Goal: Communication & Community: Share content

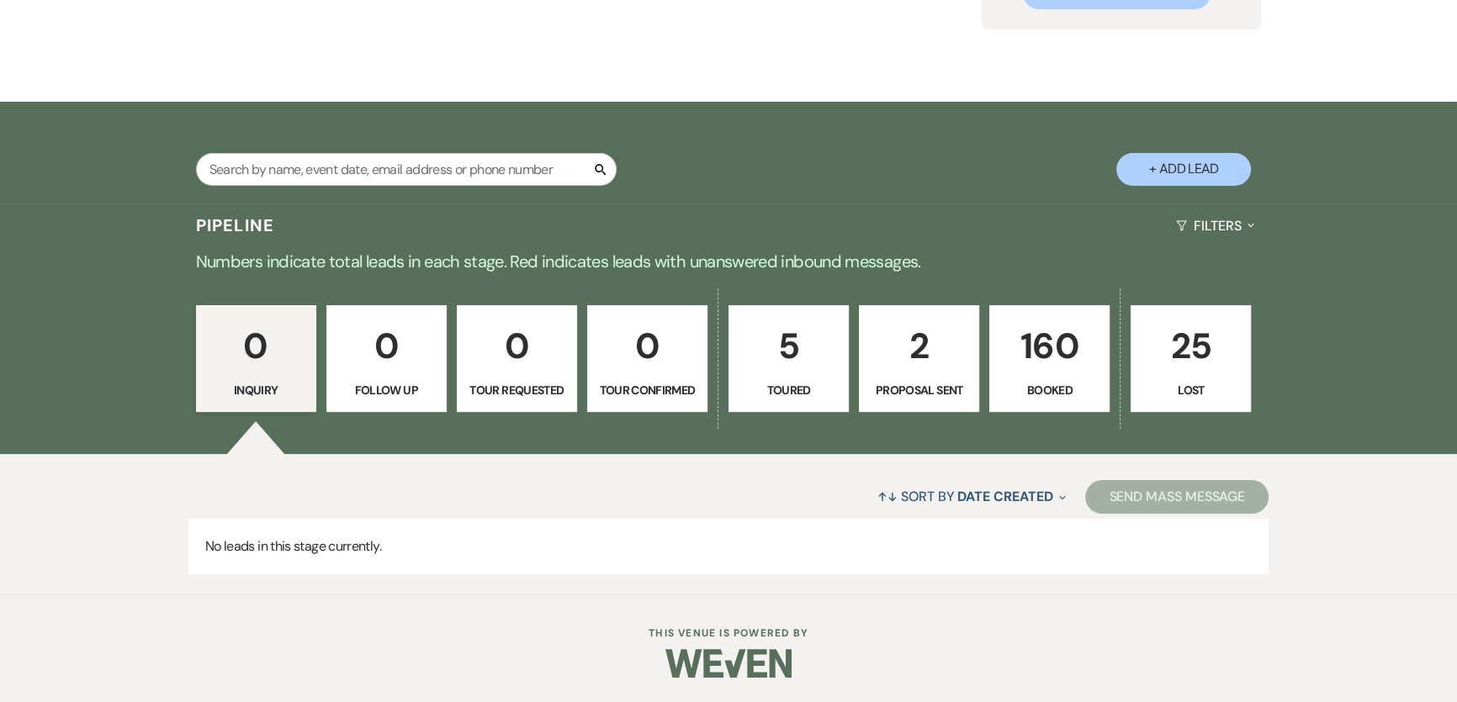
click at [1092, 344] on p "160" at bounding box center [1049, 346] width 98 height 56
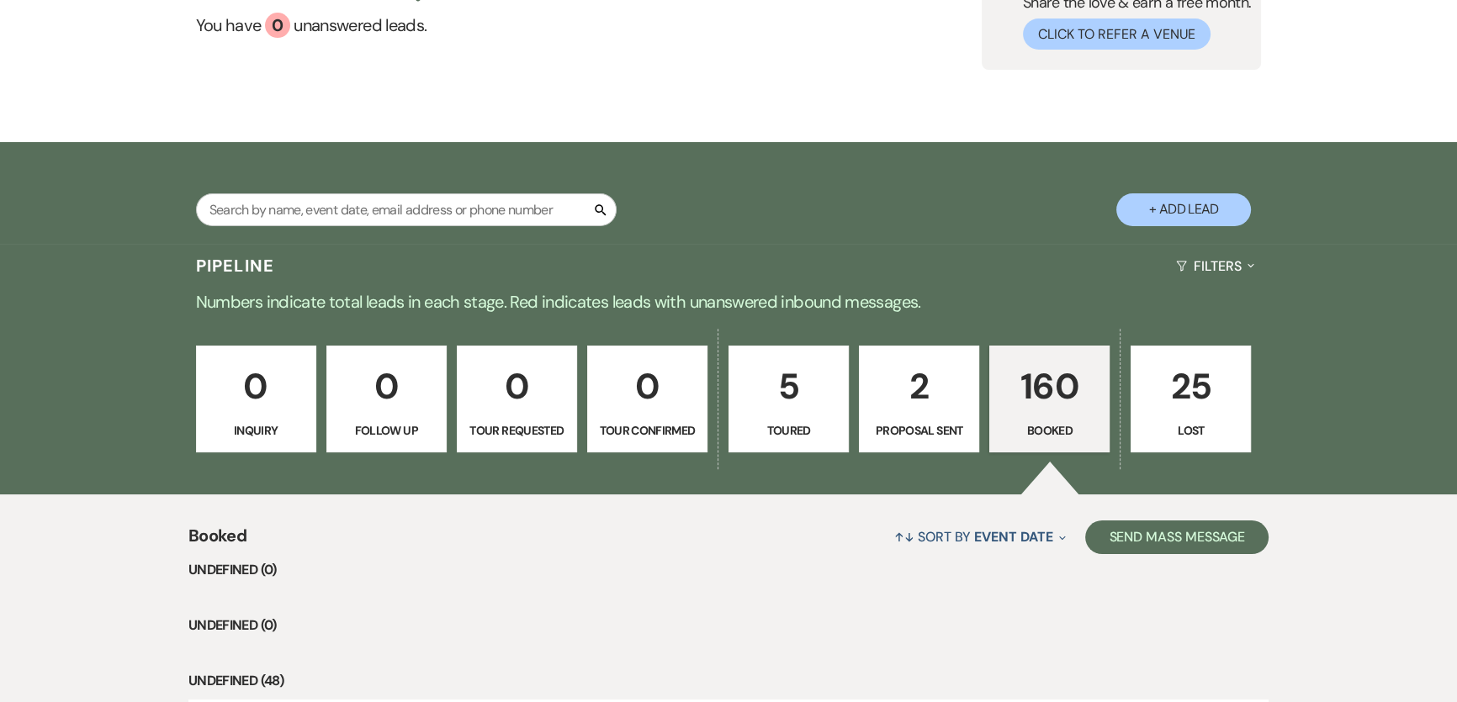
scroll to position [217, 0]
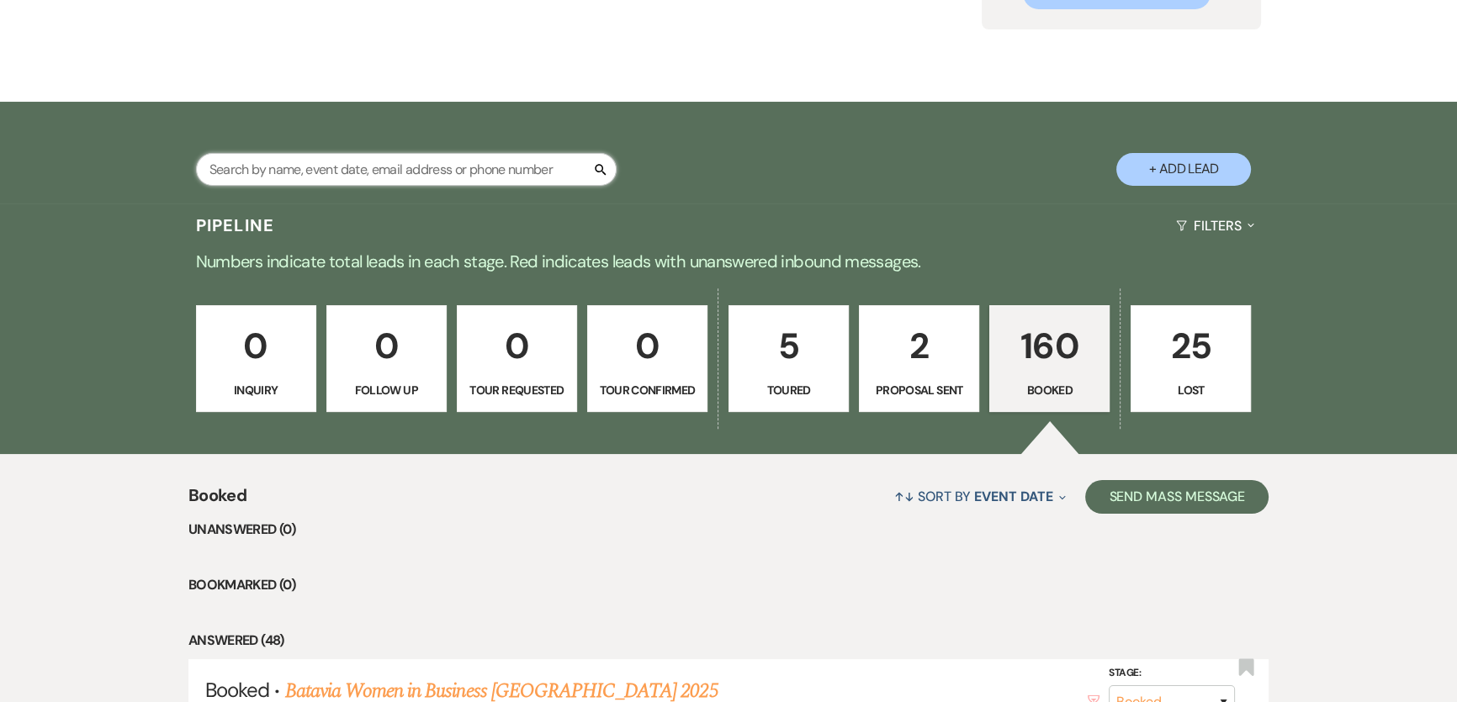
click at [425, 172] on input "text" at bounding box center [406, 169] width 421 height 33
type input "[PERSON_NAME]"
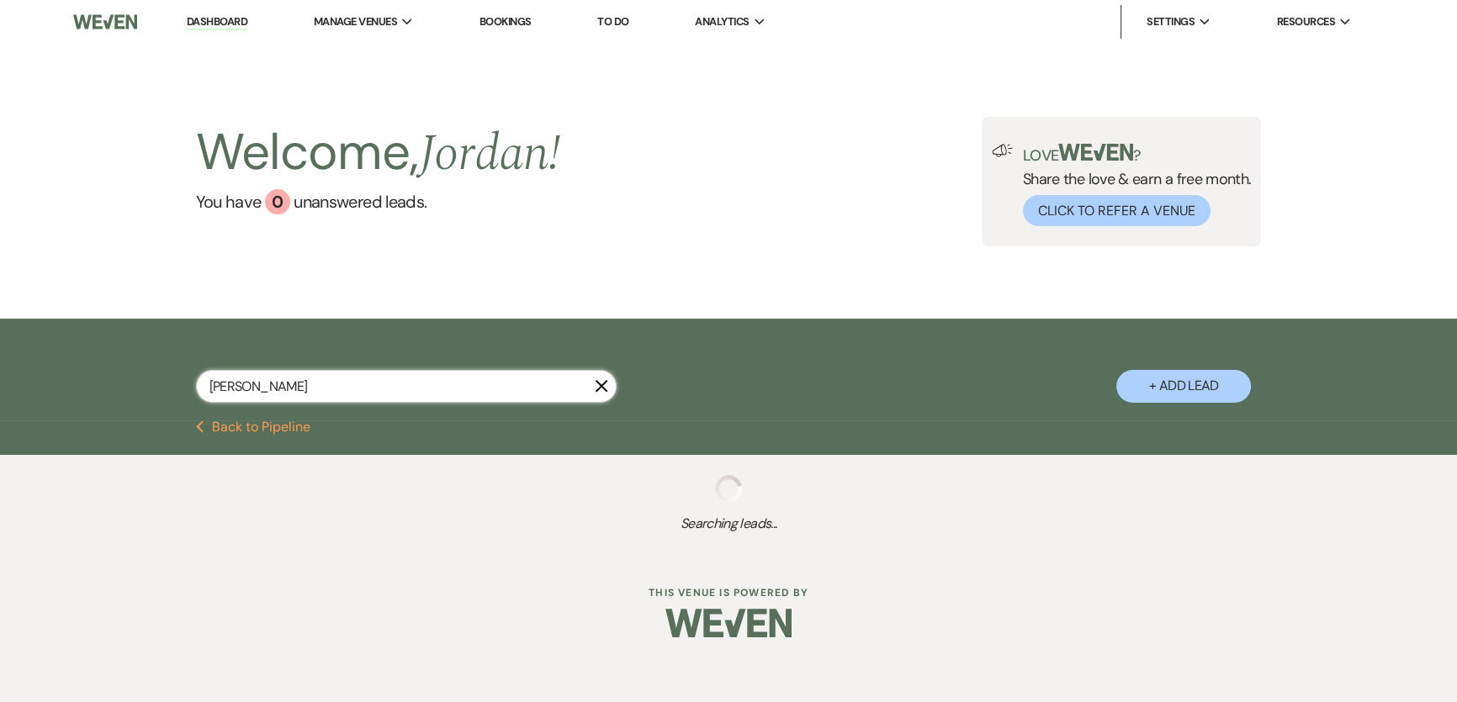
select select "8"
select select "4"
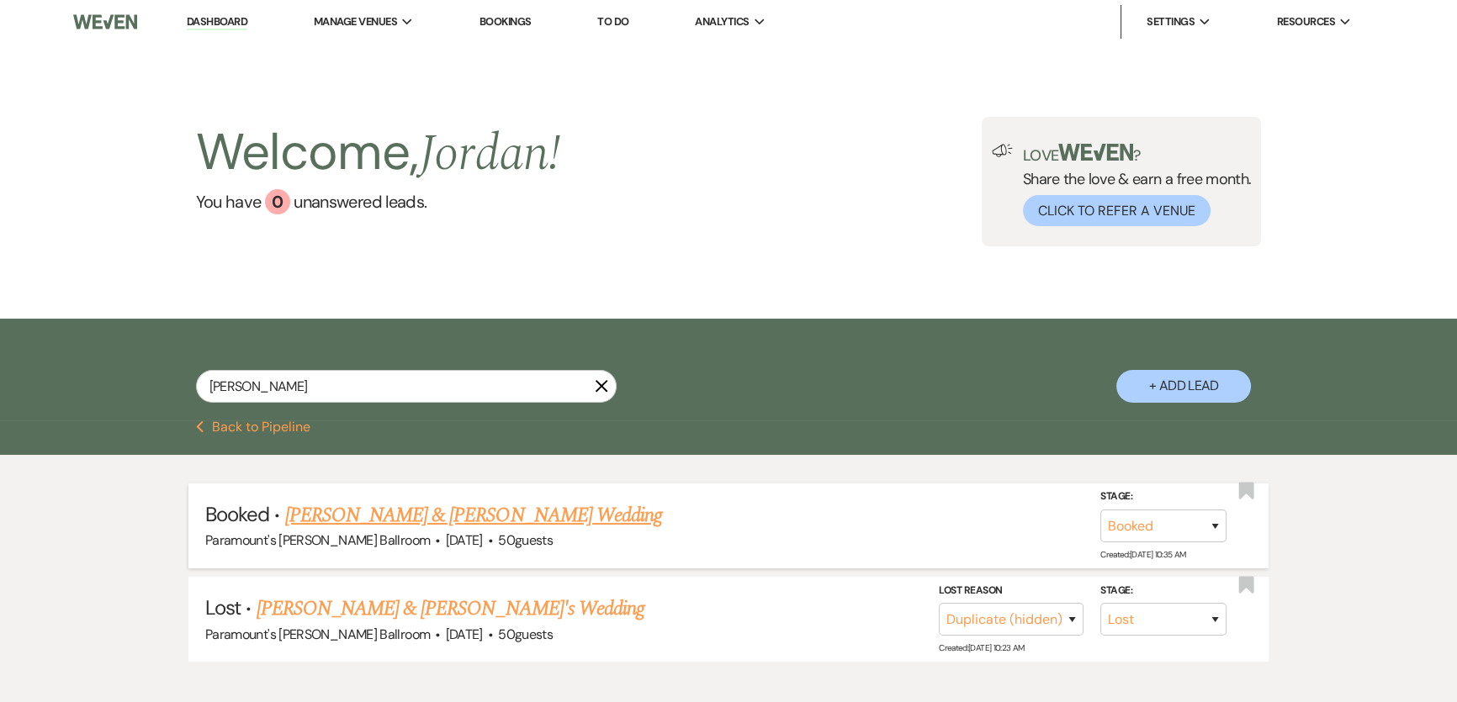
click at [498, 522] on link "[PERSON_NAME] & [PERSON_NAME] Wedding" at bounding box center [473, 516] width 377 height 30
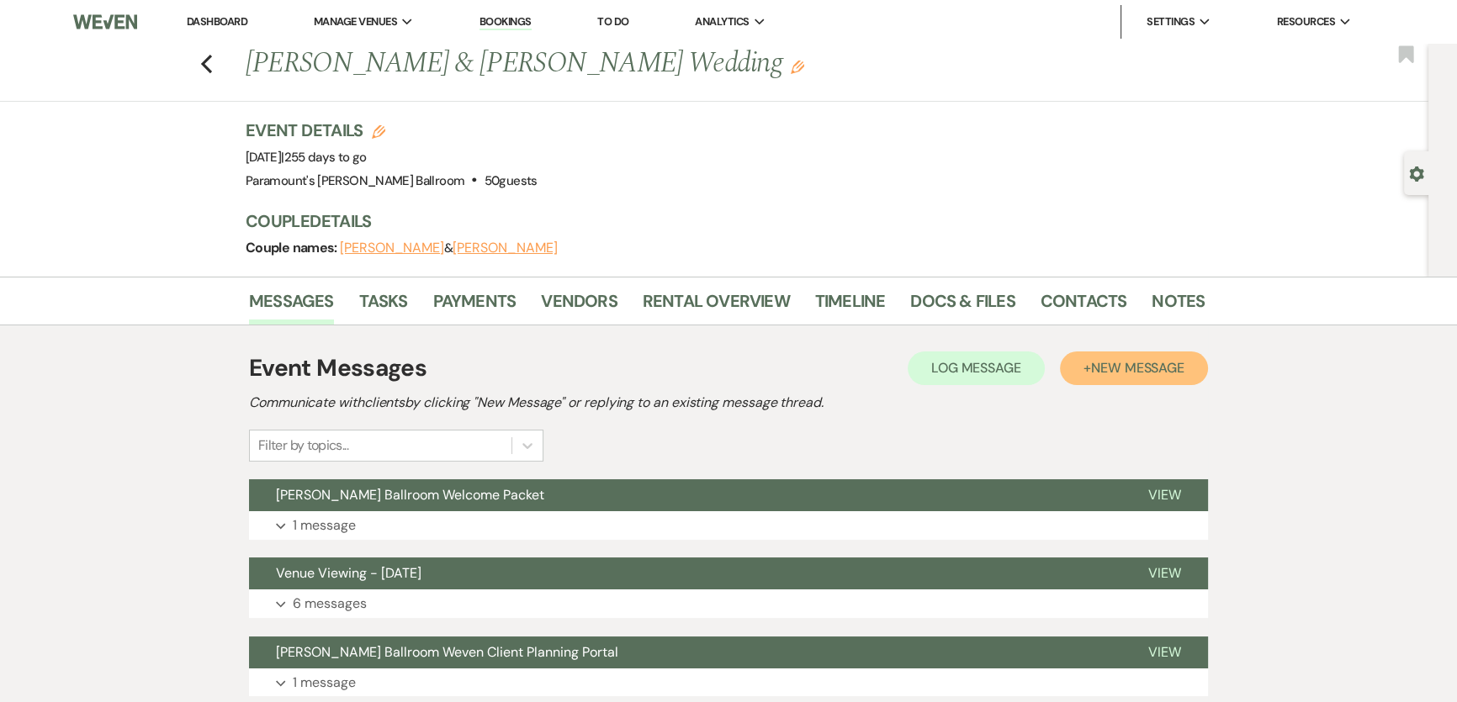
click at [1161, 368] on span "New Message" at bounding box center [1137, 368] width 93 height 18
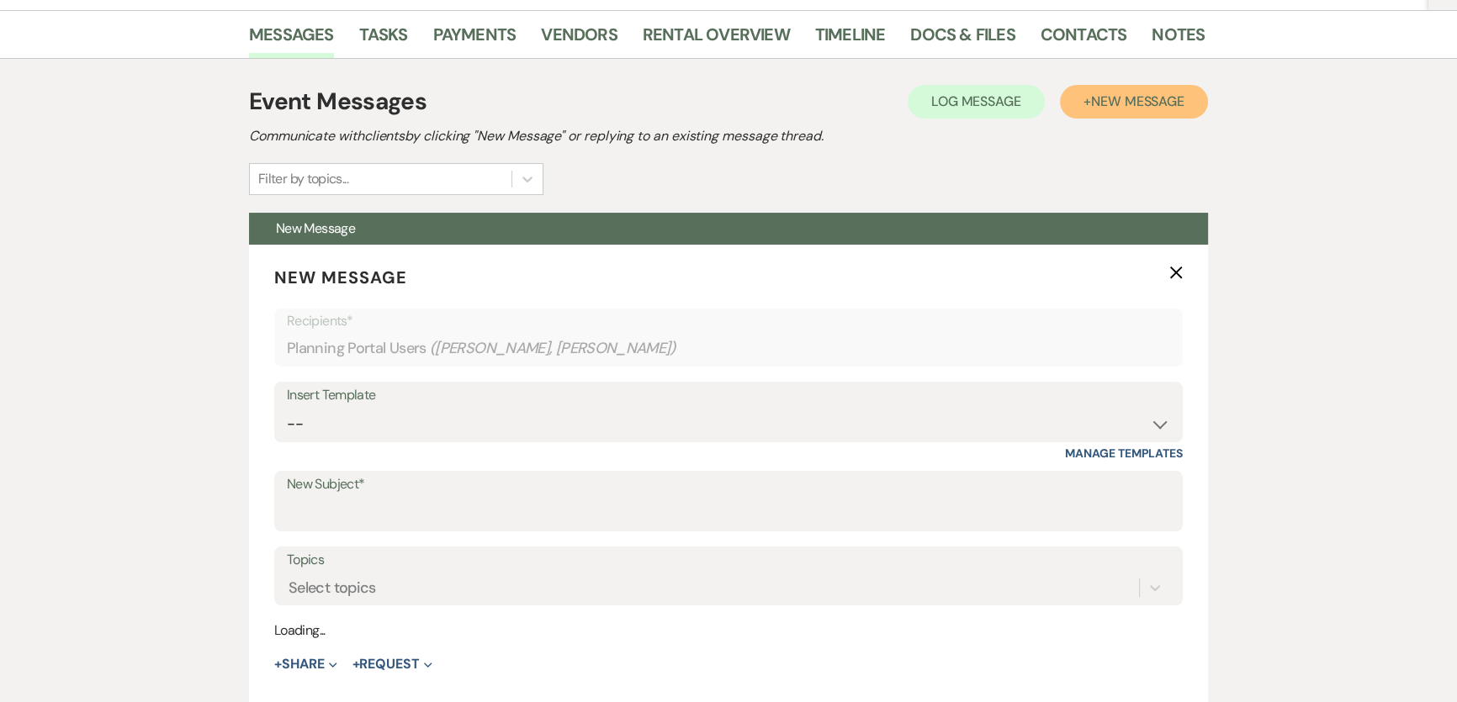
scroll to position [305, 0]
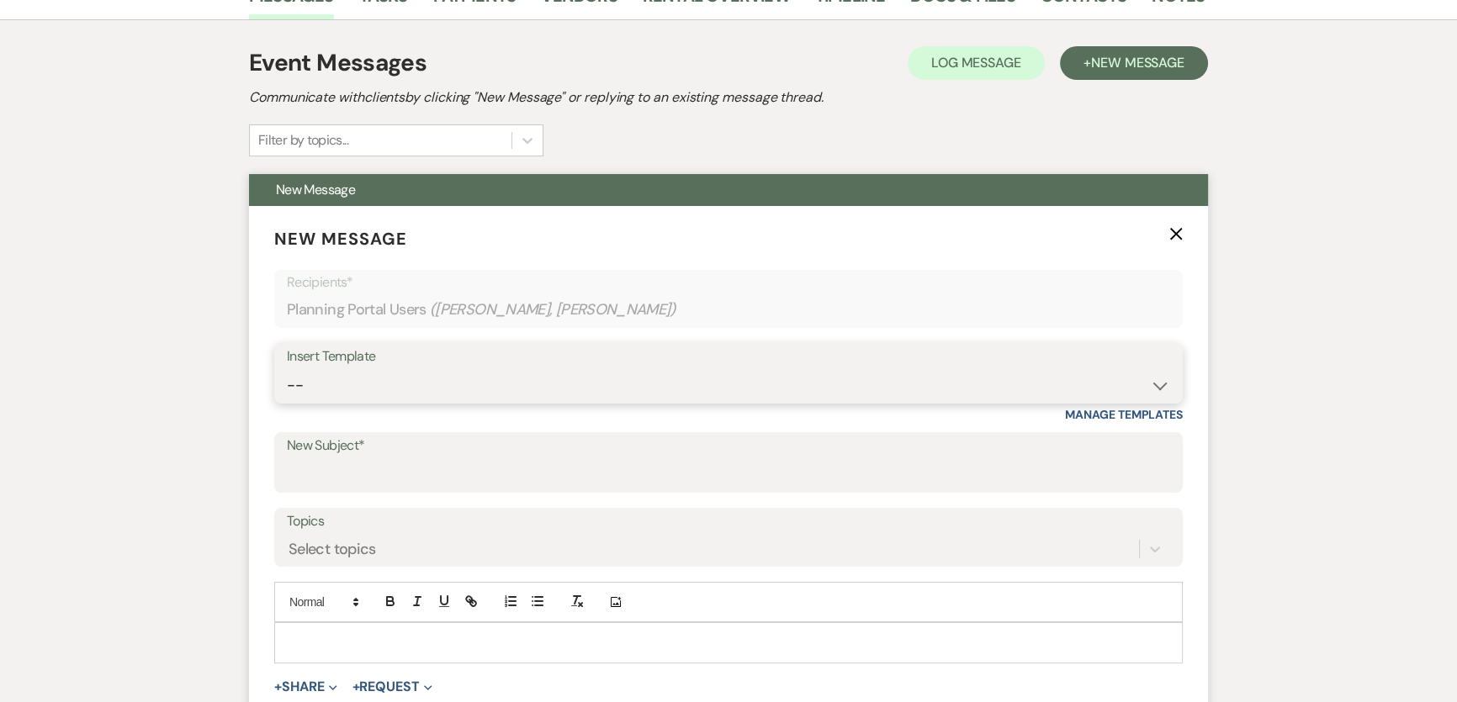
click at [358, 378] on select "-- Weven Planning Portal Introduction (Booked Events) 6 Month Consultation 9 Mo…" at bounding box center [728, 385] width 883 height 33
select select "1694"
click at [287, 369] on select "-- Weven Planning Portal Introduction (Booked Events) 6 Month Consultation 9 Mo…" at bounding box center [728, 385] width 883 height 33
type input "Your [PERSON_NAME] Ballroom Payment is Due!"
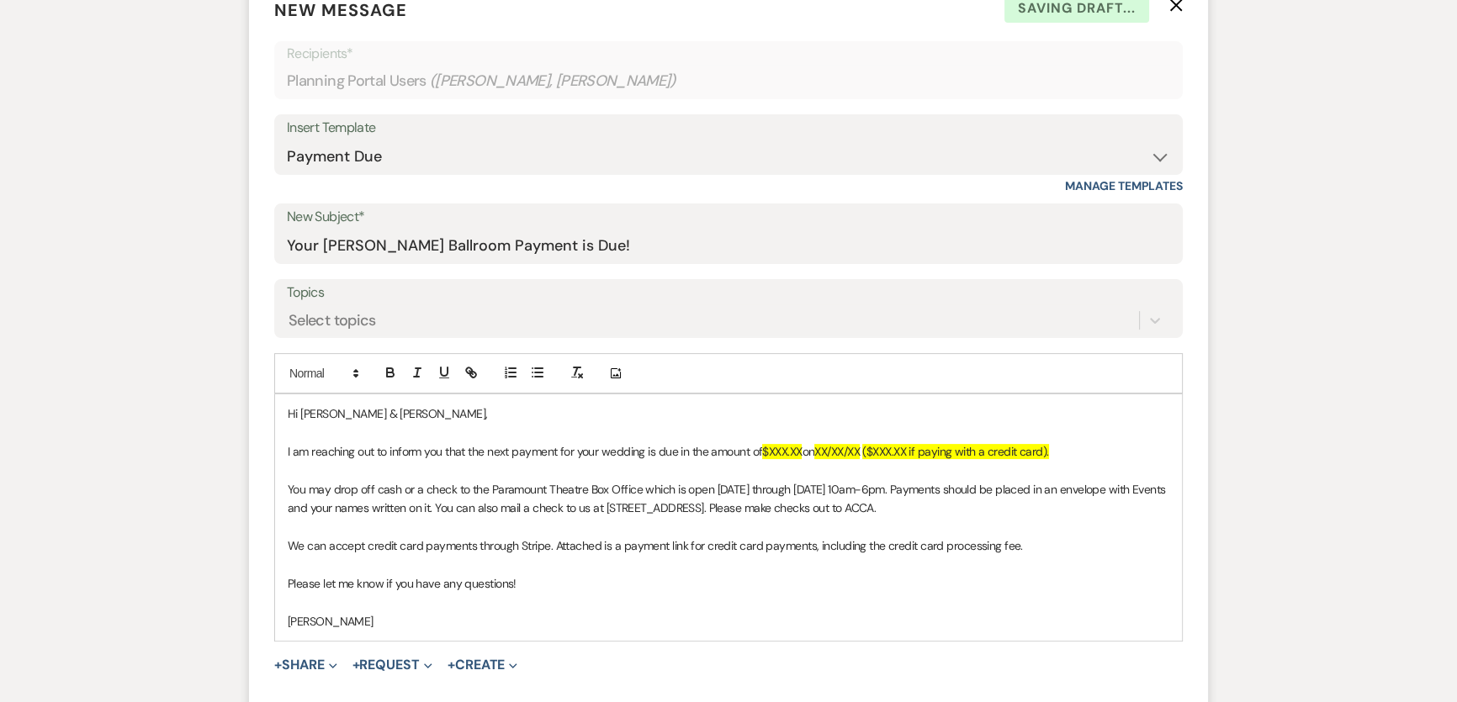
scroll to position [535, 0]
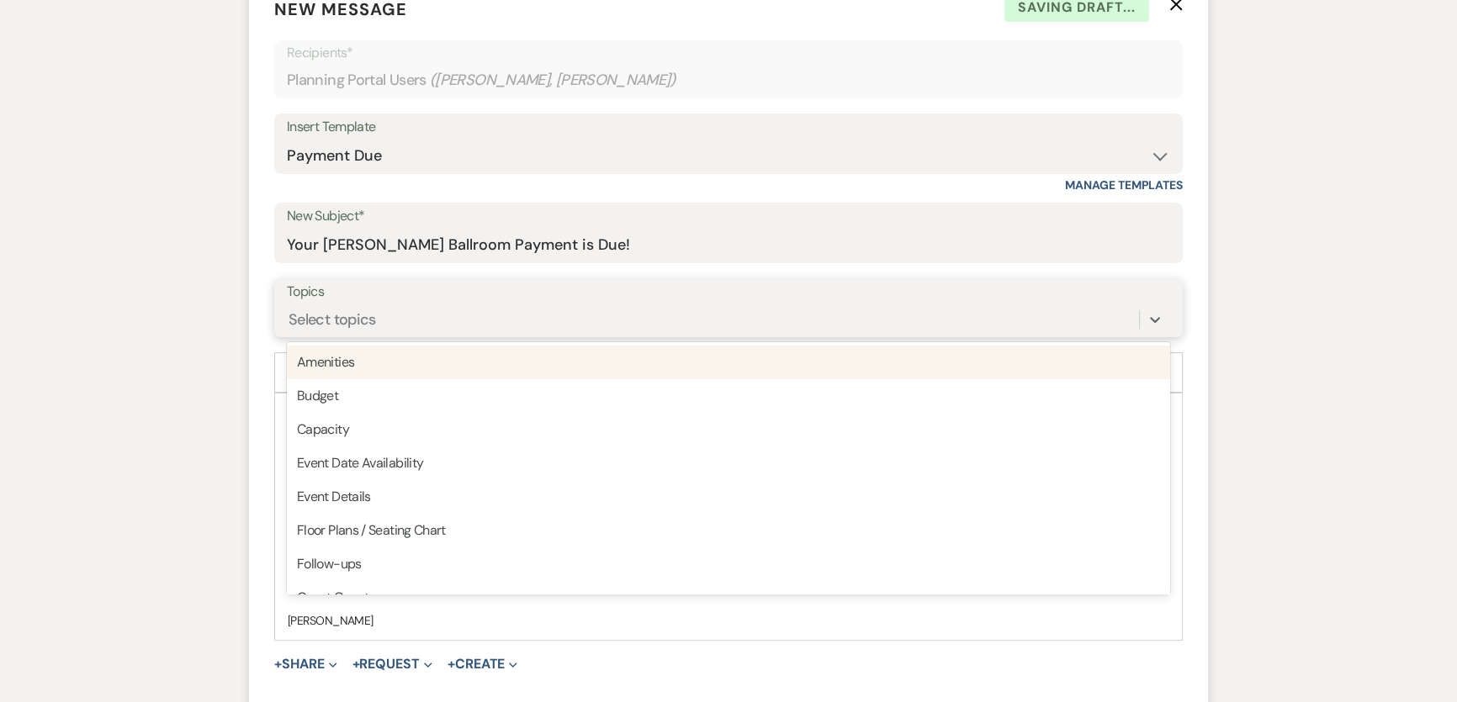
click at [353, 321] on div "Select topics" at bounding box center [332, 320] width 87 height 23
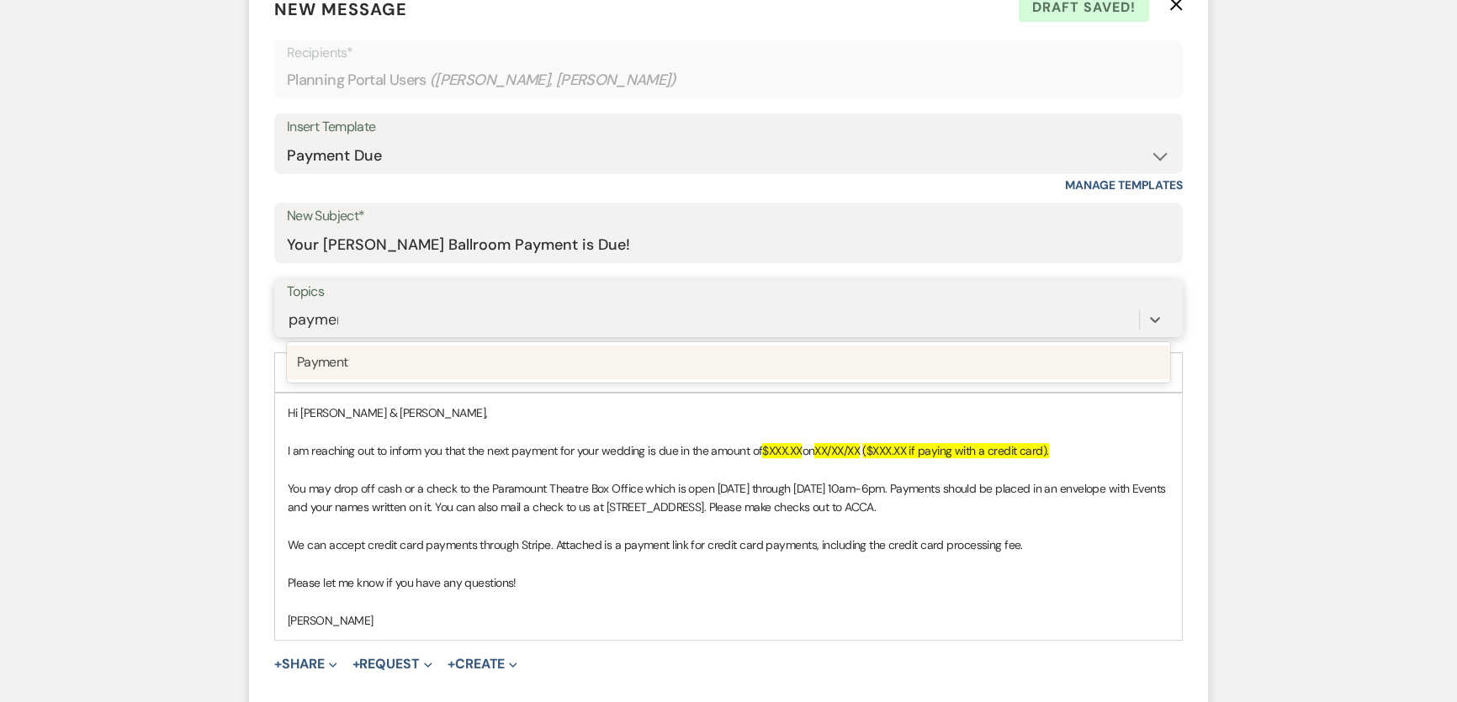
type input "payment"
click at [381, 370] on div "Payment" at bounding box center [728, 363] width 883 height 34
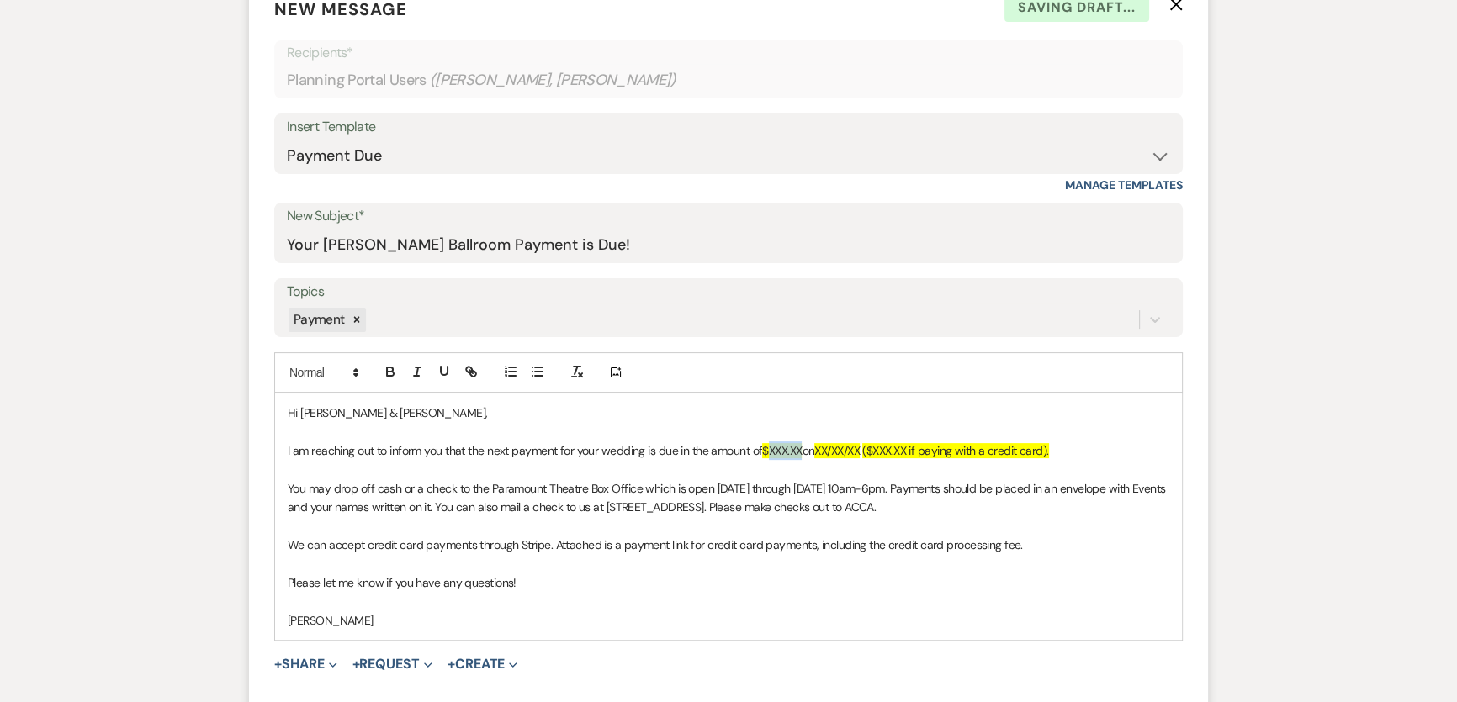
drag, startPoint x: 770, startPoint y: 448, endPoint x: 803, endPoint y: 450, distance: 33.7
click at [802, 450] on span "$XXX.XX" at bounding box center [782, 450] width 40 height 15
drag, startPoint x: 829, startPoint y: 449, endPoint x: 876, endPoint y: 453, distance: 47.2
click at [877, 453] on p "I am reaching out to inform you that the next payment for your wedding is due i…" at bounding box center [729, 451] width 882 height 19
click at [1349, 437] on div "Messages Tasks Payments Vendors Rental Overview Timeline Docs & Files Contacts …" at bounding box center [728, 498] width 1457 height 1513
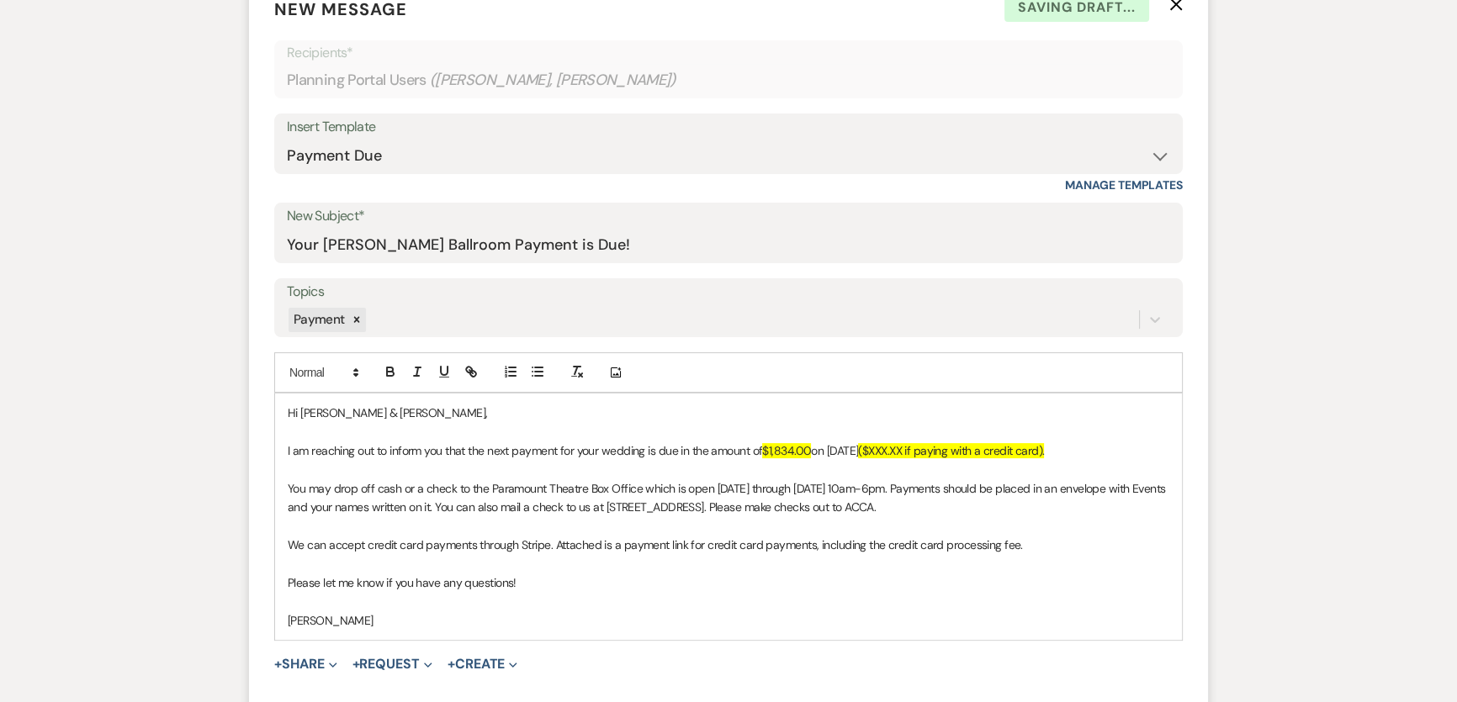
scroll to position [76, 0]
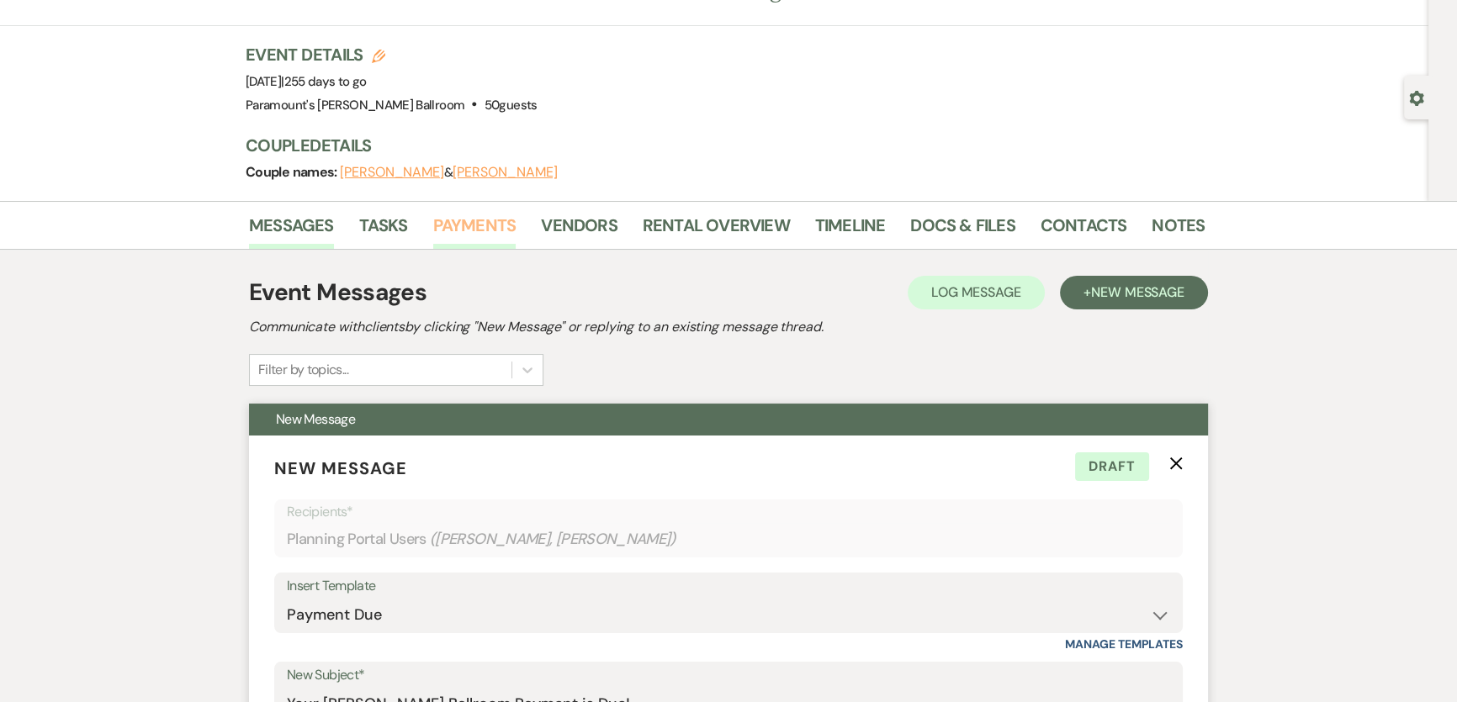
click at [497, 228] on link "Payments" at bounding box center [474, 230] width 83 height 37
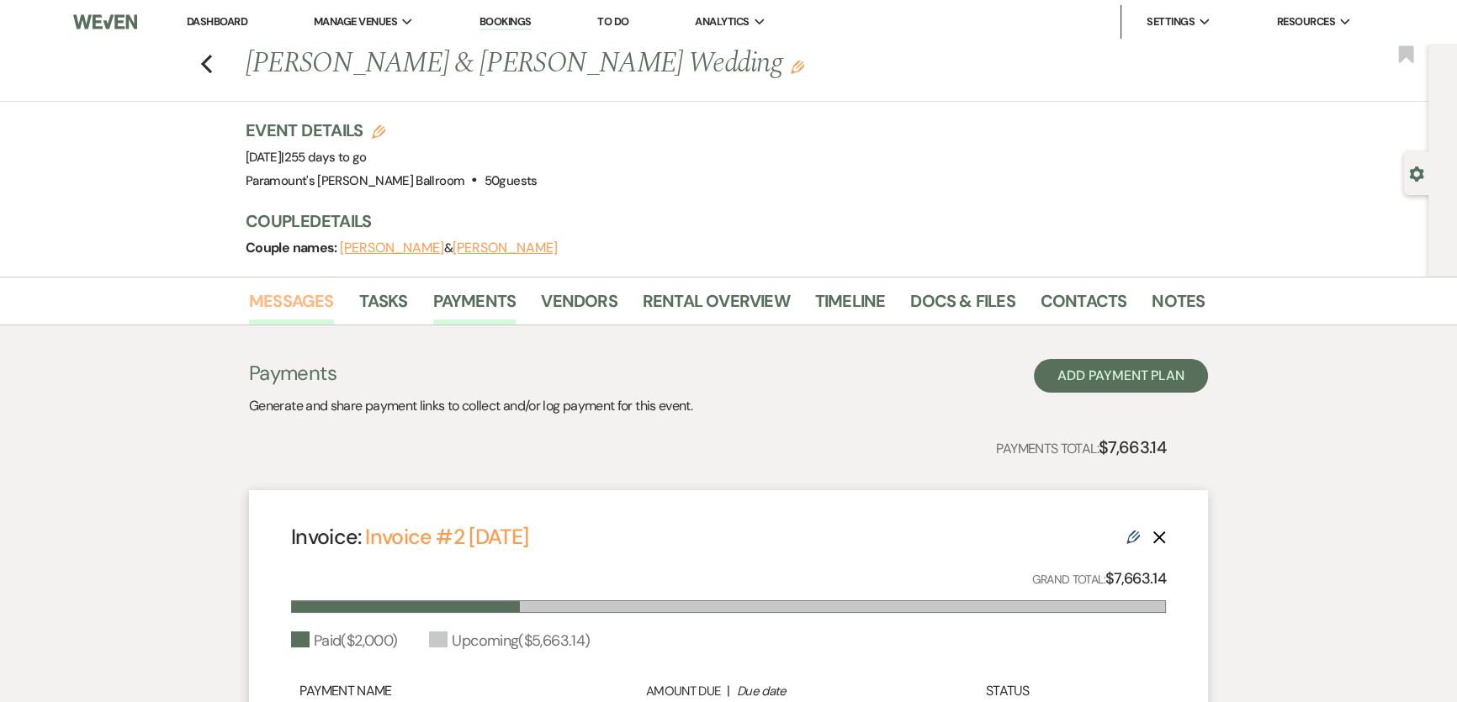
click at [264, 301] on link "Messages" at bounding box center [291, 306] width 85 height 37
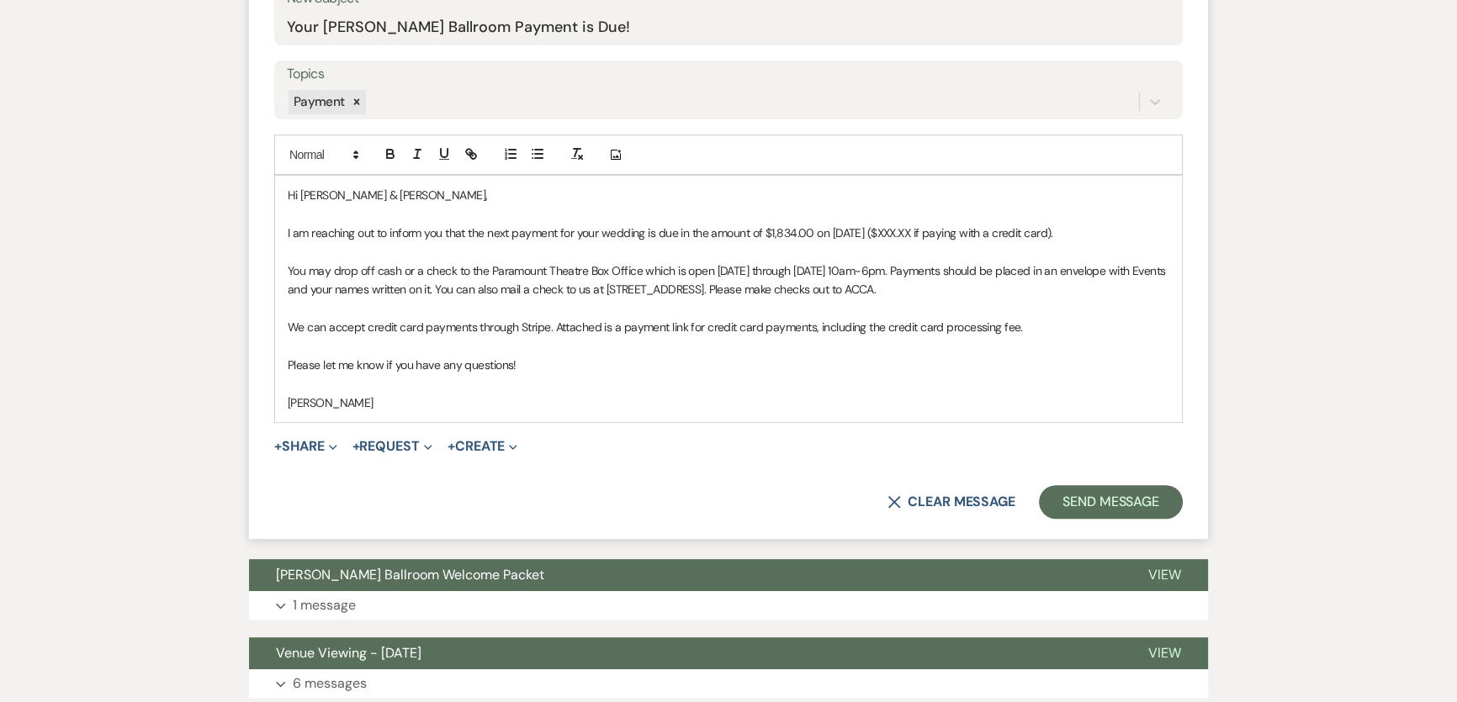
scroll to position [765, 0]
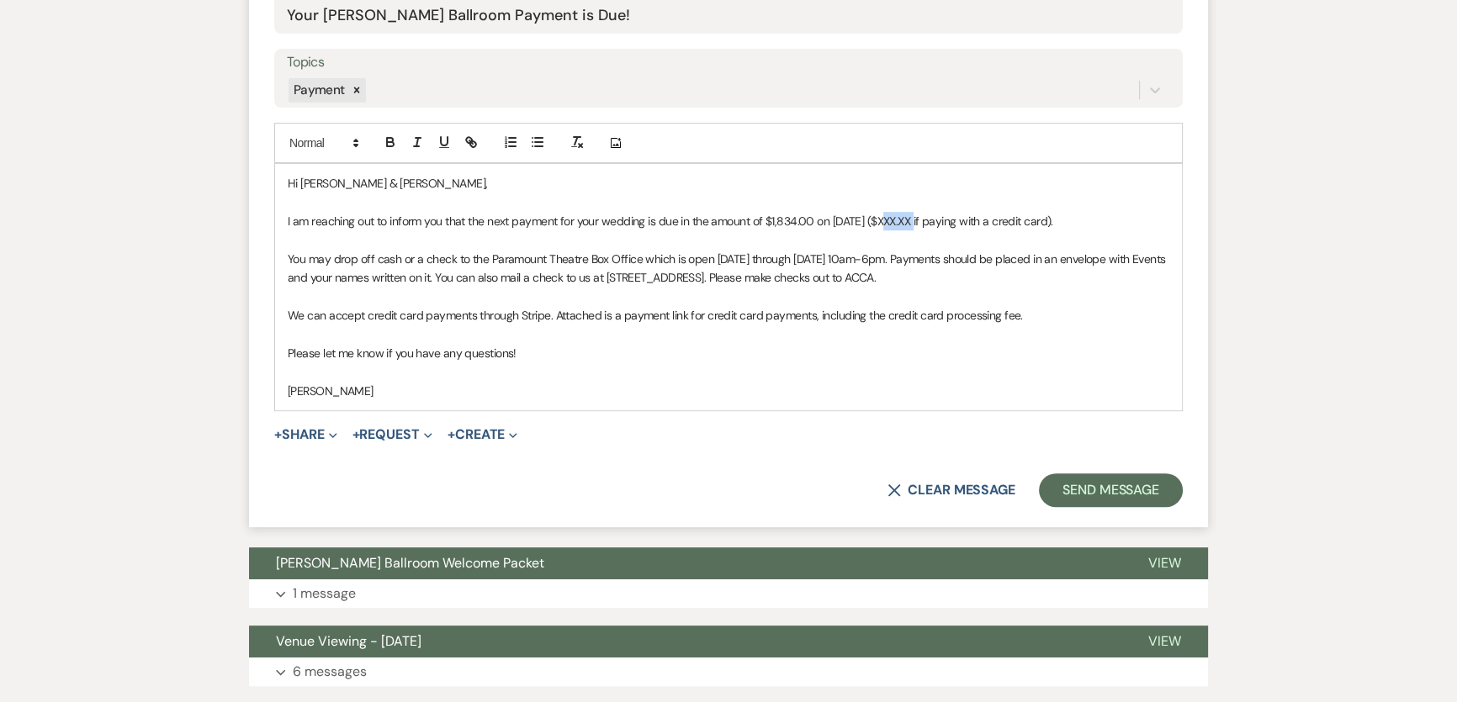
drag, startPoint x: 882, startPoint y: 219, endPoint x: 917, endPoint y: 219, distance: 34.5
click at [917, 219] on p "I am reaching out to inform you that the next payment for your wedding is due i…" at bounding box center [729, 221] width 882 height 19
click at [136, 348] on div "Messages Tasks Payments Vendors Rental Overview Timeline Docs & Files Contacts …" at bounding box center [728, 268] width 1457 height 1513
click at [400, 428] on button "+ Request Expand" at bounding box center [392, 434] width 80 height 13
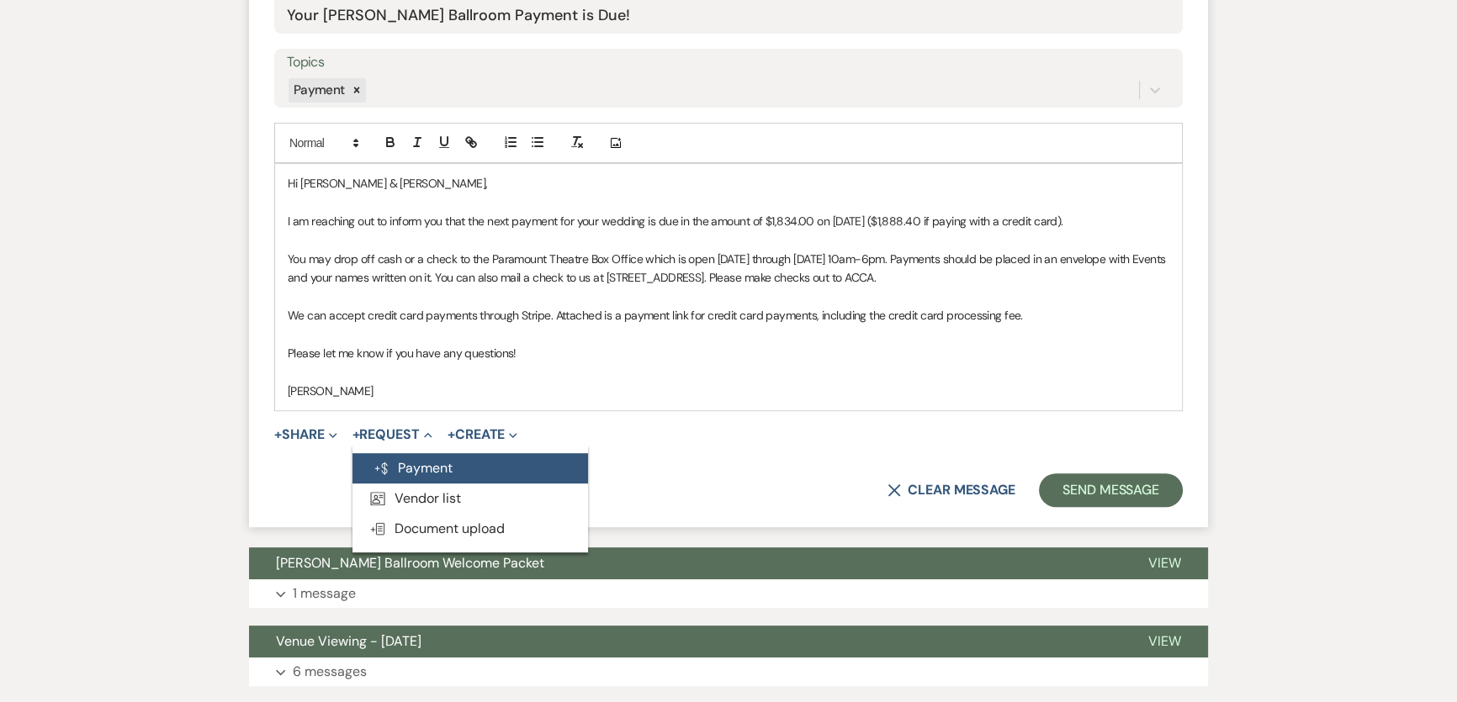
click at [414, 457] on button "Generate Payment Payment" at bounding box center [470, 468] width 236 height 30
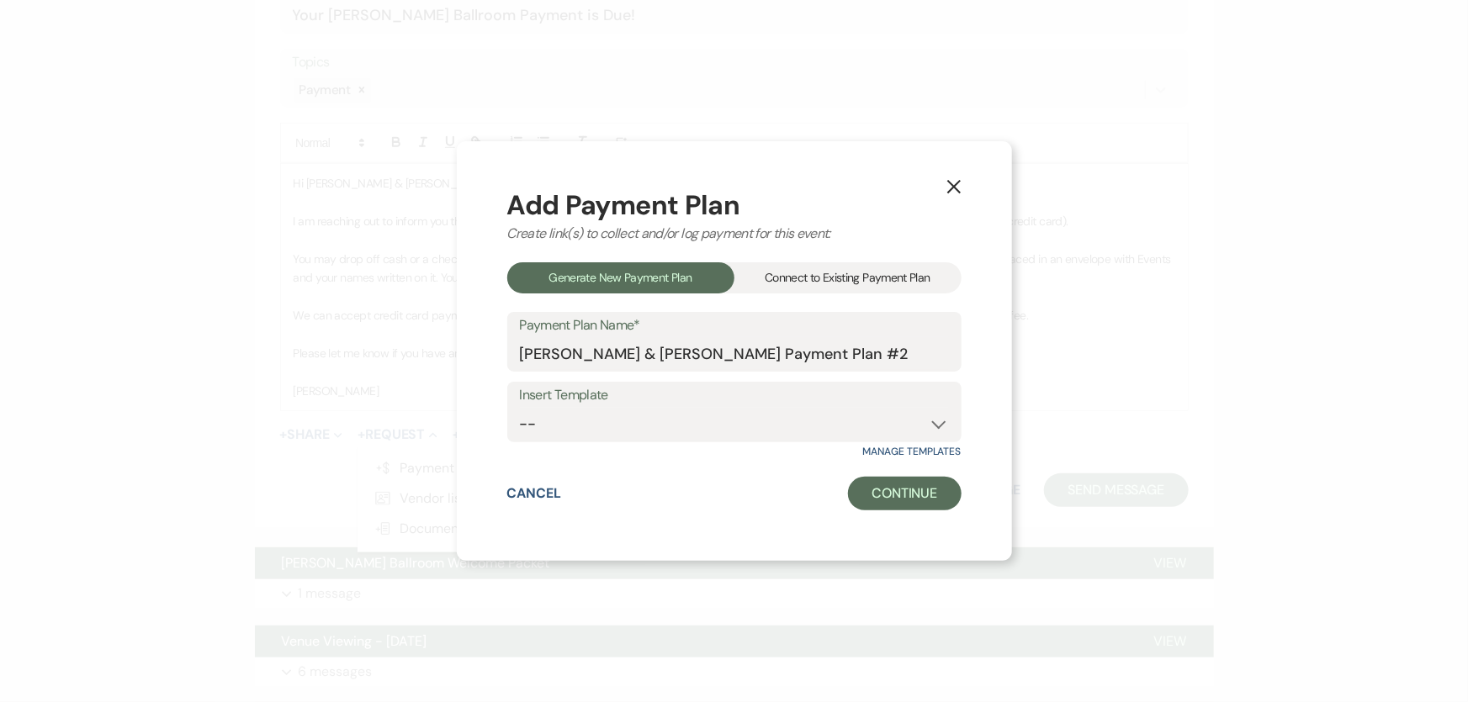
click at [812, 269] on div "Connect to Existing Payment Plan" at bounding box center [847, 277] width 227 height 31
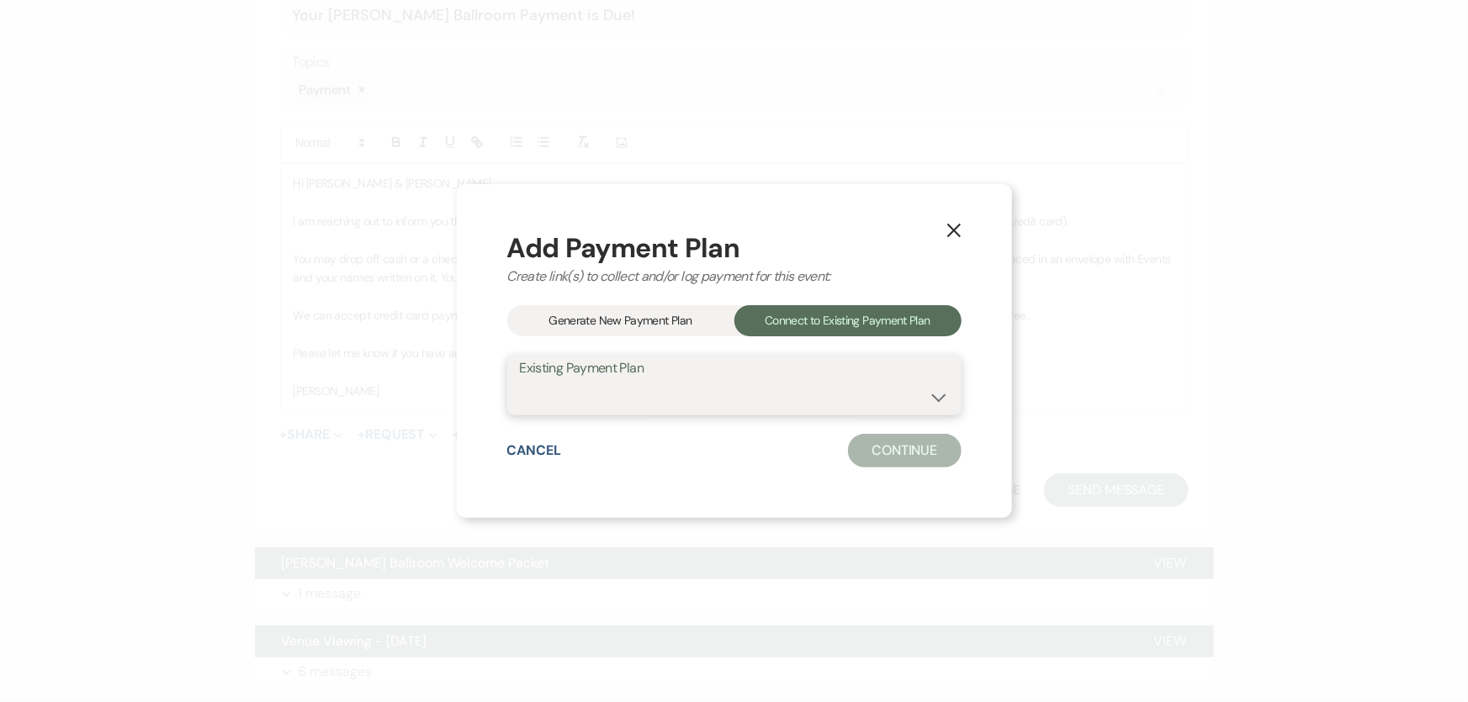
drag, startPoint x: 764, startPoint y: 390, endPoint x: 755, endPoint y: 411, distance: 22.2
click at [764, 390] on select "[PERSON_NAME] & [PERSON_NAME] Payment Plan #1" at bounding box center [734, 397] width 429 height 33
select select "22291"
click at [520, 381] on select "[PERSON_NAME] & [PERSON_NAME] Payment Plan #1" at bounding box center [734, 397] width 429 height 33
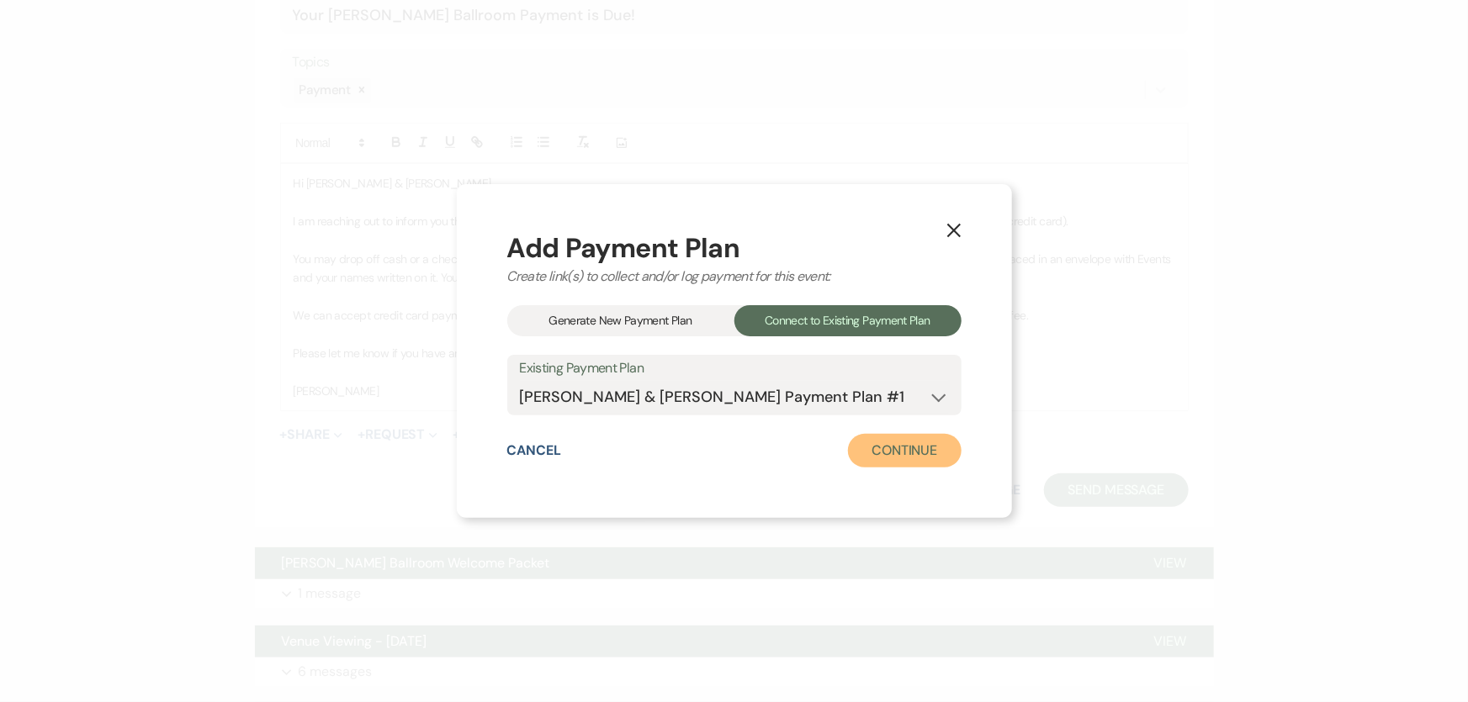
click at [882, 443] on button "Continue" at bounding box center [904, 451] width 113 height 34
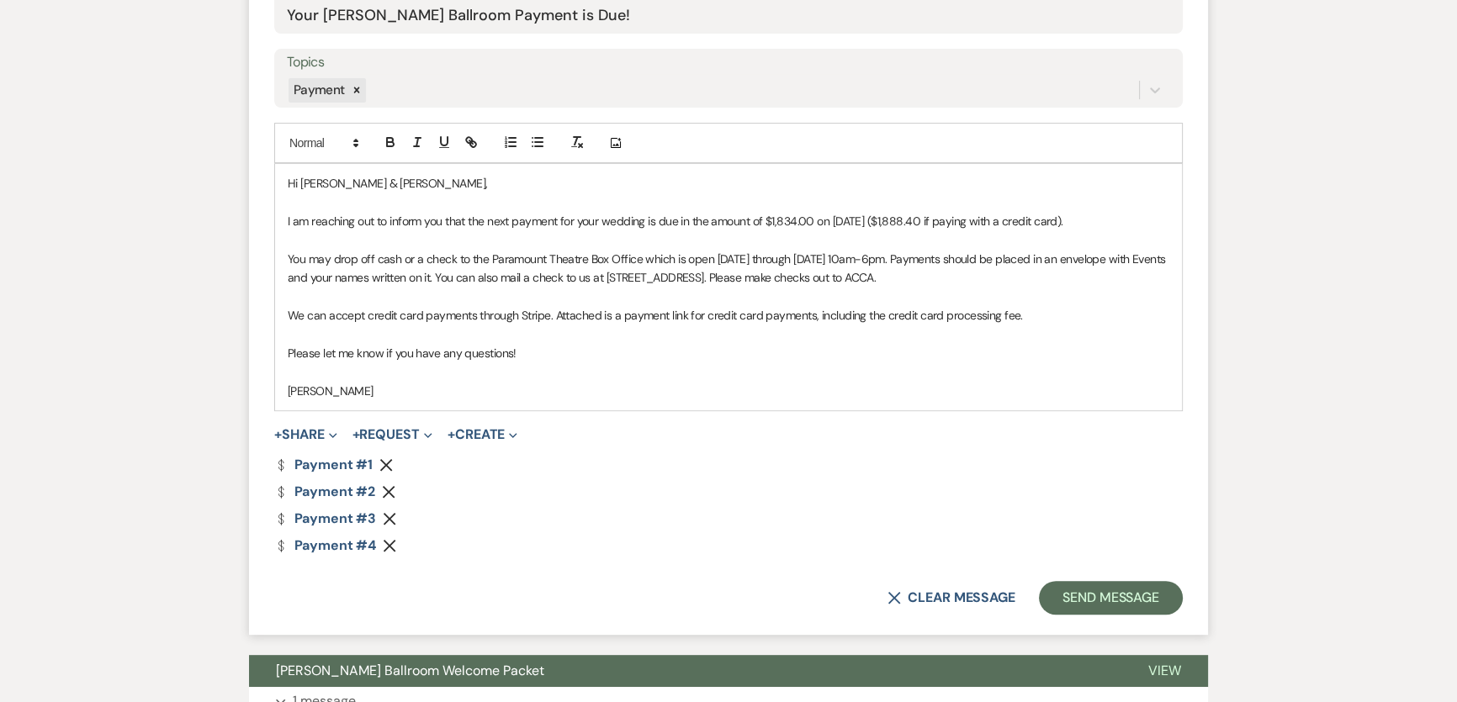
click at [386, 466] on use "button" at bounding box center [386, 464] width 13 height 13
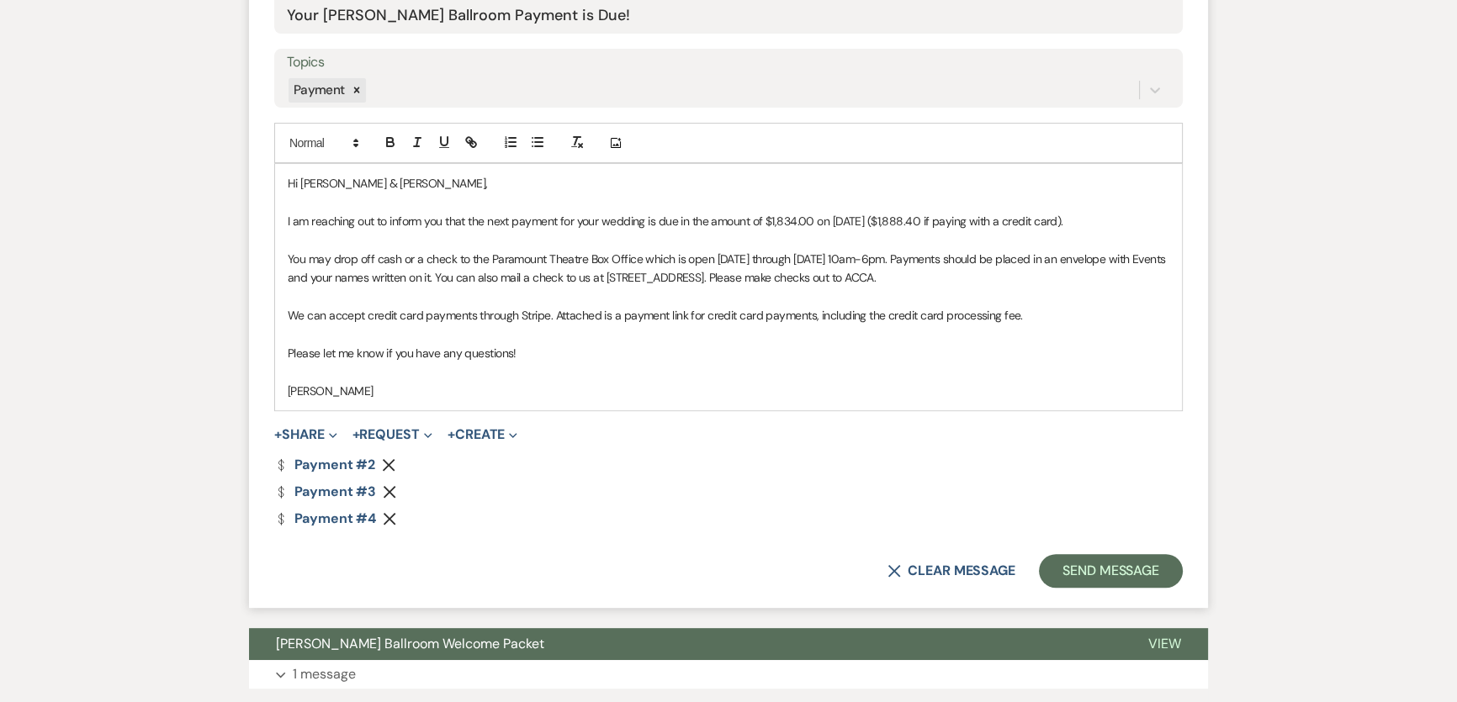
click at [390, 482] on div "Dollar Payment Payment #2 Remove Dollar Payment Payment #3 Remove Dollar Paymen…" at bounding box center [728, 491] width 909 height 67
click at [386, 488] on use "button" at bounding box center [390, 491] width 13 height 13
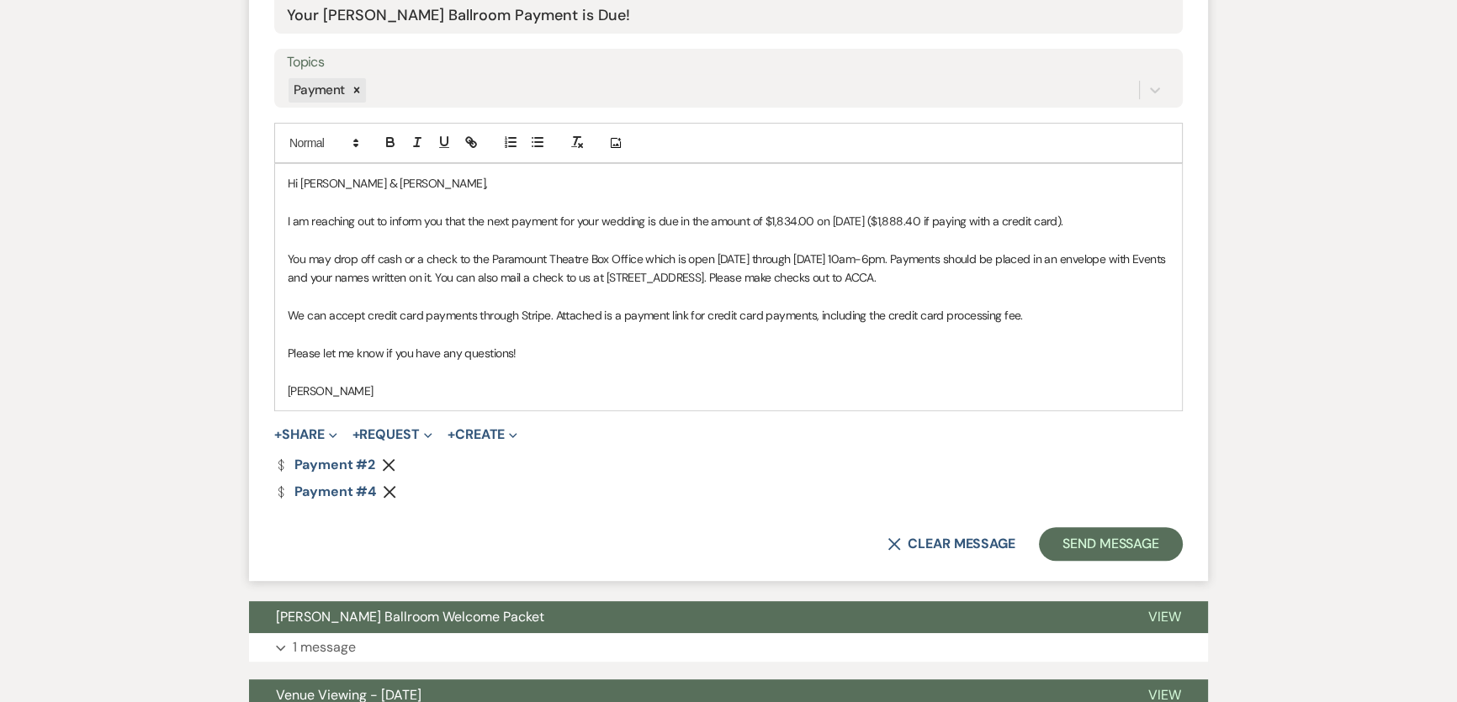
click at [389, 491] on use "button" at bounding box center [390, 491] width 13 height 13
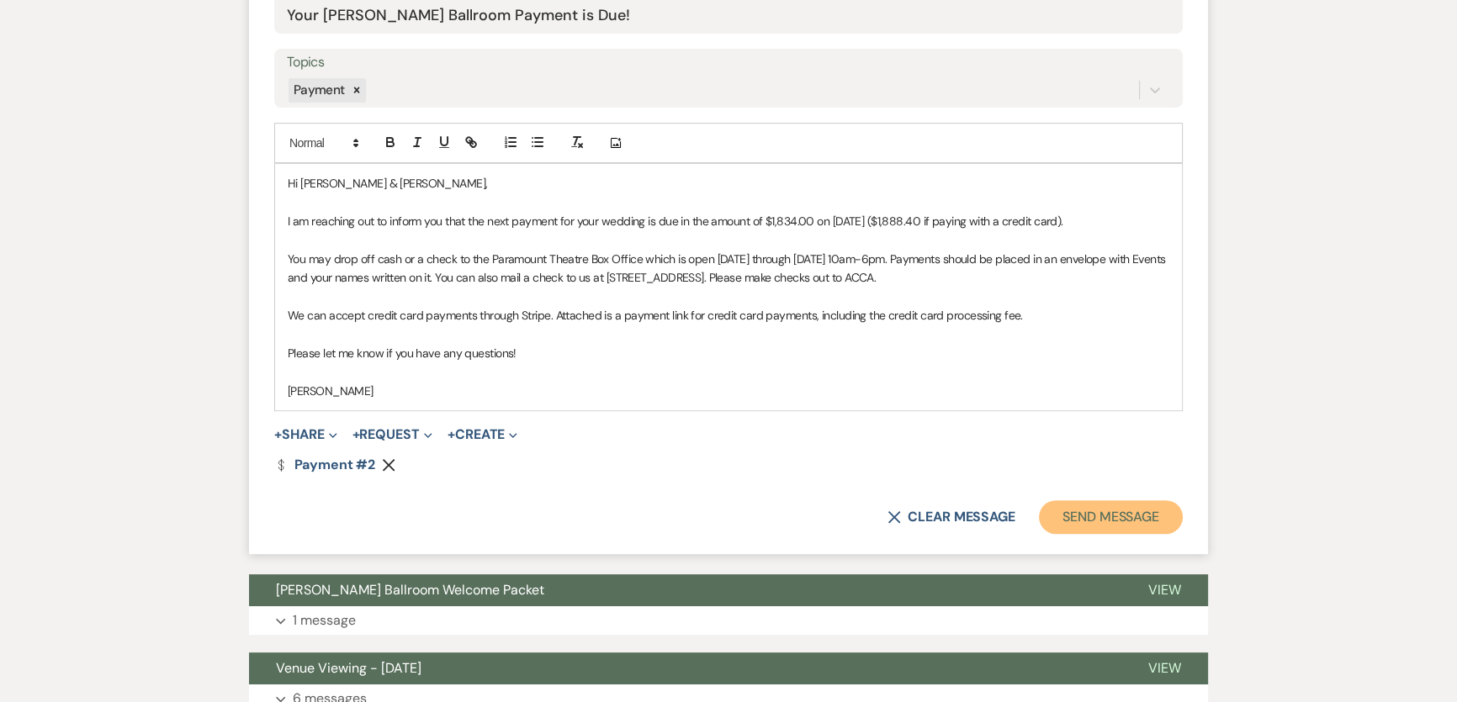
click at [1139, 522] on button "Send Message" at bounding box center [1111, 518] width 144 height 34
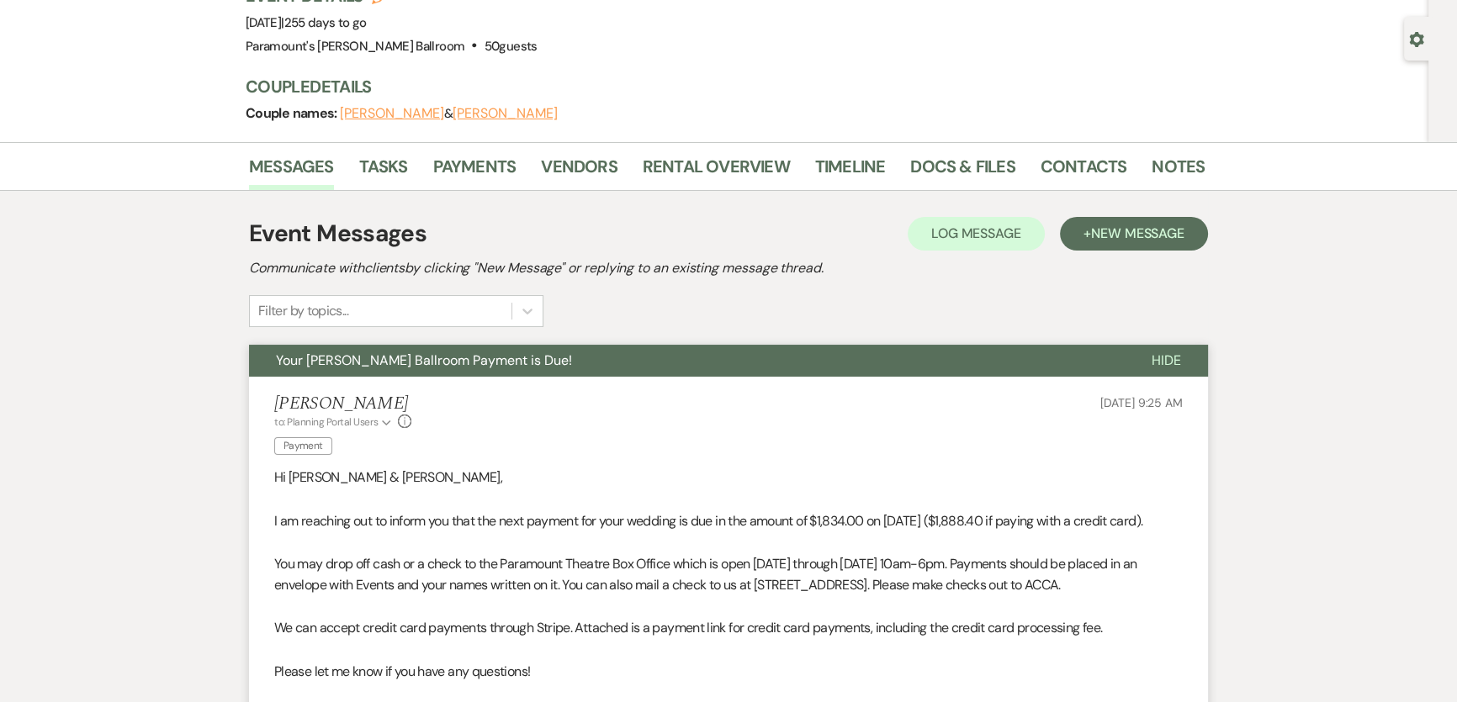
scroll to position [0, 0]
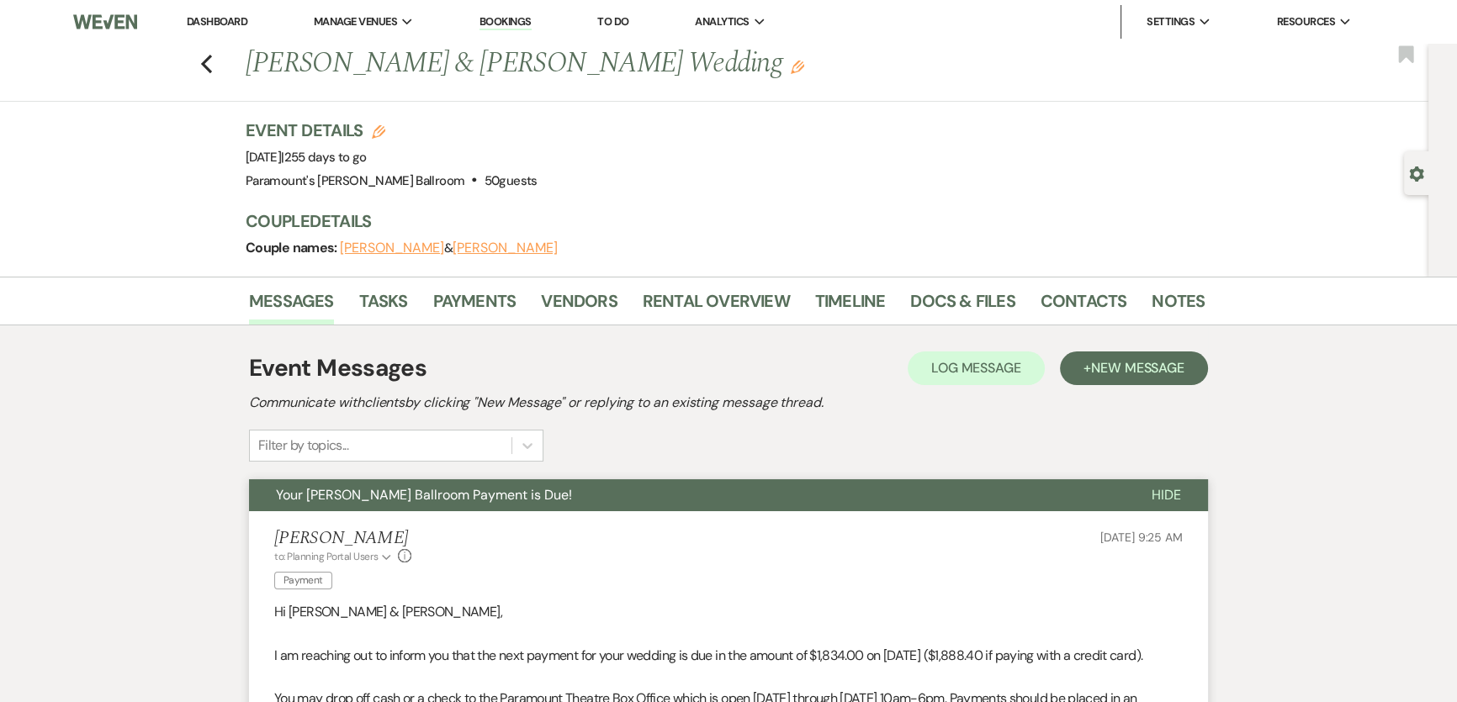
click at [219, 18] on link "Dashboard" at bounding box center [217, 21] width 61 height 14
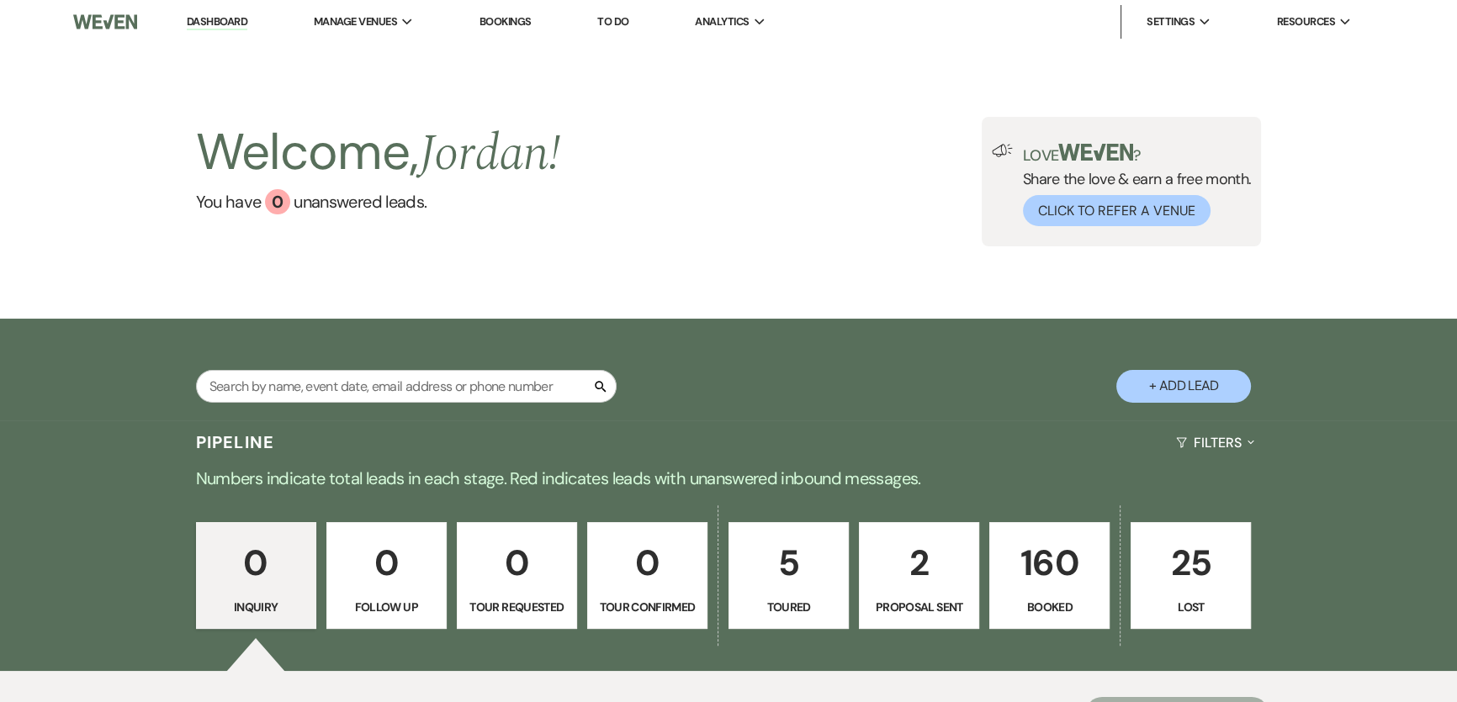
click at [329, 364] on div "Search + Add Lead" at bounding box center [728, 371] width 1211 height 89
click at [342, 386] on input "text" at bounding box center [406, 386] width 421 height 33
type input "alzona"
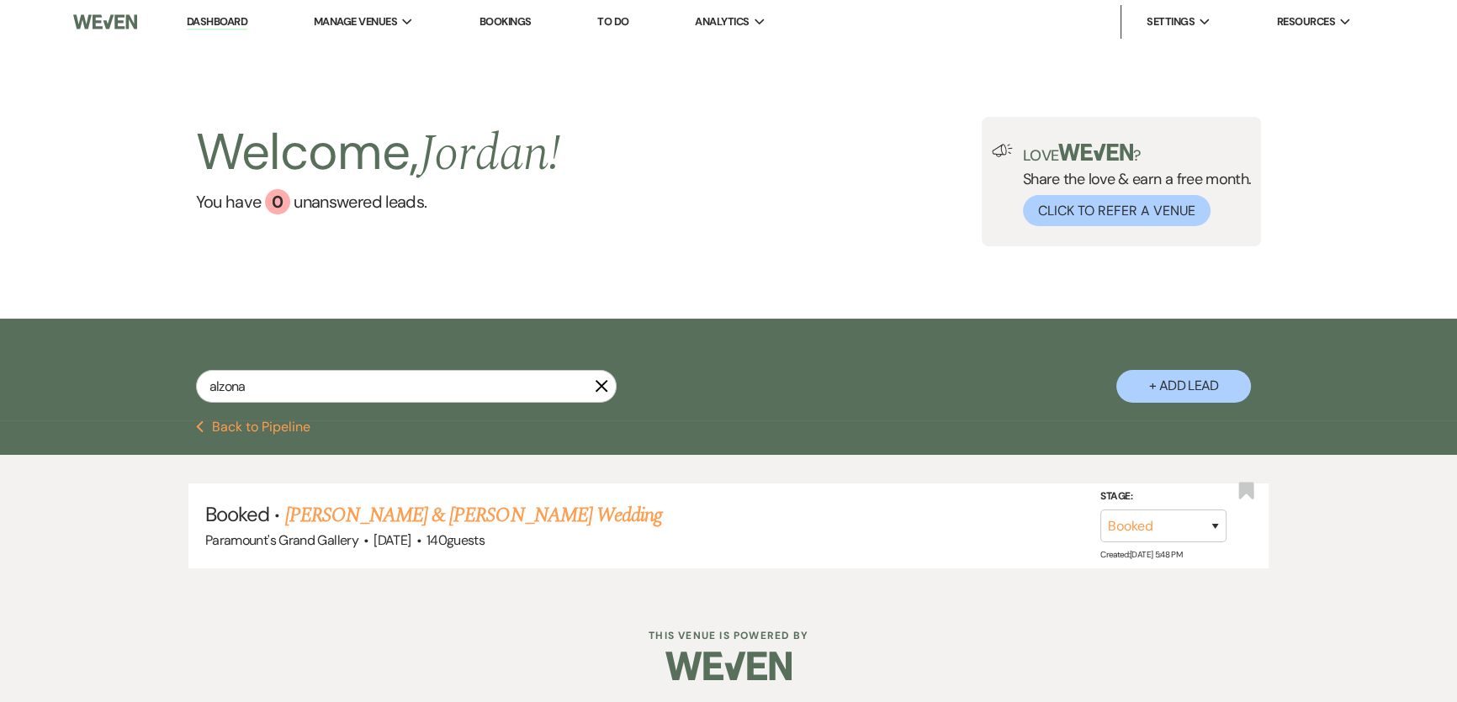
click at [554, 516] on link "[PERSON_NAME] & [PERSON_NAME] Wedding" at bounding box center [473, 516] width 377 height 30
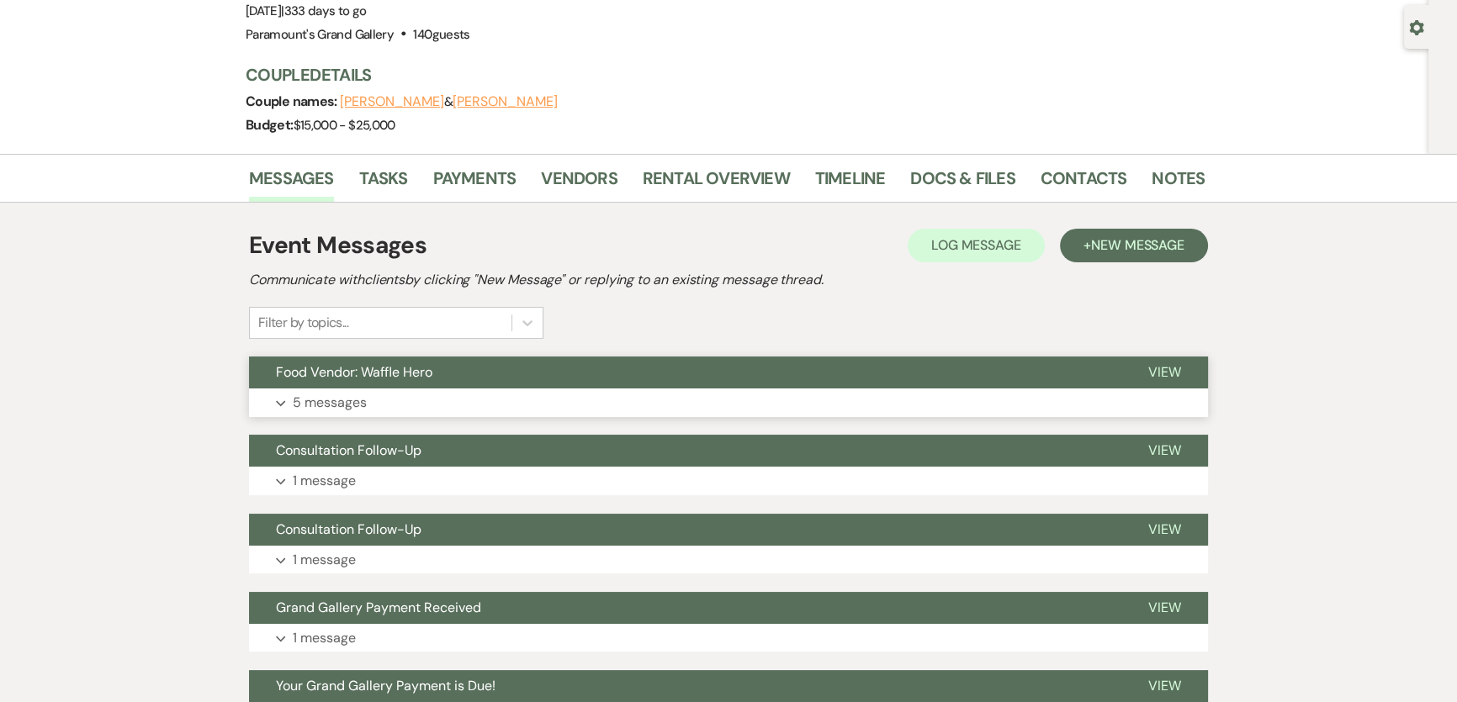
scroll to position [152, 0]
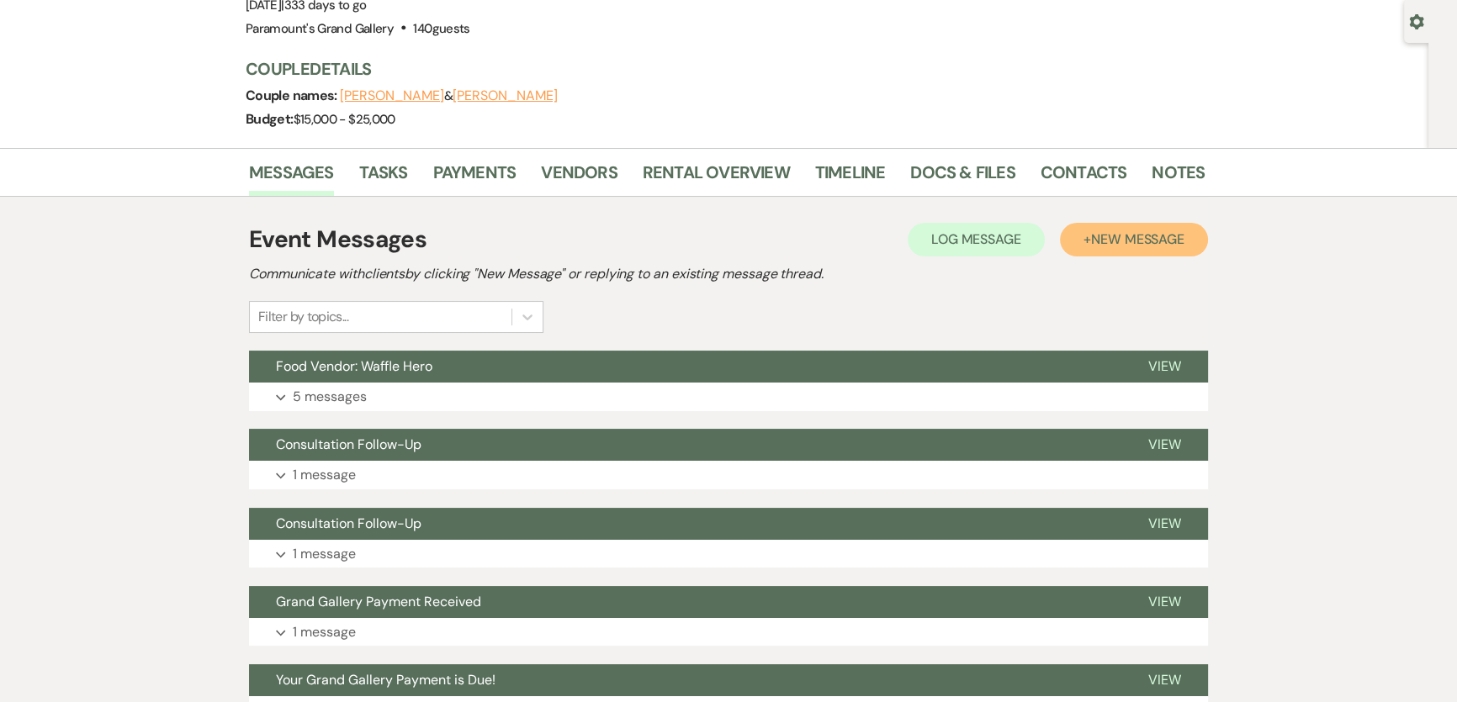
click at [1166, 231] on span "New Message" at bounding box center [1137, 240] width 93 height 18
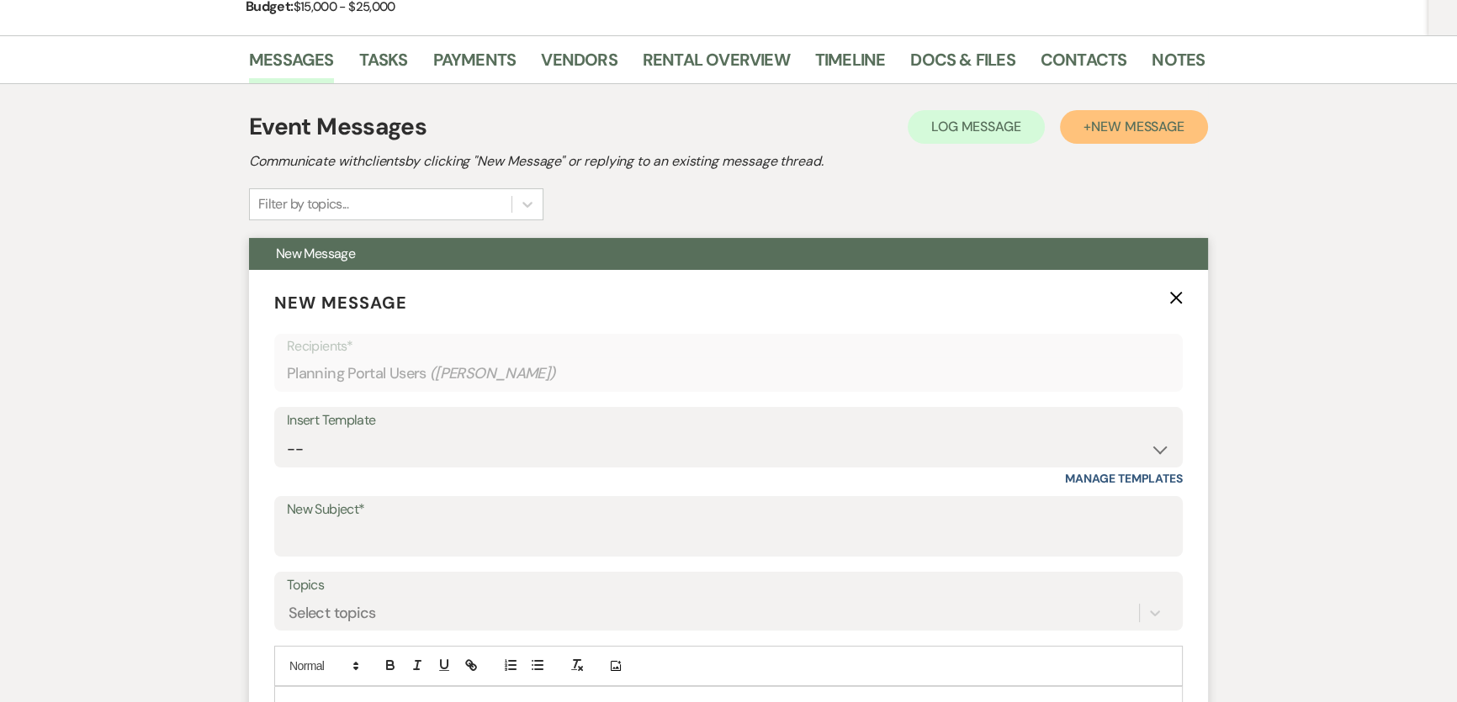
scroll to position [305, 0]
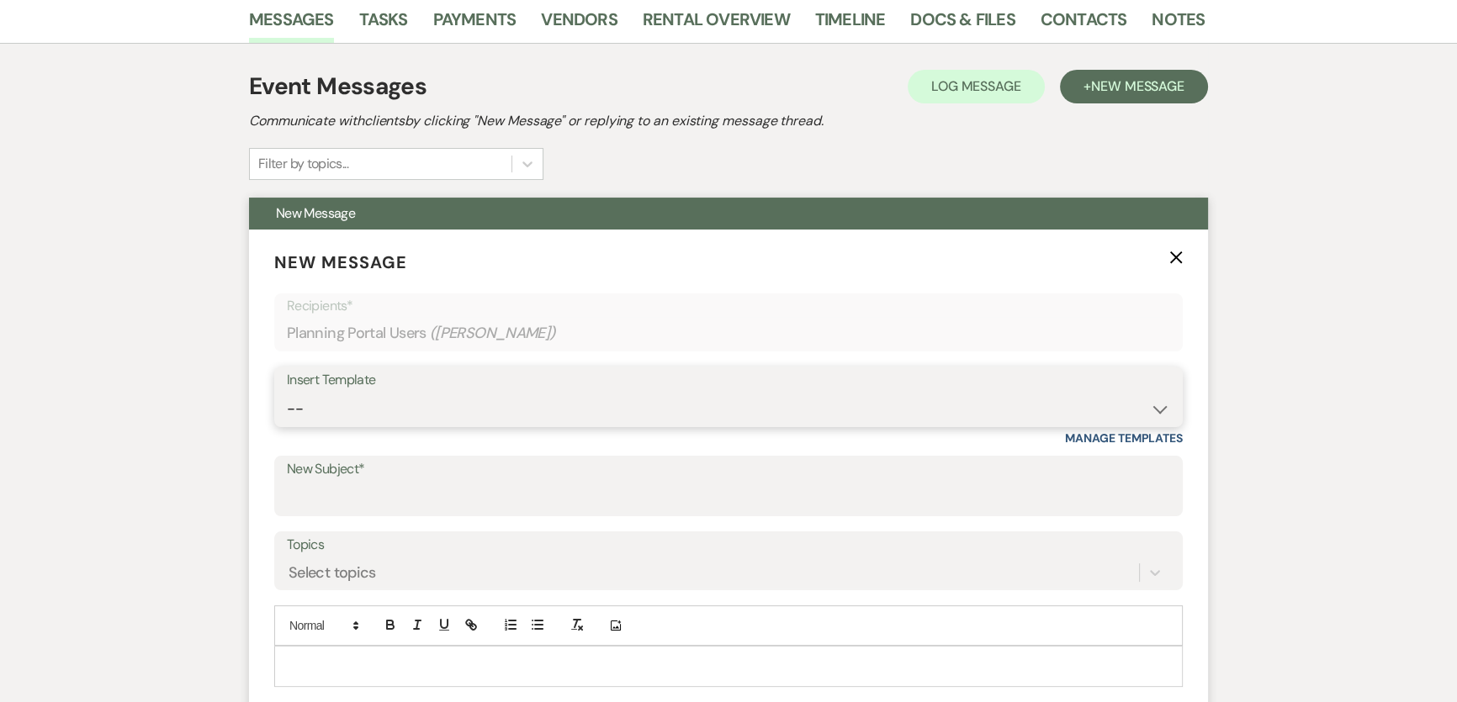
click at [527, 411] on select "-- Weven Planning Portal Introduction (Booked Events) 6 Month Consultation 9 Mo…" at bounding box center [728, 409] width 883 height 33
select select "1911"
click at [287, 393] on select "-- Weven Planning Portal Introduction (Booked Events) 6 Month Consultation 9 Mo…" at bounding box center [728, 409] width 883 height 33
type input "Your Grand Gallery Payment is Due!"
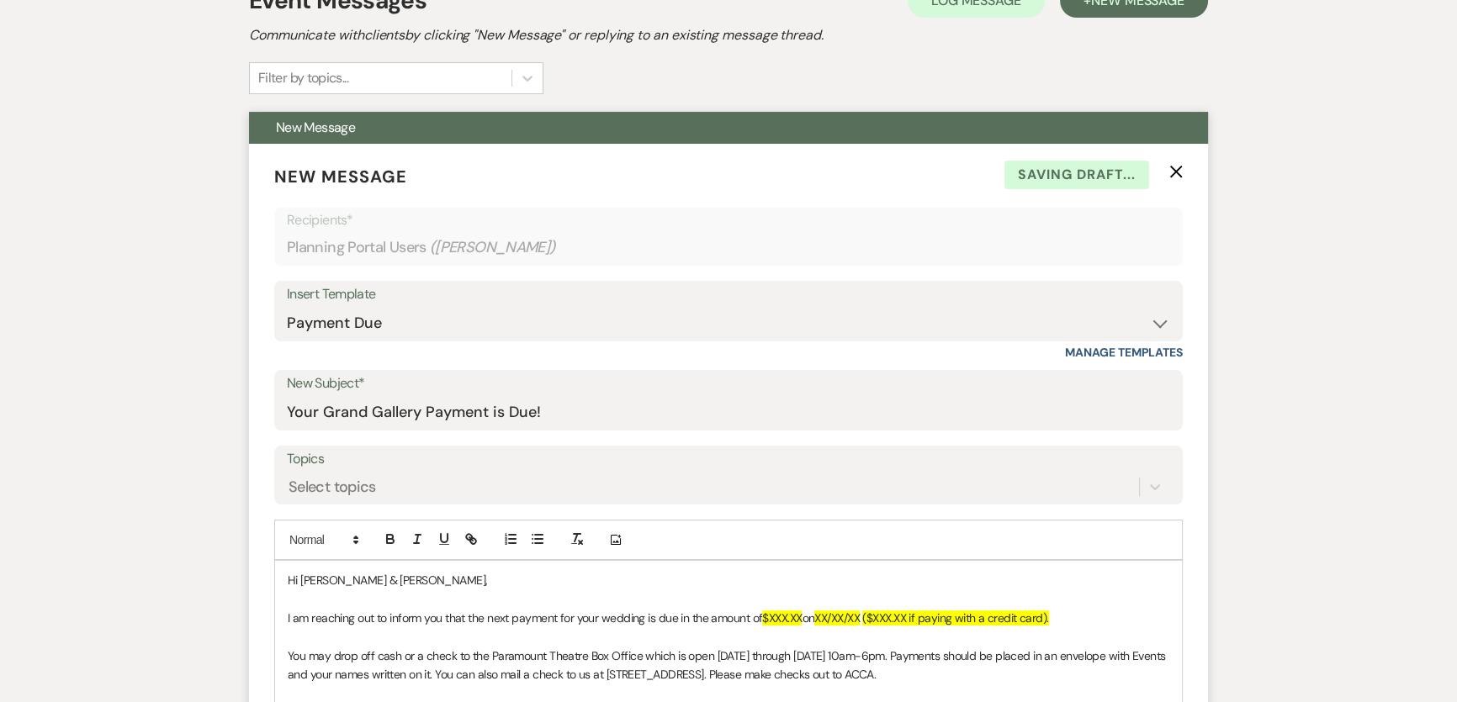
scroll to position [535, 0]
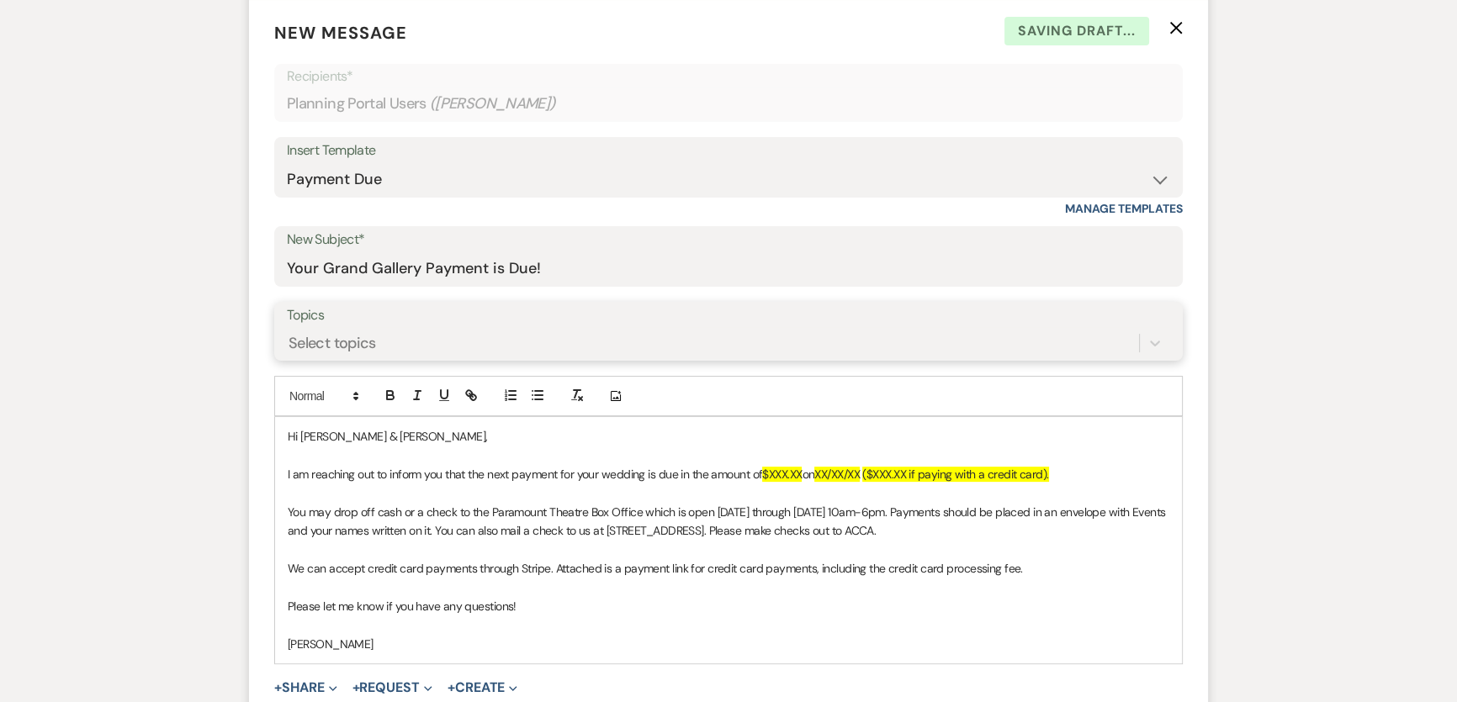
click at [412, 337] on div "Select topics" at bounding box center [713, 343] width 852 height 29
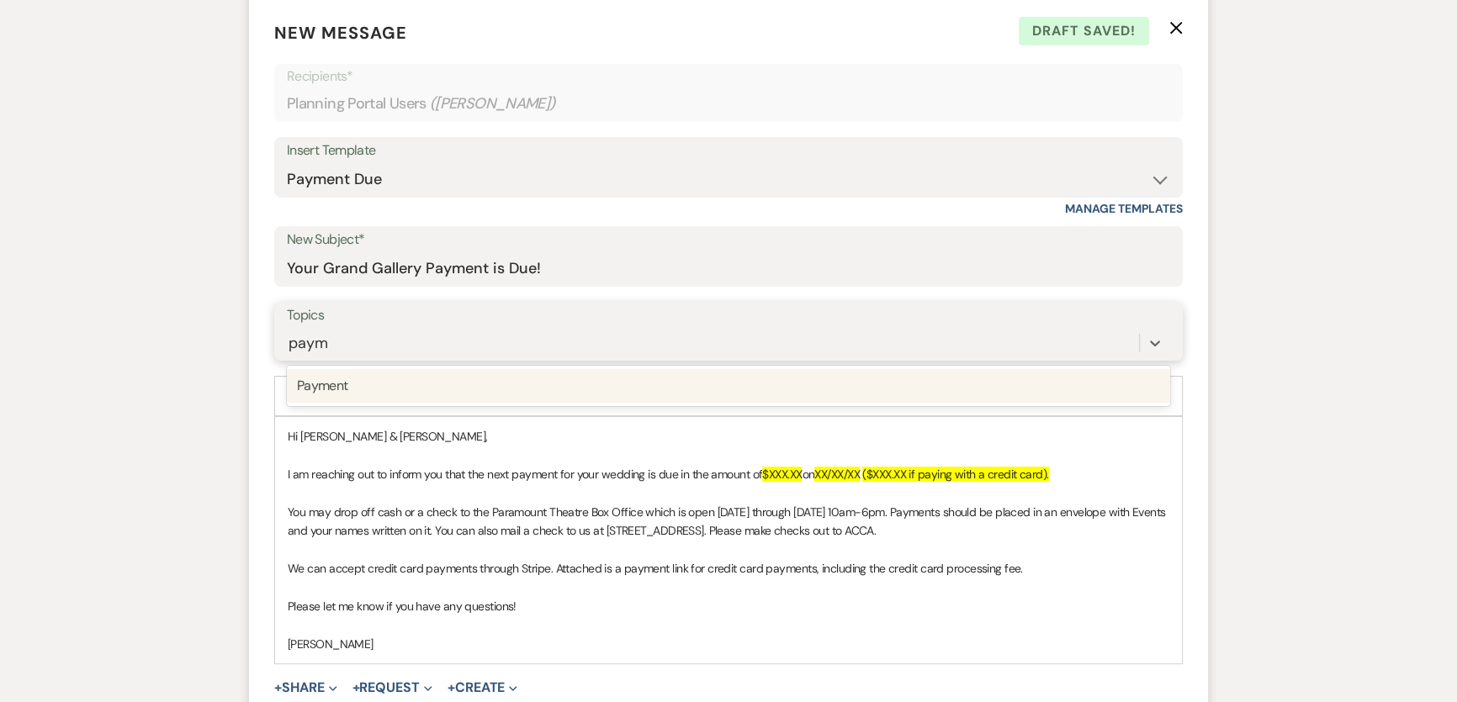
type input "payme"
click at [448, 378] on div "Payment" at bounding box center [728, 386] width 883 height 34
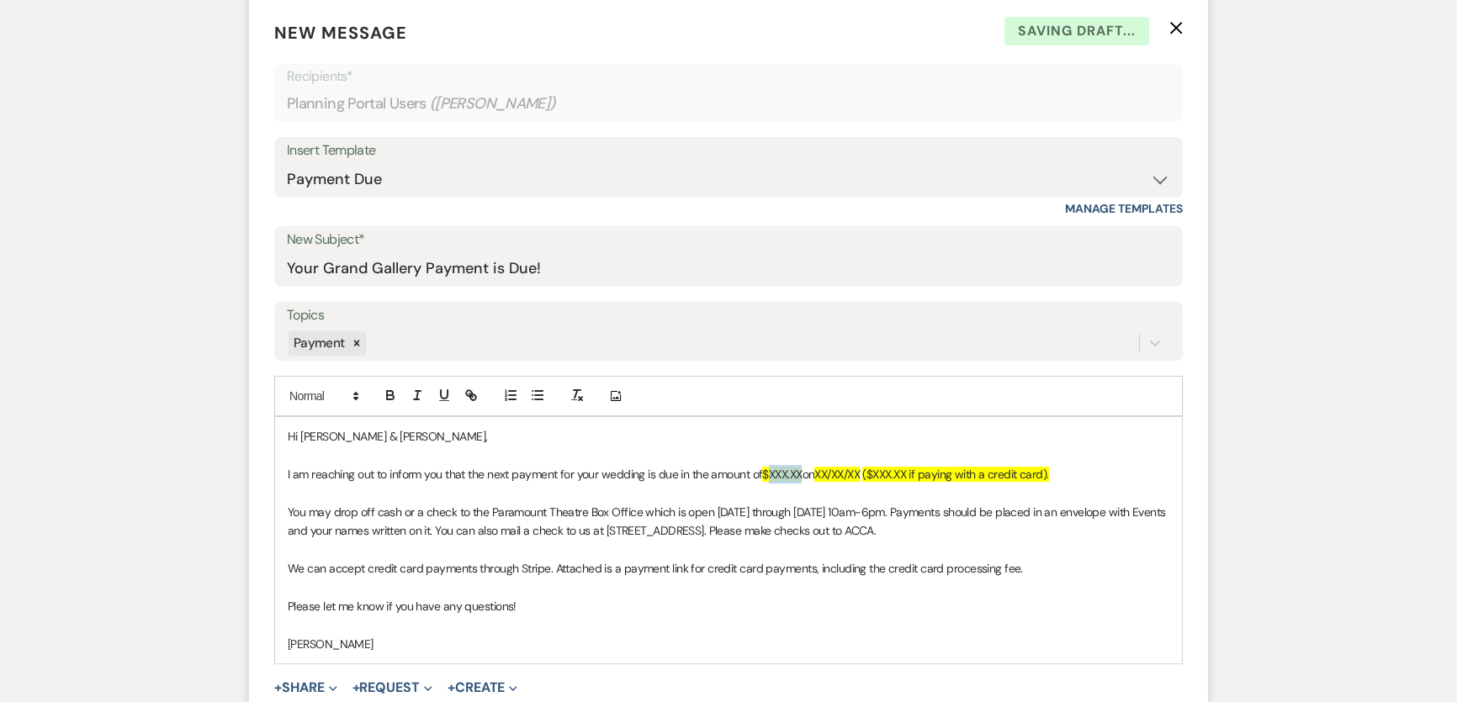
drag, startPoint x: 770, startPoint y: 474, endPoint x: 804, endPoint y: 472, distance: 34.5
click at [802, 472] on span "$XXX.XX" at bounding box center [782, 474] width 40 height 15
drag, startPoint x: 832, startPoint y: 471, endPoint x: 881, endPoint y: 466, distance: 49.1
click at [881, 466] on p "I am reaching out to inform you that the next payment for your wedding is due i…" at bounding box center [729, 474] width 882 height 19
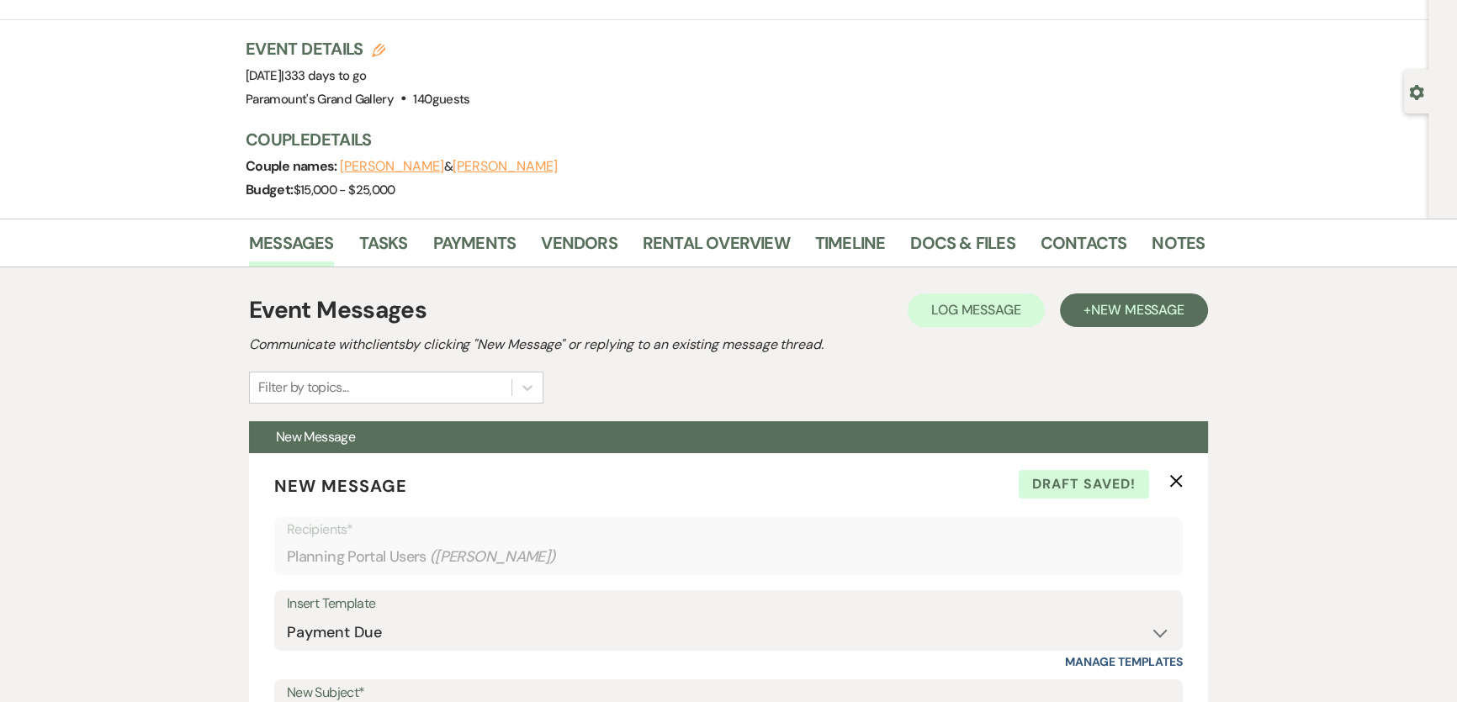
scroll to position [76, 0]
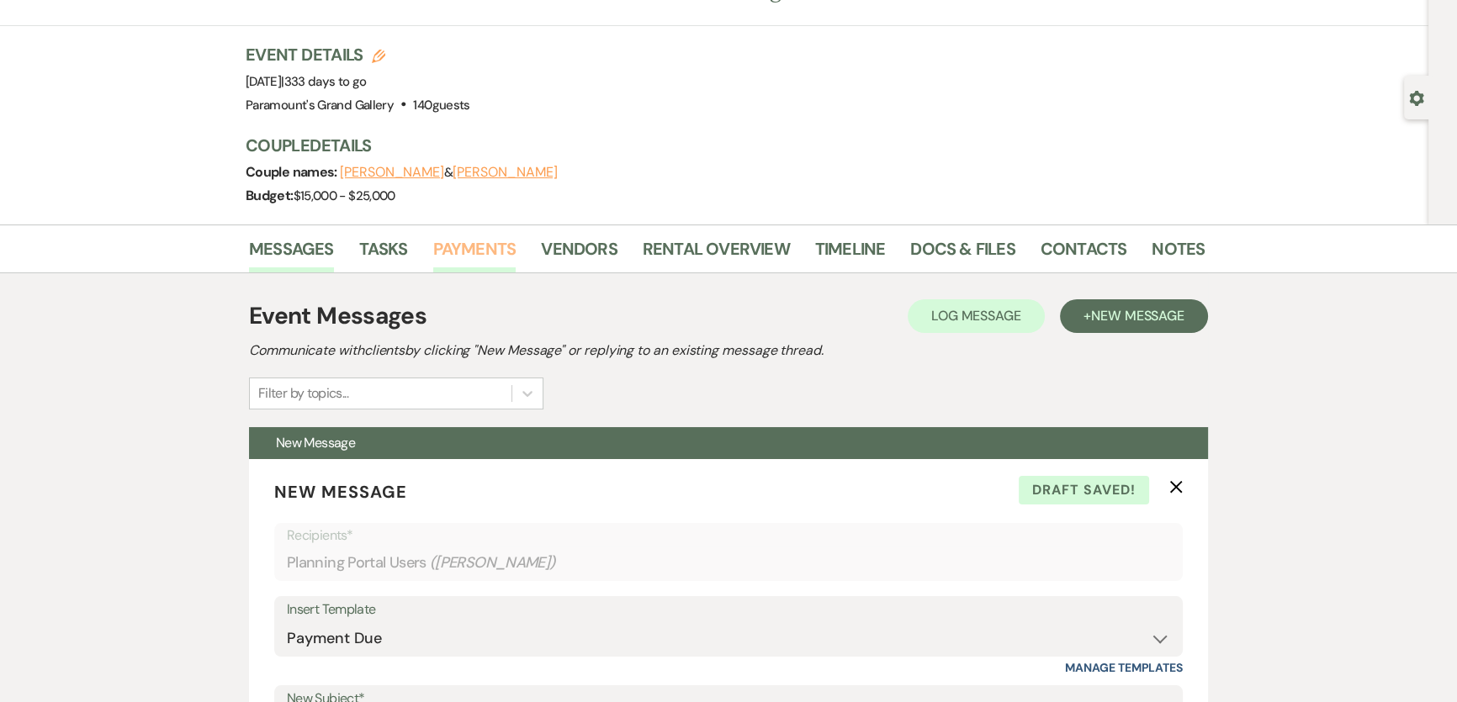
click at [514, 253] on li "Payments" at bounding box center [487, 252] width 109 height 40
click at [503, 251] on link "Payments" at bounding box center [474, 254] width 83 height 37
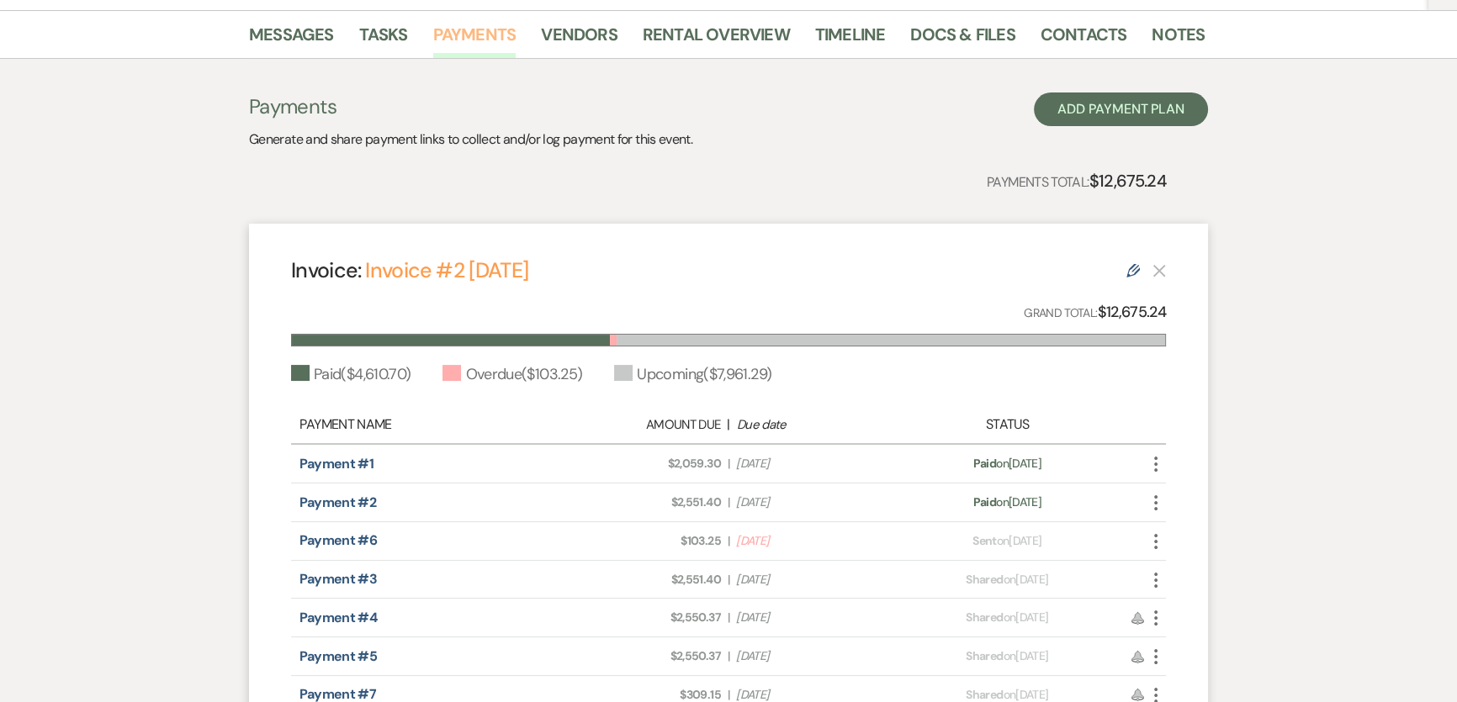
scroll to position [382, 0]
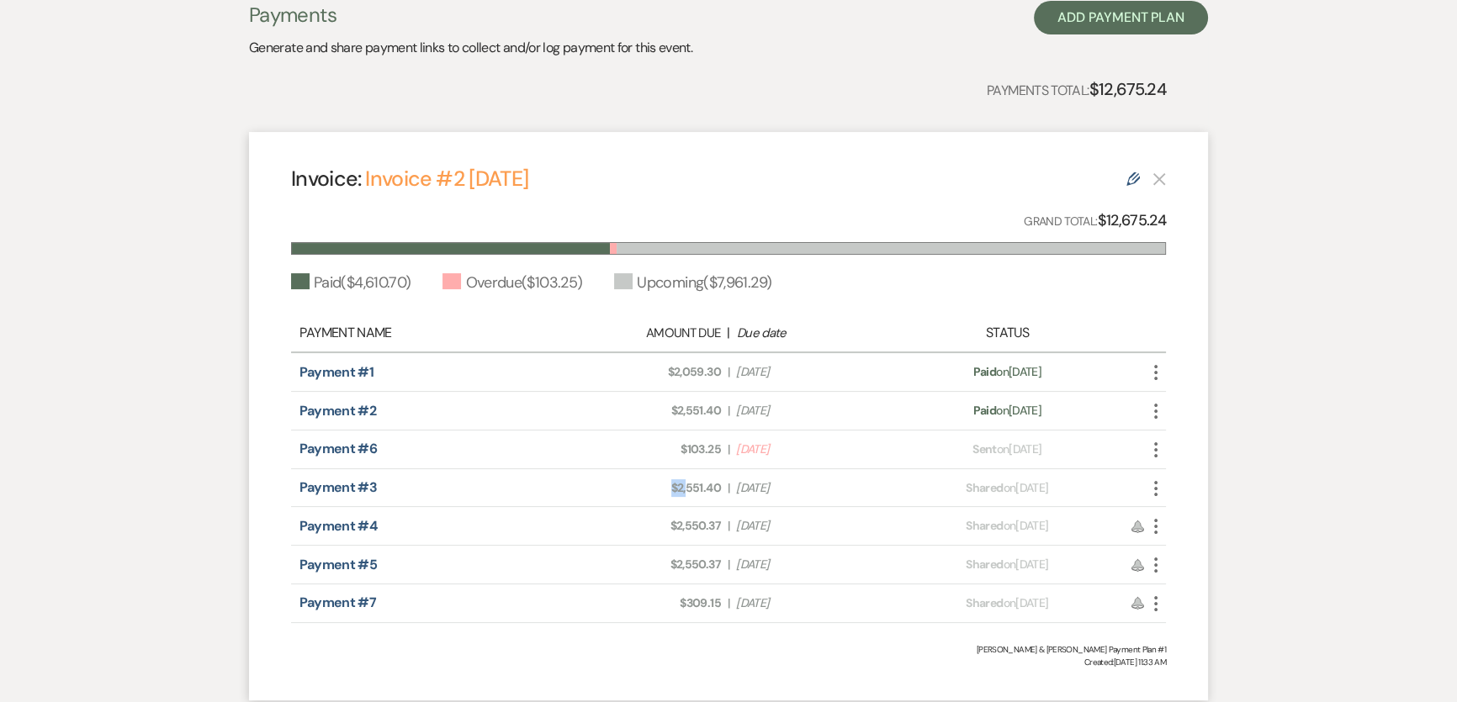
drag, startPoint x: 665, startPoint y: 488, endPoint x: 687, endPoint y: 488, distance: 22.7
click at [687, 488] on span "Amount Due: $2,551.40" at bounding box center [643, 489] width 155 height 18
click at [169, 455] on div "Messages Tasks Payments Vendors Rental Overview Timeline Docs & Files Contacts …" at bounding box center [728, 317] width 1457 height 799
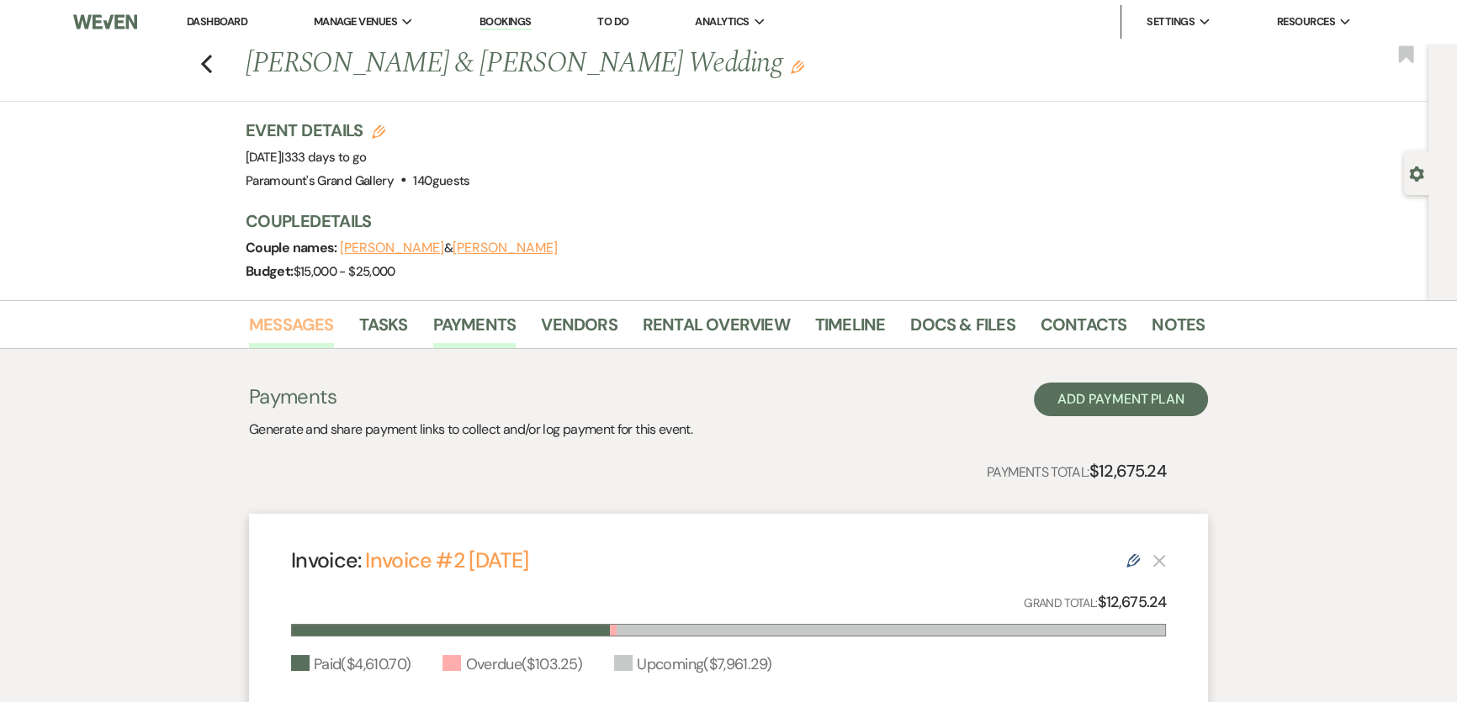
click at [284, 328] on link "Messages" at bounding box center [291, 329] width 85 height 37
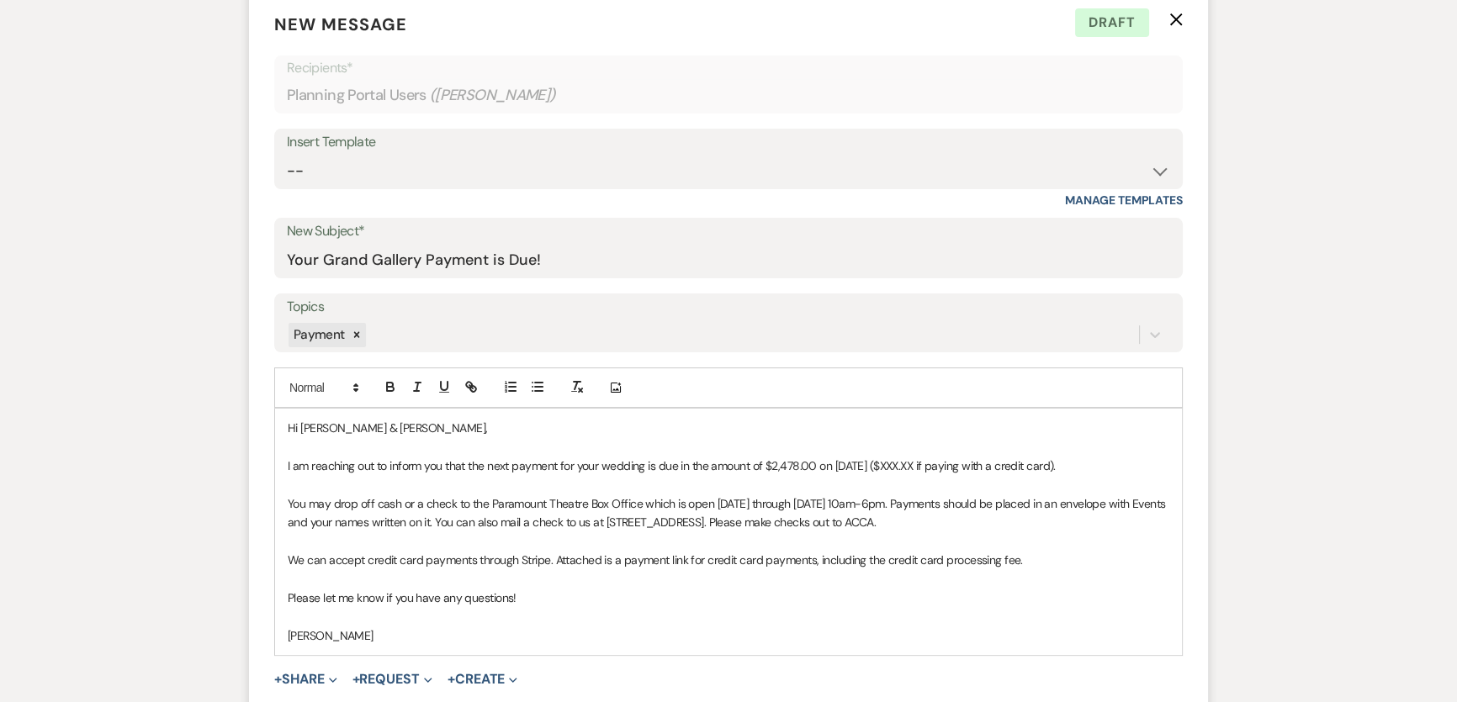
scroll to position [765, 0]
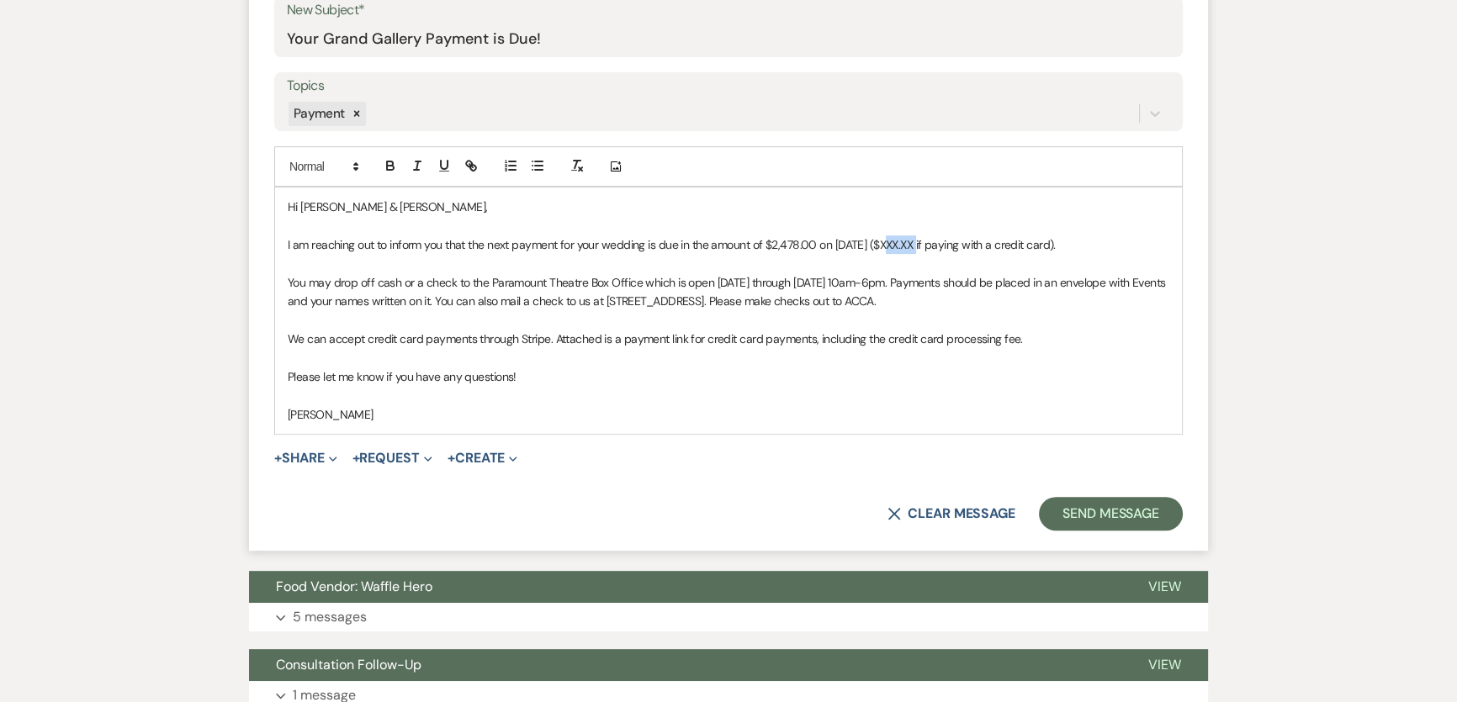
drag, startPoint x: 882, startPoint y: 246, endPoint x: 917, endPoint y: 249, distance: 35.5
click at [917, 249] on p "I am reaching out to inform you that the next payment for your wedding is due i…" at bounding box center [729, 245] width 882 height 19
click at [401, 457] on button "+ Request Expand" at bounding box center [392, 458] width 80 height 13
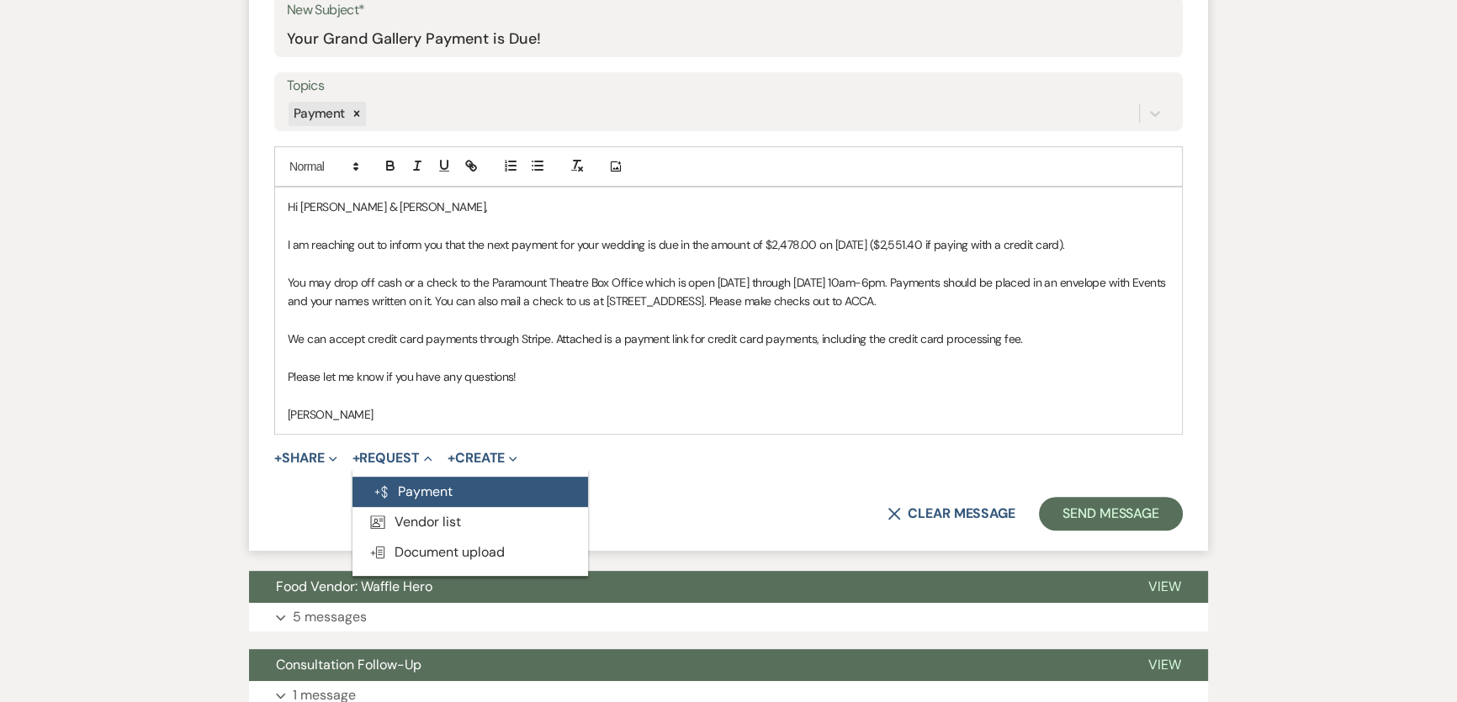
click at [429, 494] on button "Generate Payment Payment" at bounding box center [470, 492] width 236 height 30
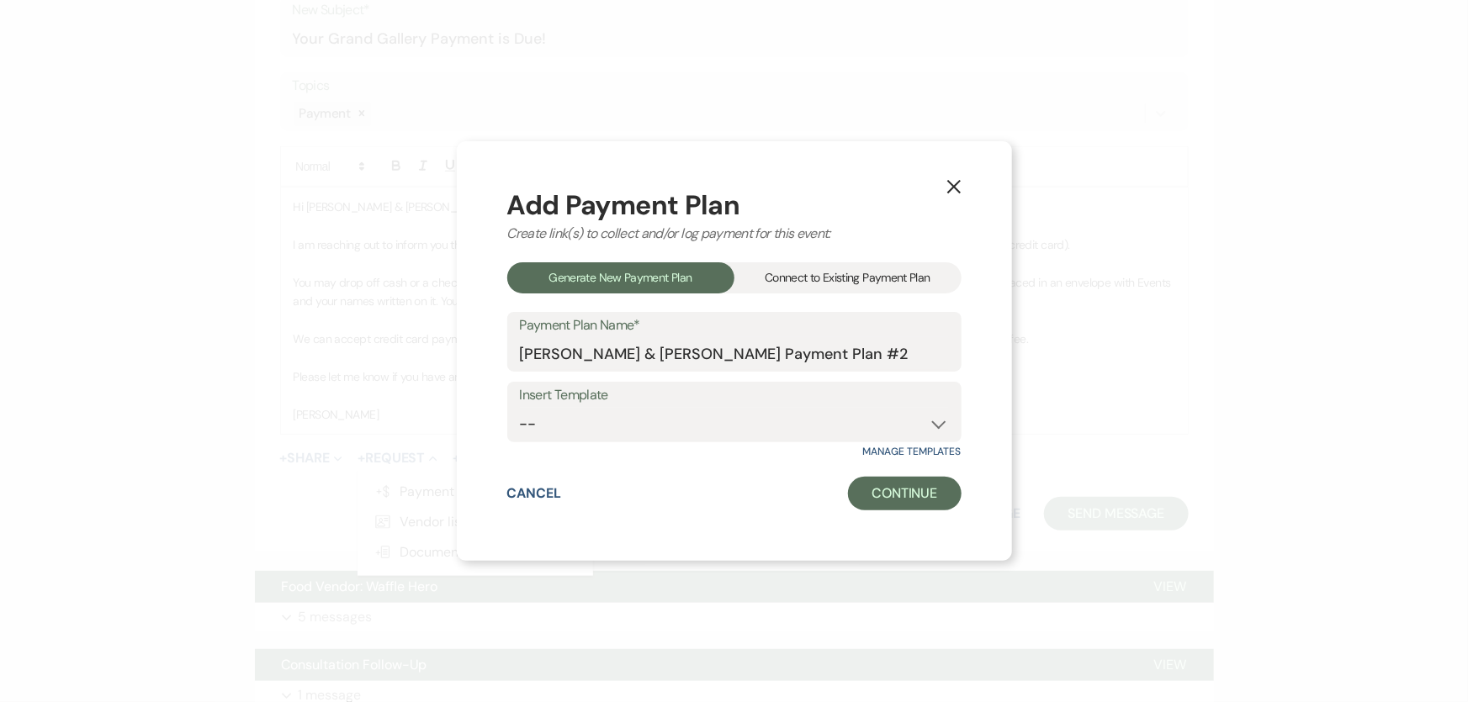
click at [857, 278] on div "Connect to Existing Payment Plan" at bounding box center [847, 277] width 227 height 31
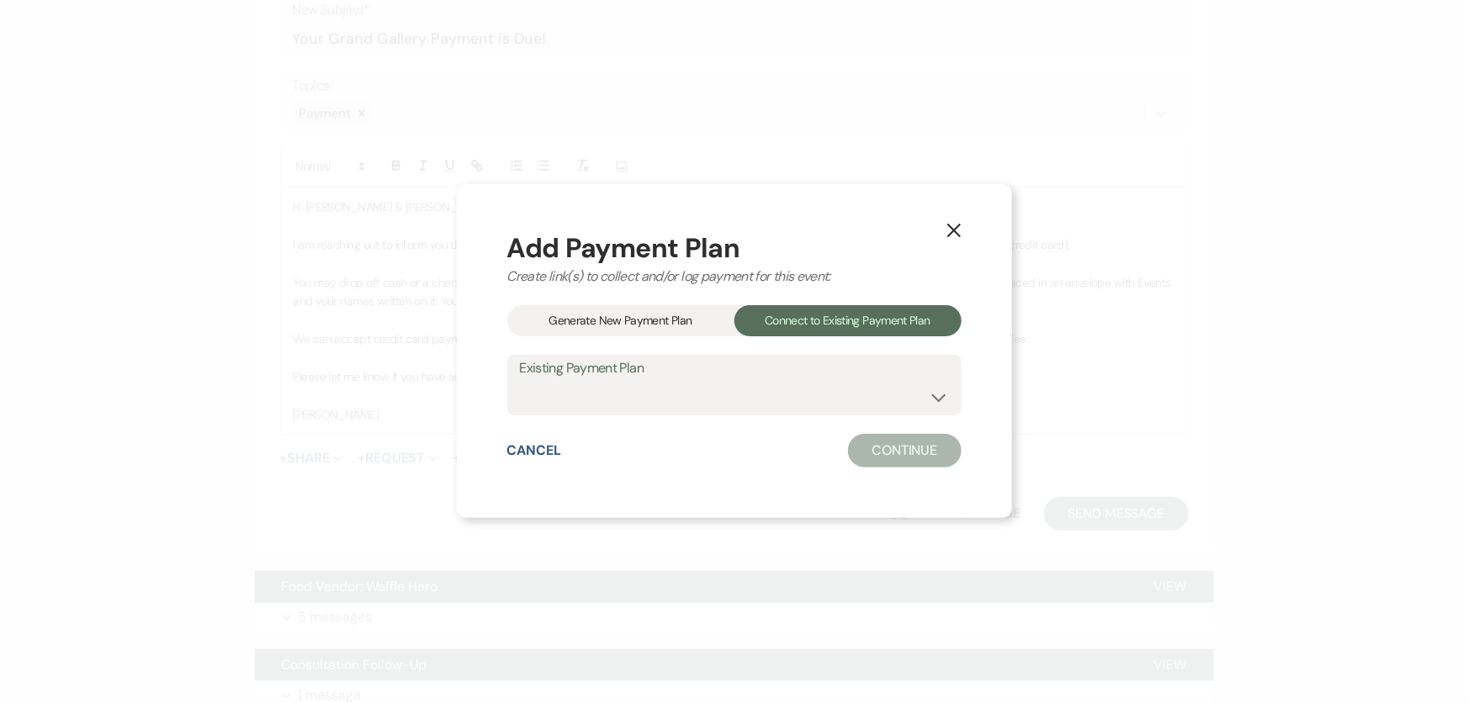
click at [711, 414] on div "Existing Payment Plan [PERSON_NAME] & [PERSON_NAME] Payment Plan #1" at bounding box center [734, 385] width 454 height 61
click at [720, 398] on select "[PERSON_NAME] & [PERSON_NAME] Payment Plan #1" at bounding box center [734, 397] width 429 height 33
select select "19307"
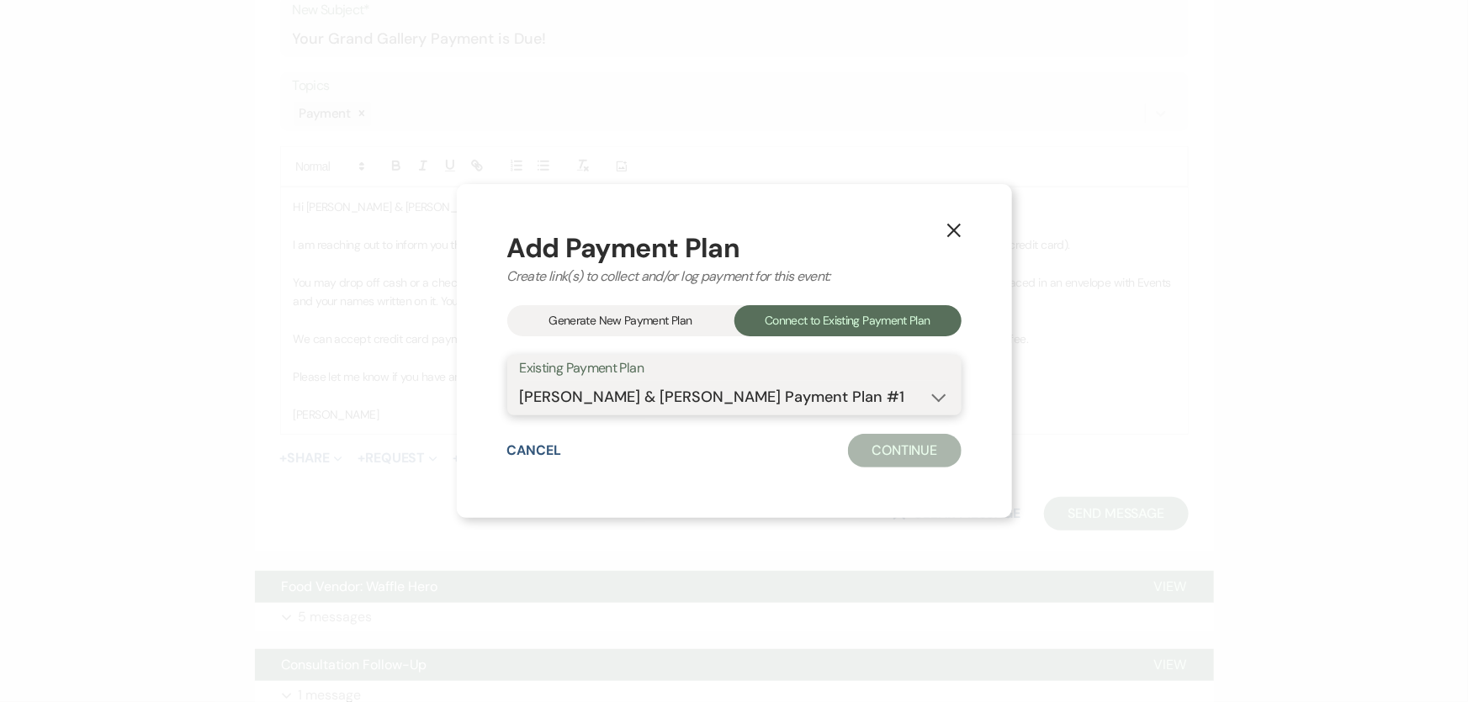
click at [520, 381] on select "[PERSON_NAME] & [PERSON_NAME] Payment Plan #1" at bounding box center [734, 397] width 429 height 33
click at [893, 439] on button "Continue" at bounding box center [904, 451] width 113 height 34
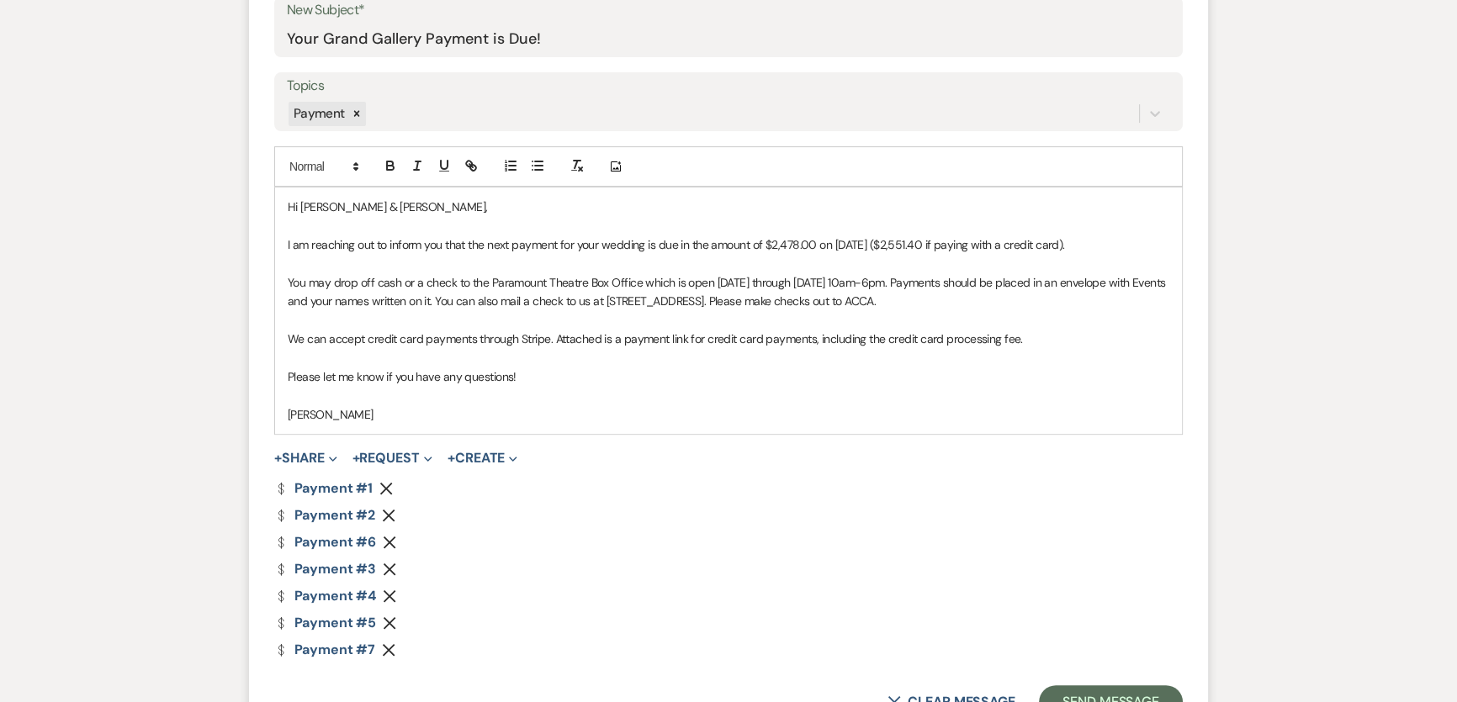
click at [386, 487] on use "button" at bounding box center [386, 488] width 13 height 13
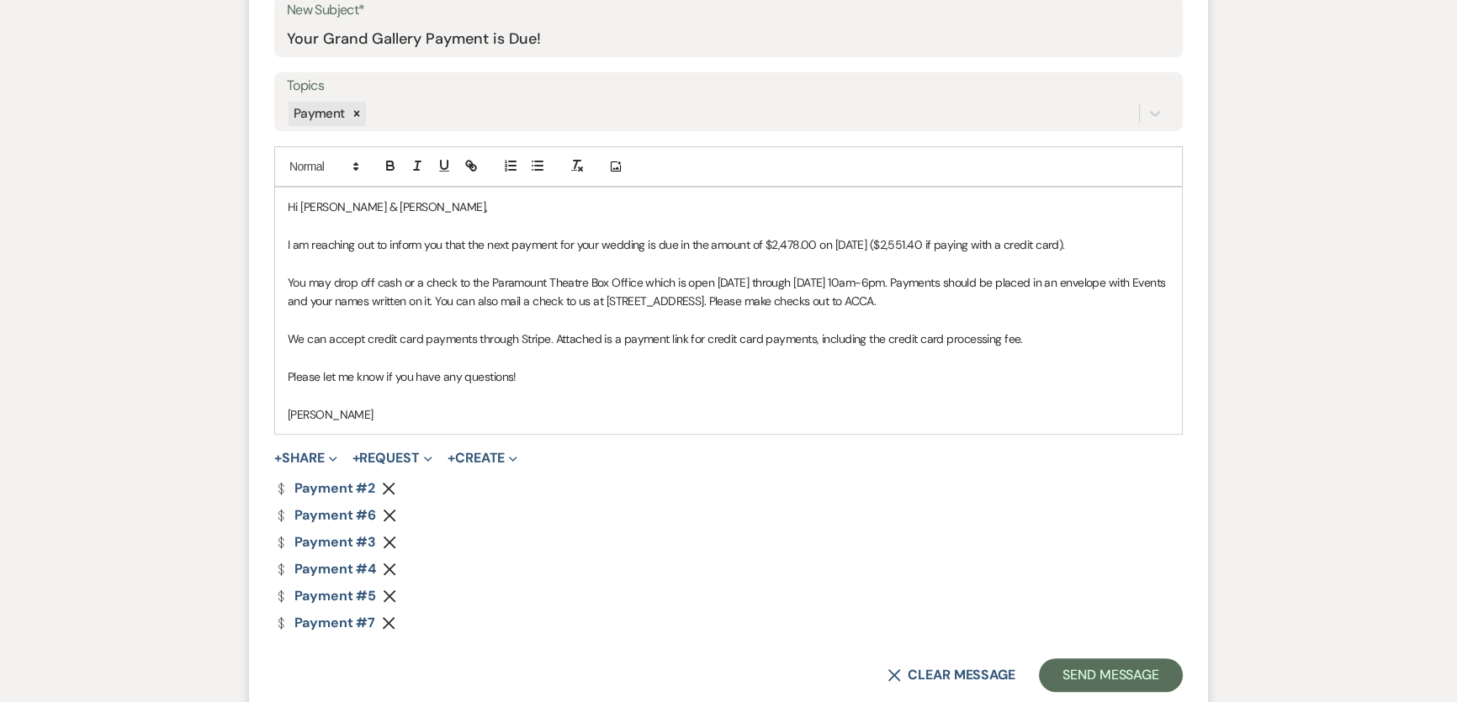
click at [390, 623] on icon "Remove" at bounding box center [388, 623] width 13 height 13
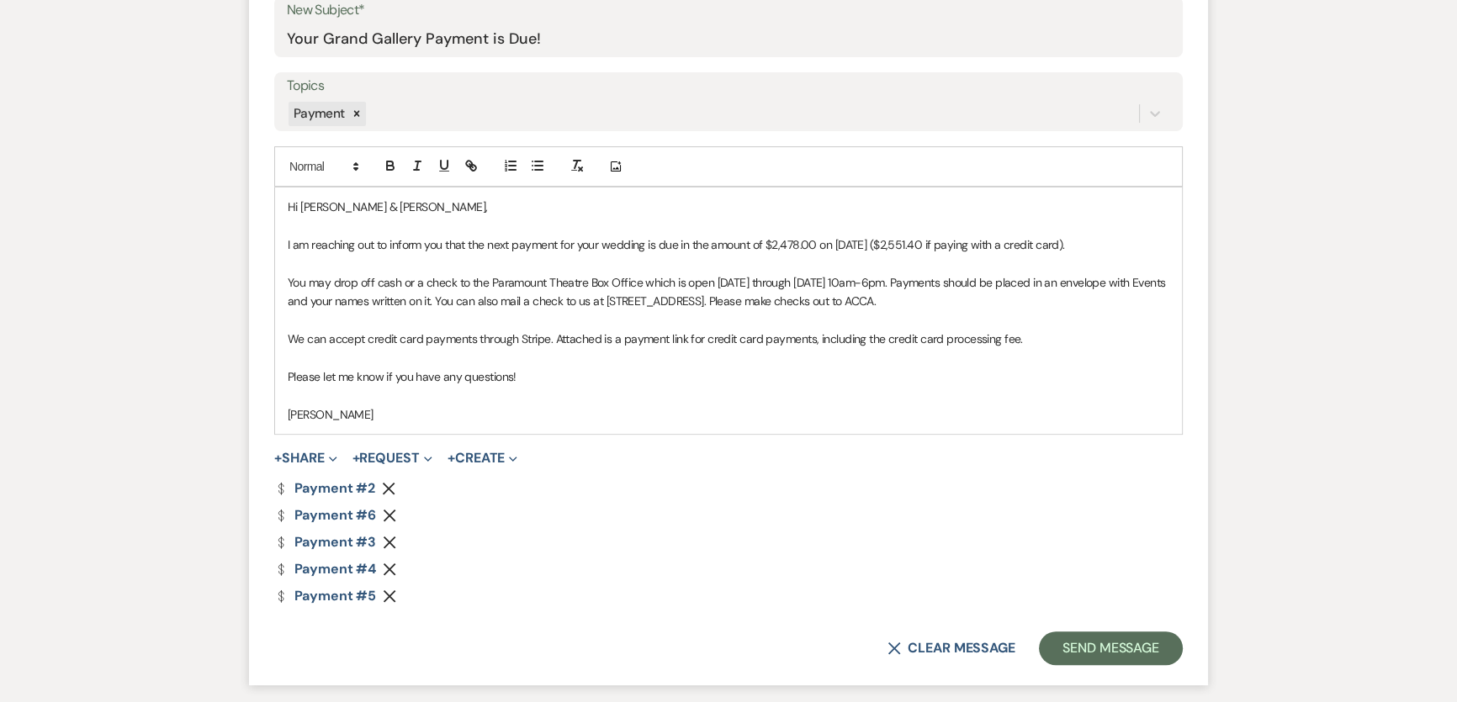
click at [393, 601] on icon "Remove" at bounding box center [389, 596] width 13 height 13
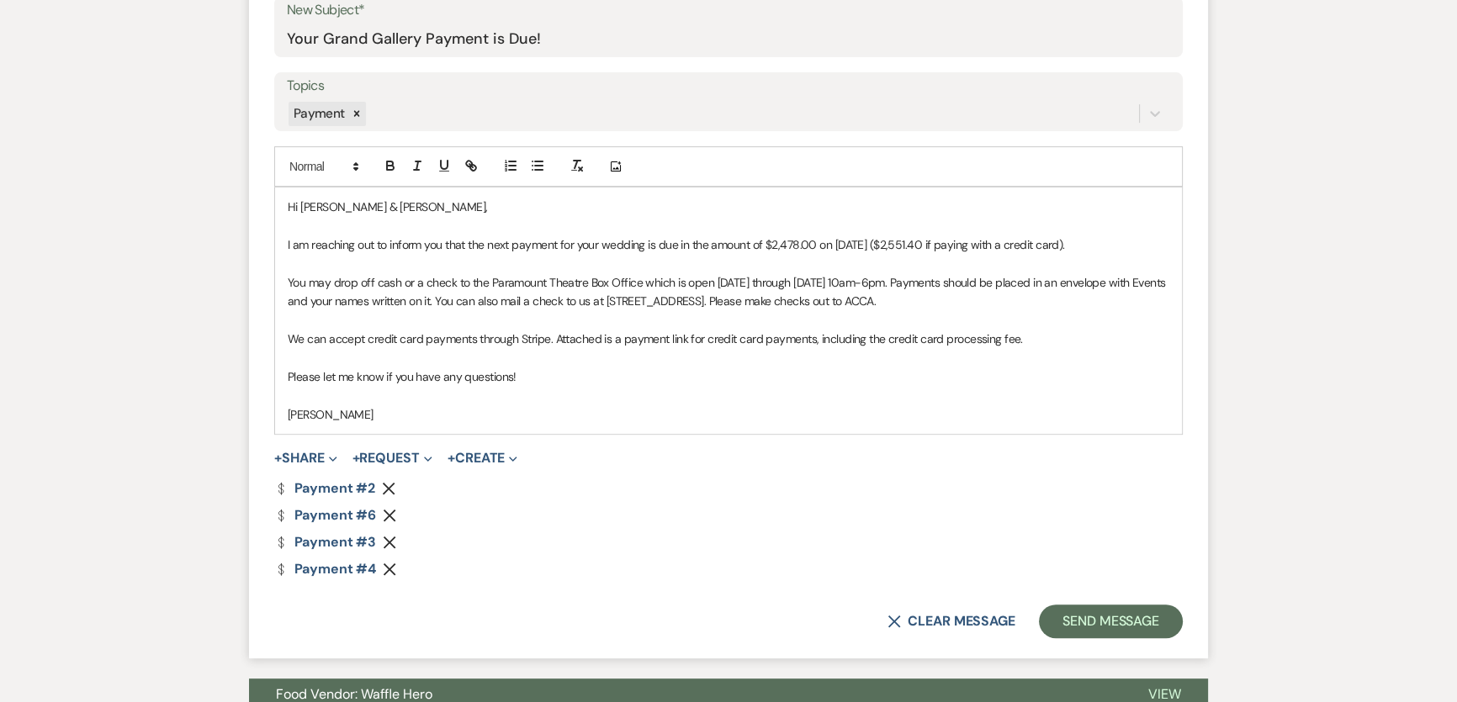
click at [392, 572] on use "button" at bounding box center [390, 569] width 13 height 13
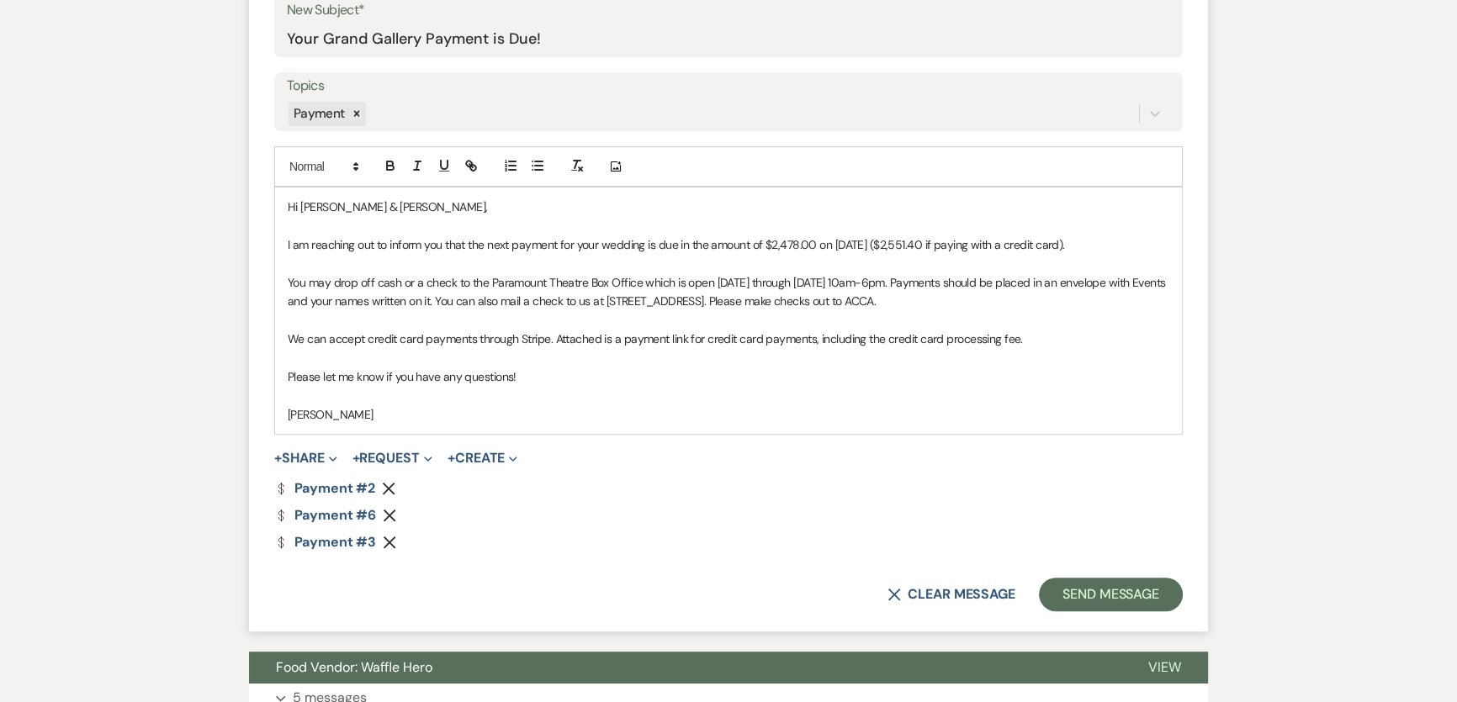
click at [388, 517] on icon "Remove" at bounding box center [389, 515] width 13 height 13
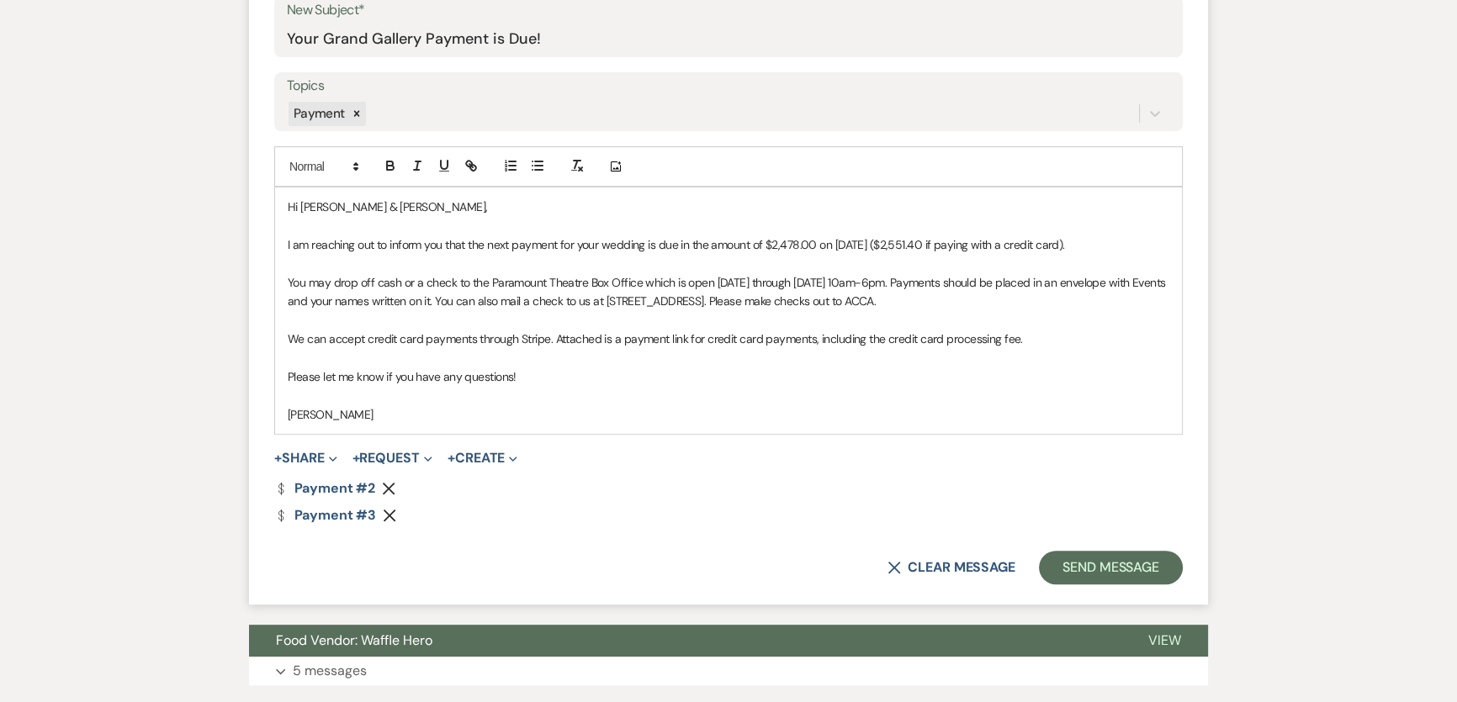
click at [167, 460] on div "Messages Tasks Payments Vendors Rental Overview Timeline Docs & Files Contacts …" at bounding box center [728, 633] width 1457 height 2195
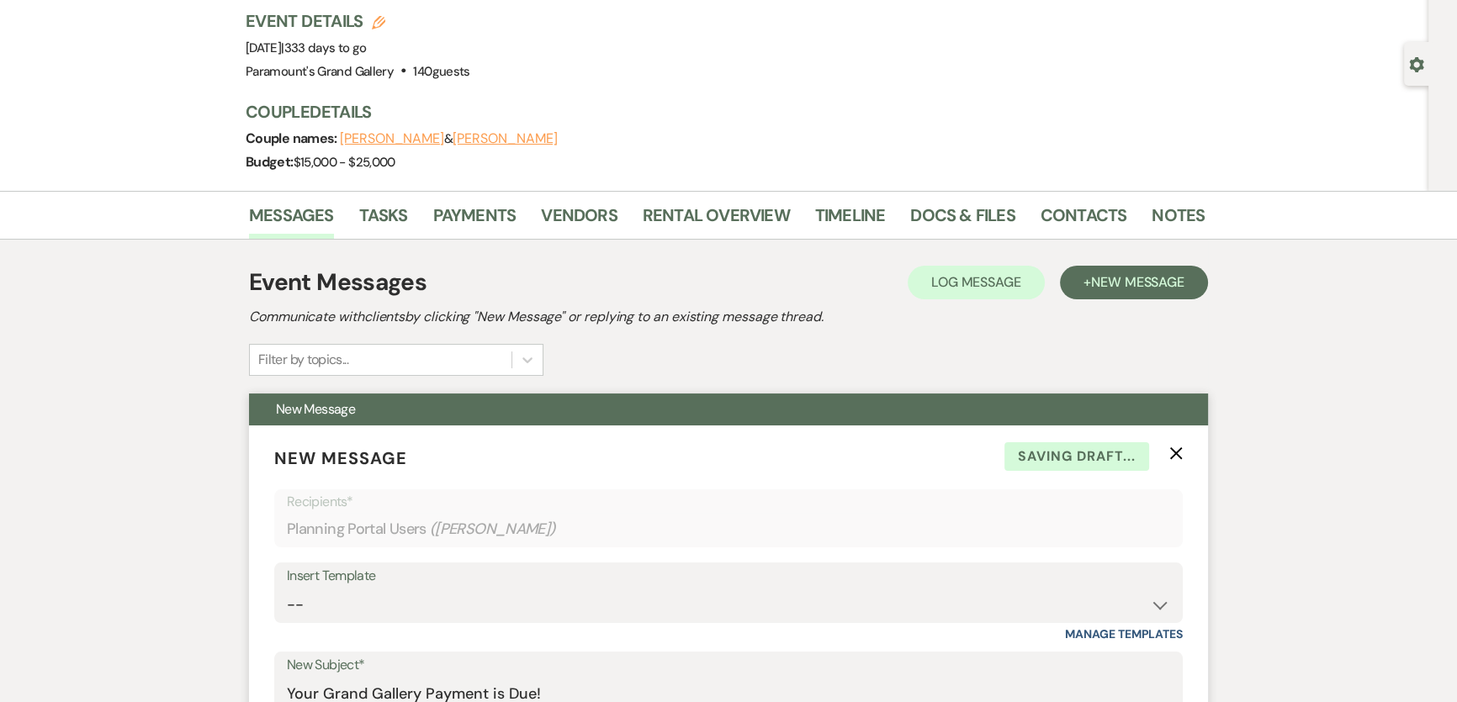
scroll to position [0, 0]
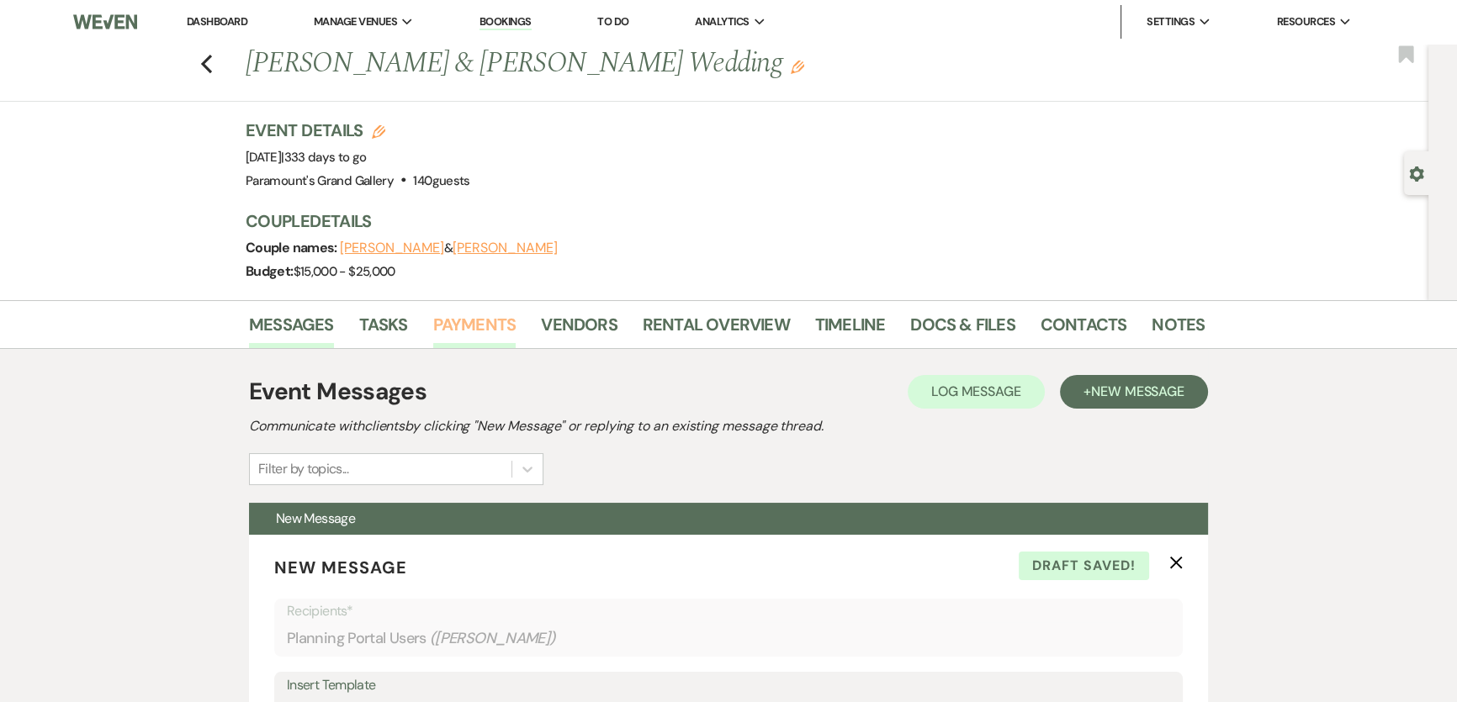
click at [470, 333] on link "Payments" at bounding box center [474, 329] width 83 height 37
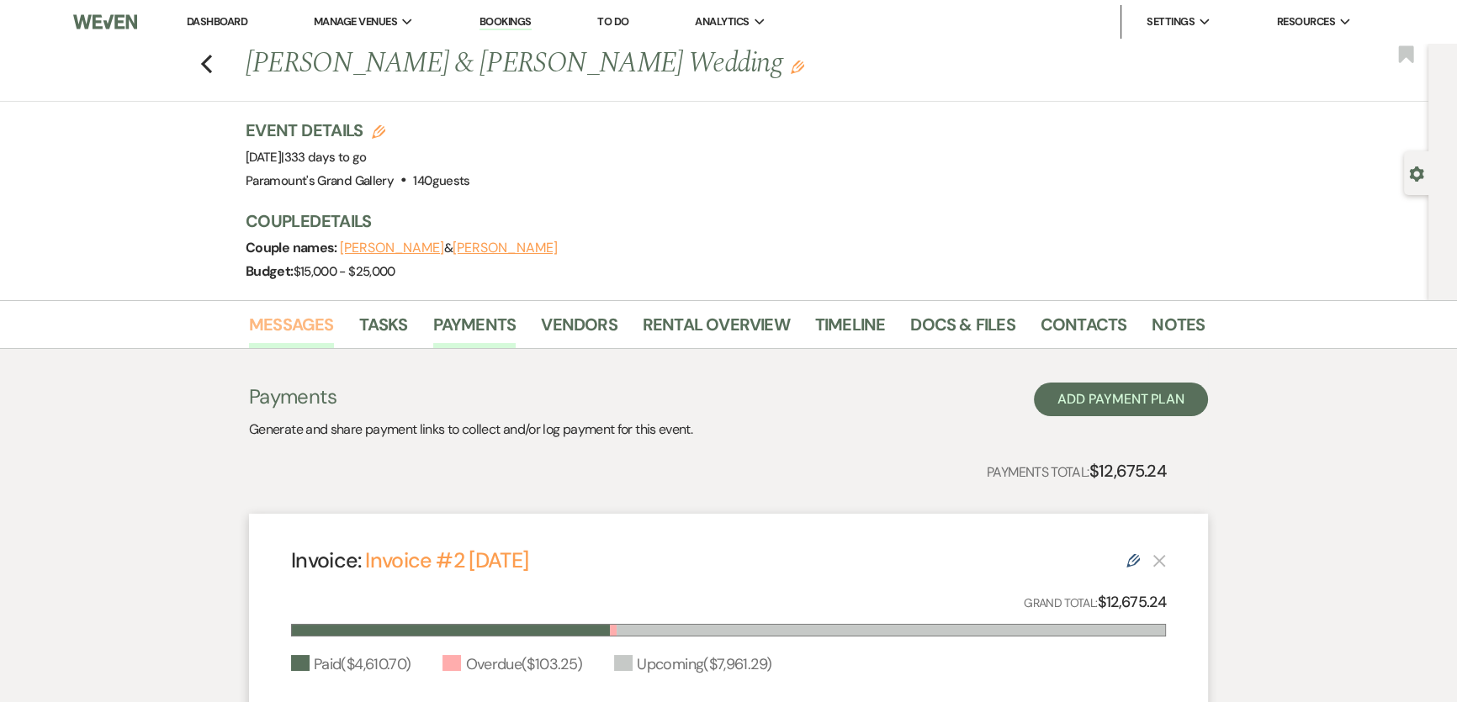
click at [295, 322] on link "Messages" at bounding box center [291, 329] width 85 height 37
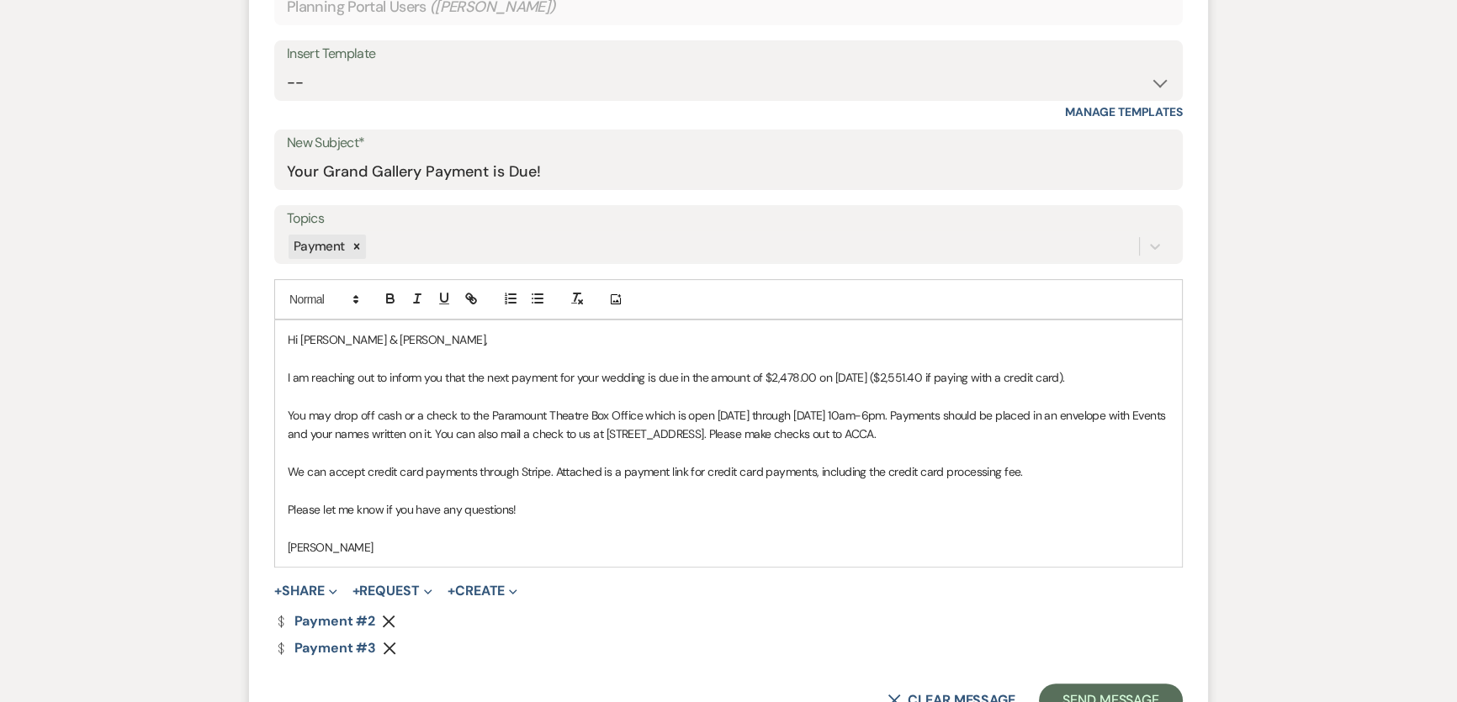
scroll to position [765, 0]
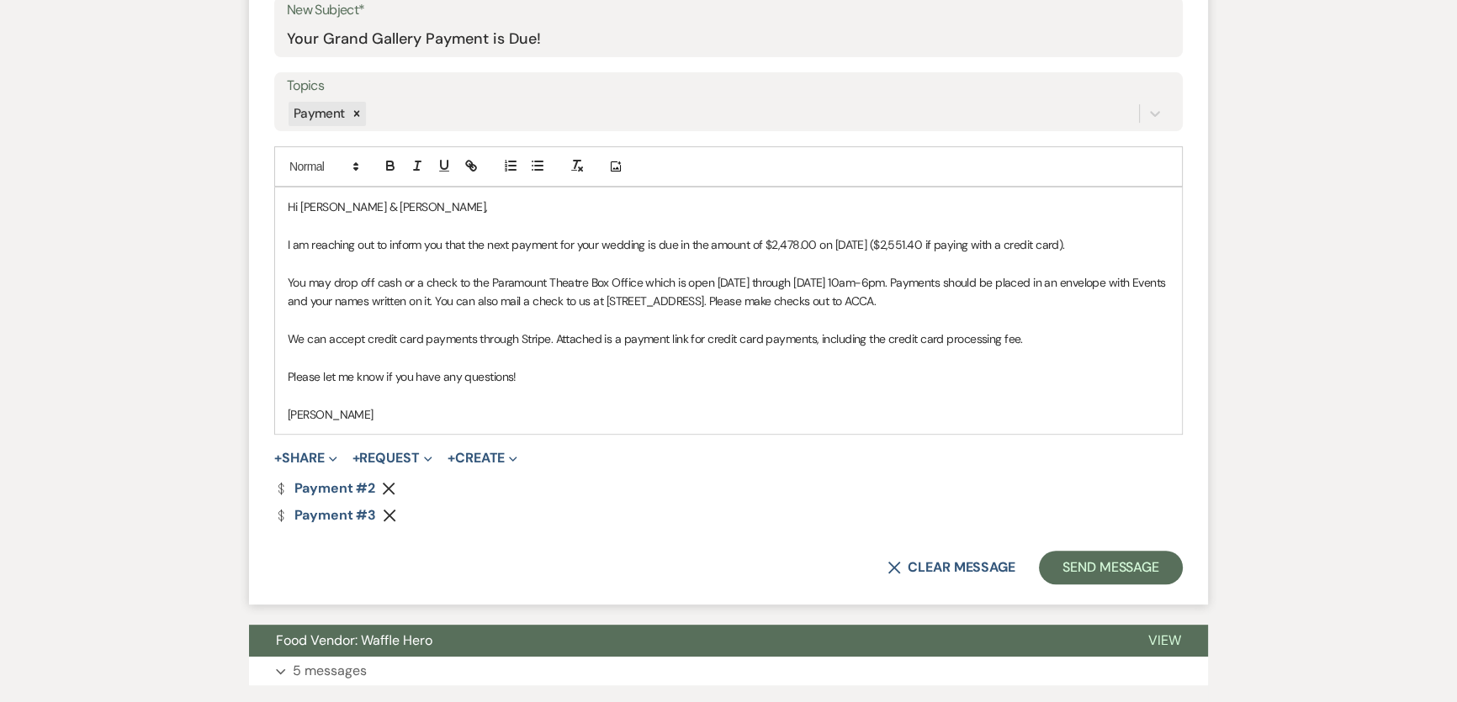
click at [386, 490] on use "button" at bounding box center [389, 488] width 13 height 13
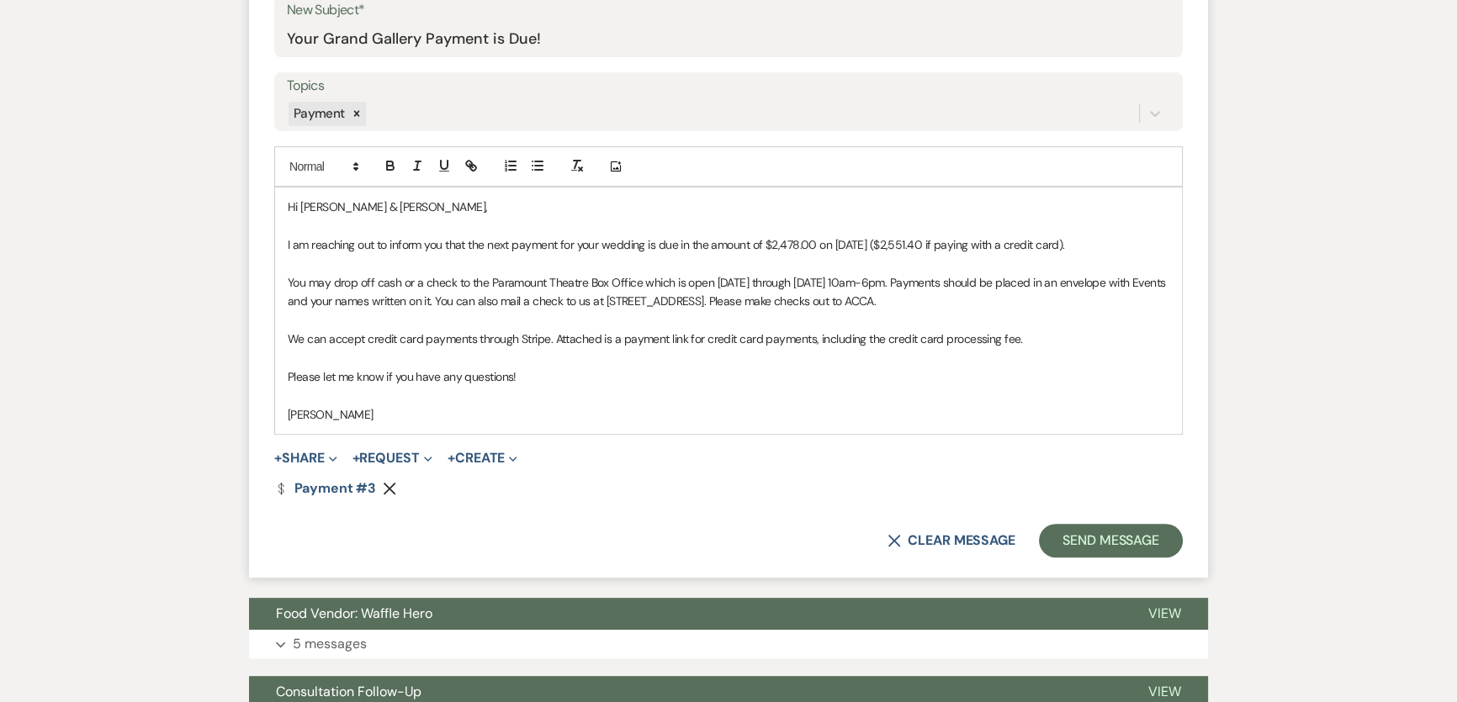
click at [705, 529] on div "X Clear message Send Message" at bounding box center [728, 541] width 909 height 34
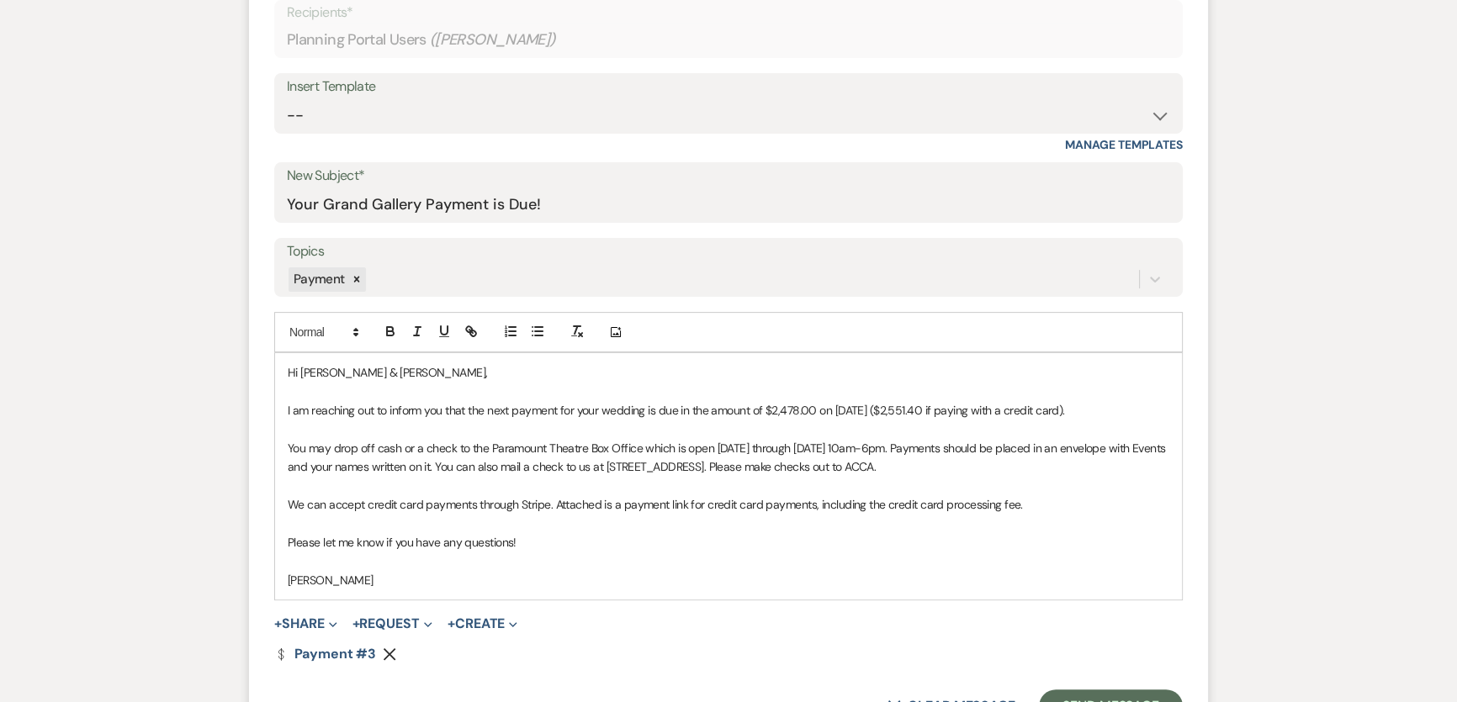
scroll to position [612, 0]
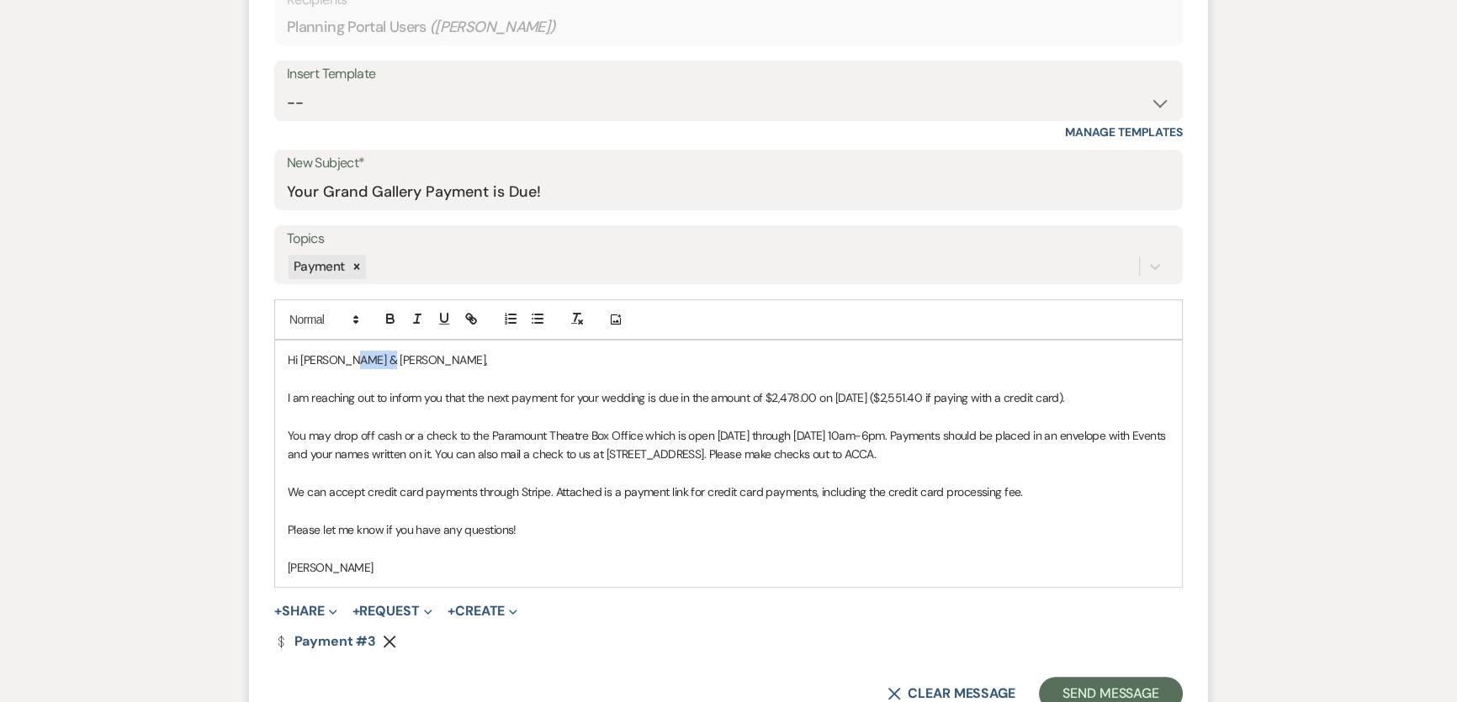
drag, startPoint x: 344, startPoint y: 361, endPoint x: 370, endPoint y: 362, distance: 26.1
click at [370, 362] on p "Hi [PERSON_NAME] & [PERSON_NAME]," at bounding box center [729, 360] width 882 height 19
click at [735, 540] on p at bounding box center [729, 548] width 882 height 19
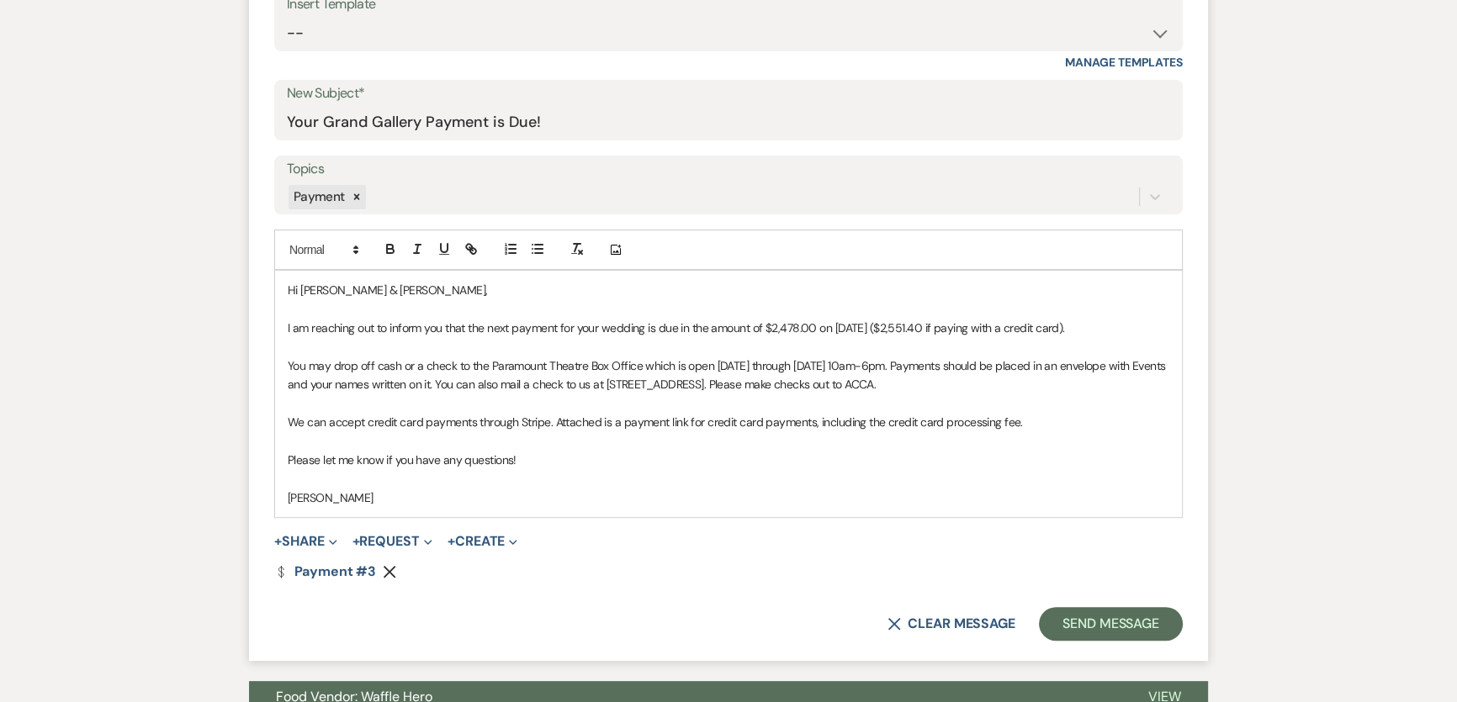
scroll to position [765, 0]
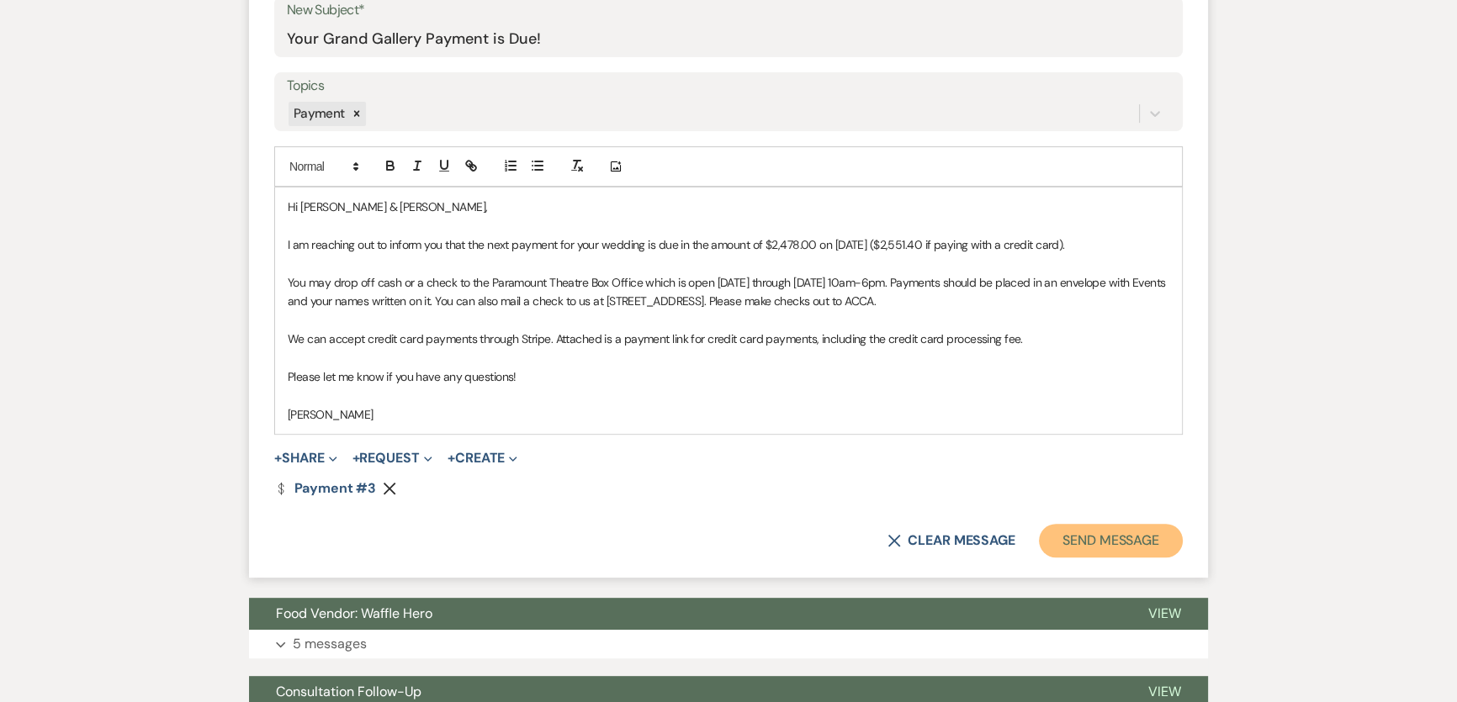
click at [1127, 547] on button "Send Message" at bounding box center [1111, 541] width 144 height 34
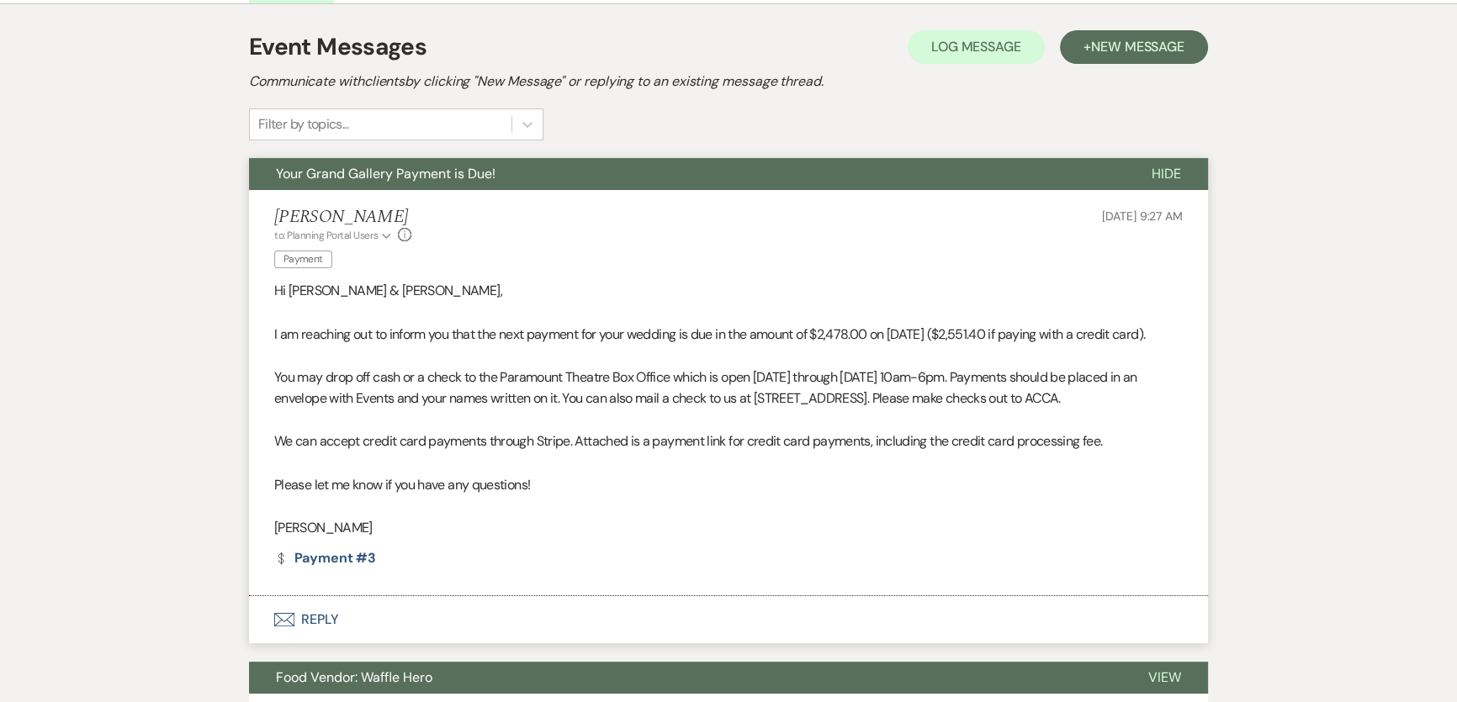
scroll to position [0, 0]
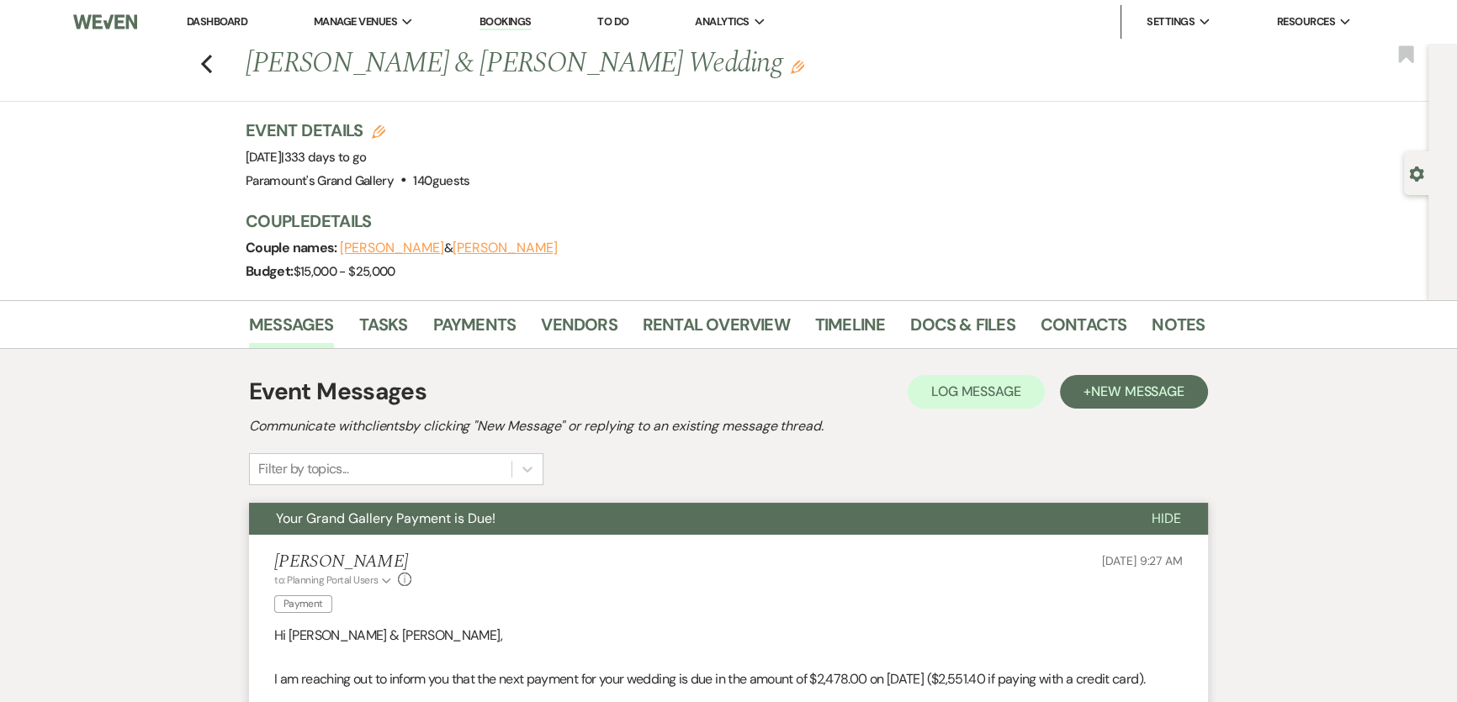
click at [202, 24] on link "Dashboard" at bounding box center [217, 21] width 61 height 14
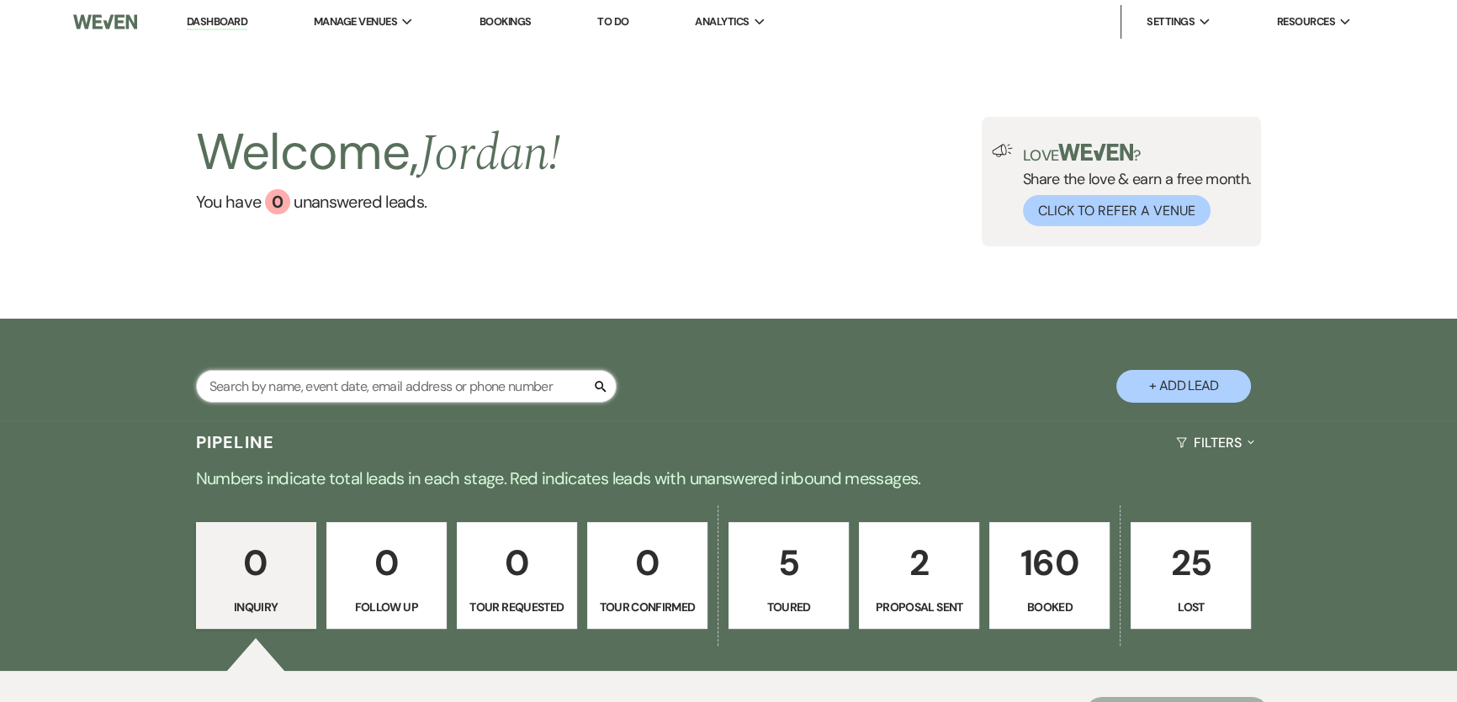
click at [516, 390] on input "text" at bounding box center [406, 386] width 421 height 33
type input "cas"
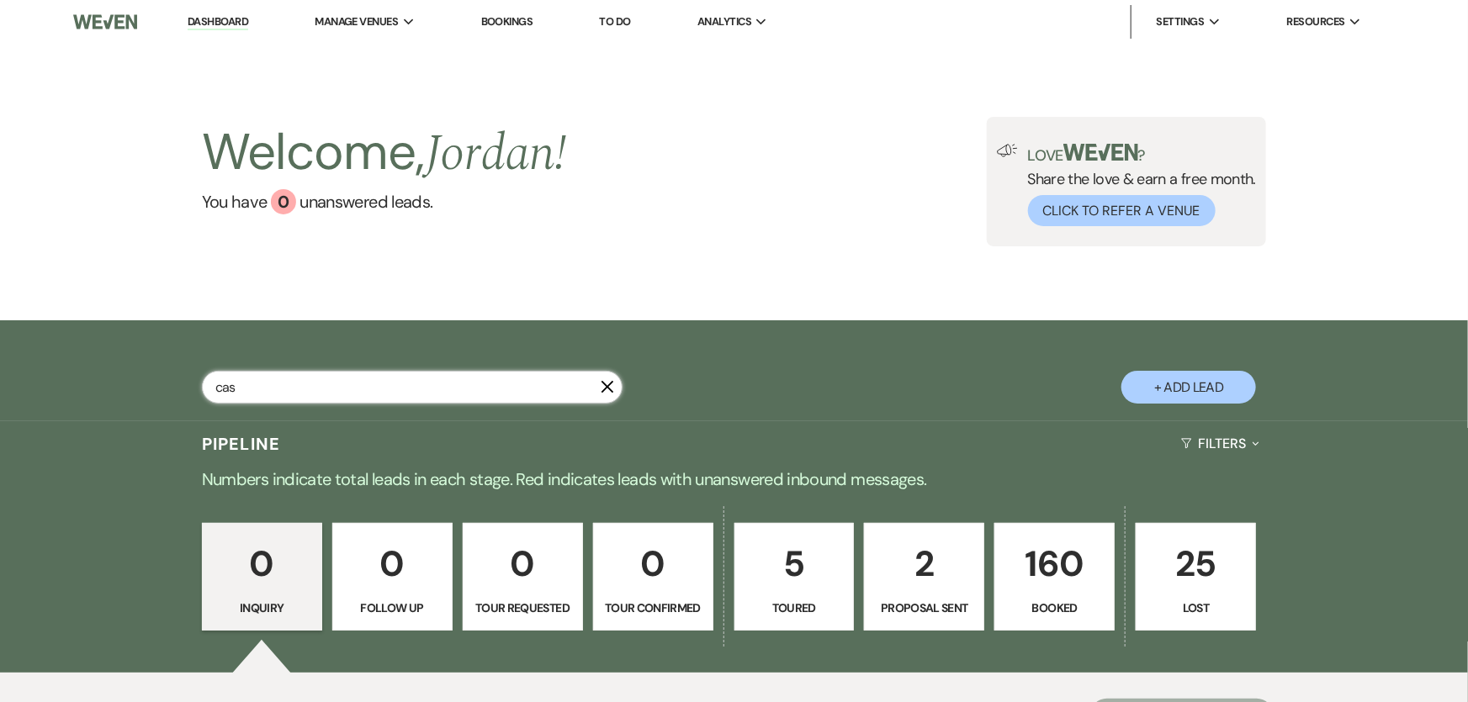
select select "5"
select select "6"
select select "8"
select select "2"
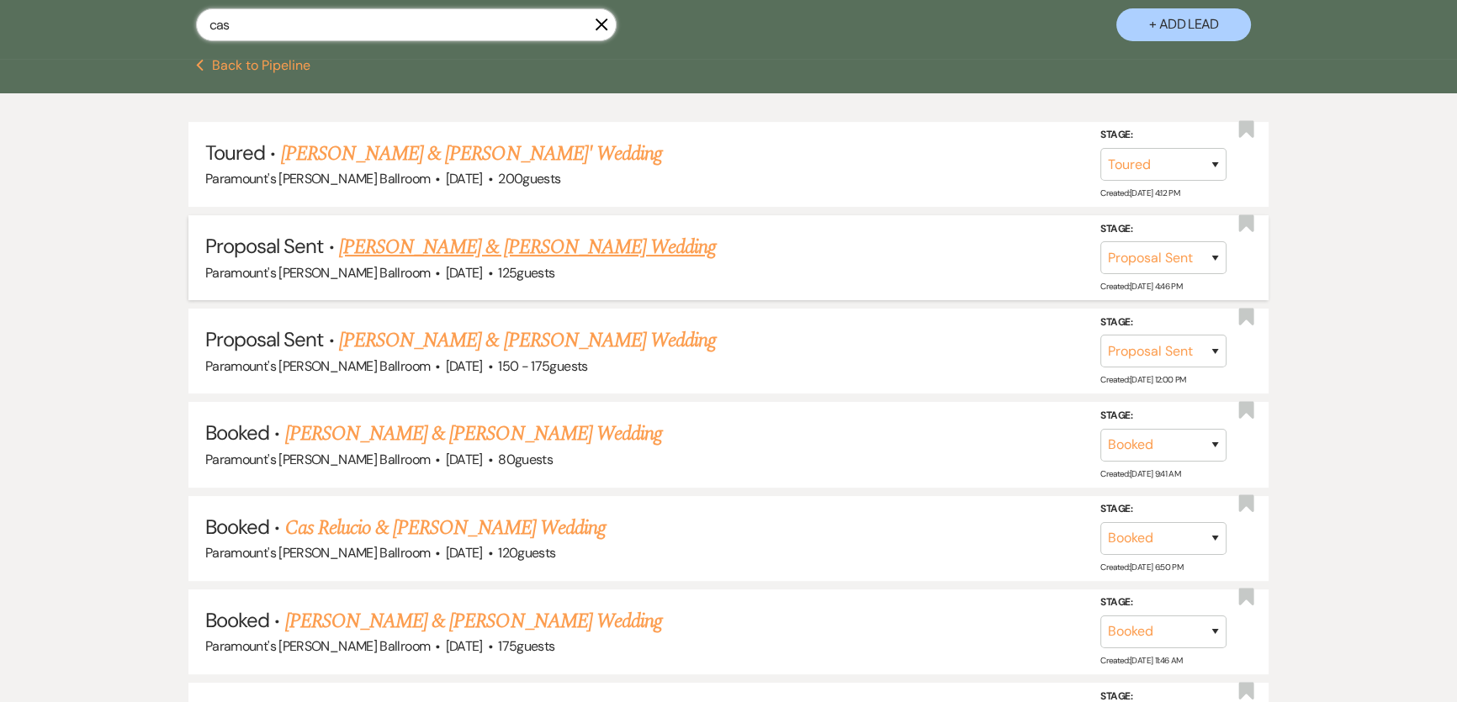
scroll to position [382, 0]
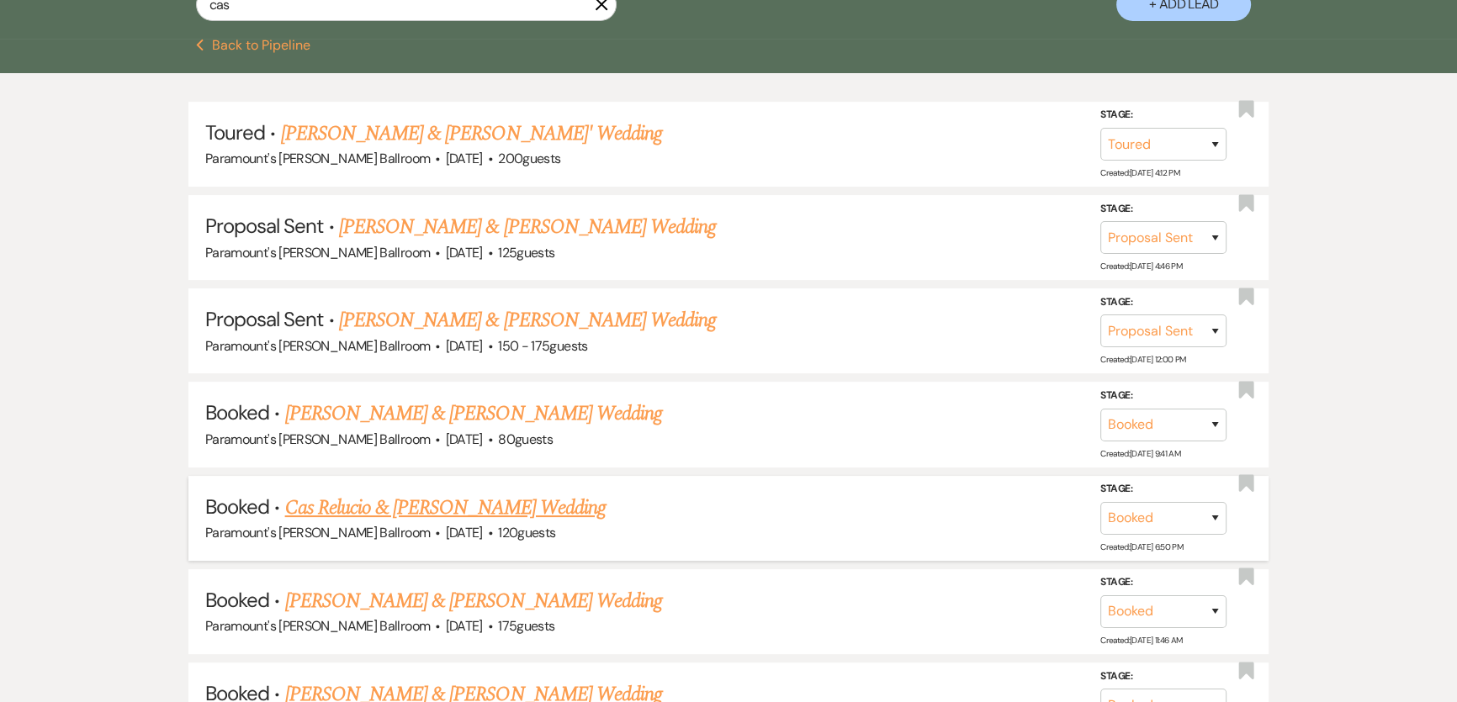
click at [505, 497] on link "Cas Relucio & [PERSON_NAME] Wedding" at bounding box center [445, 508] width 321 height 30
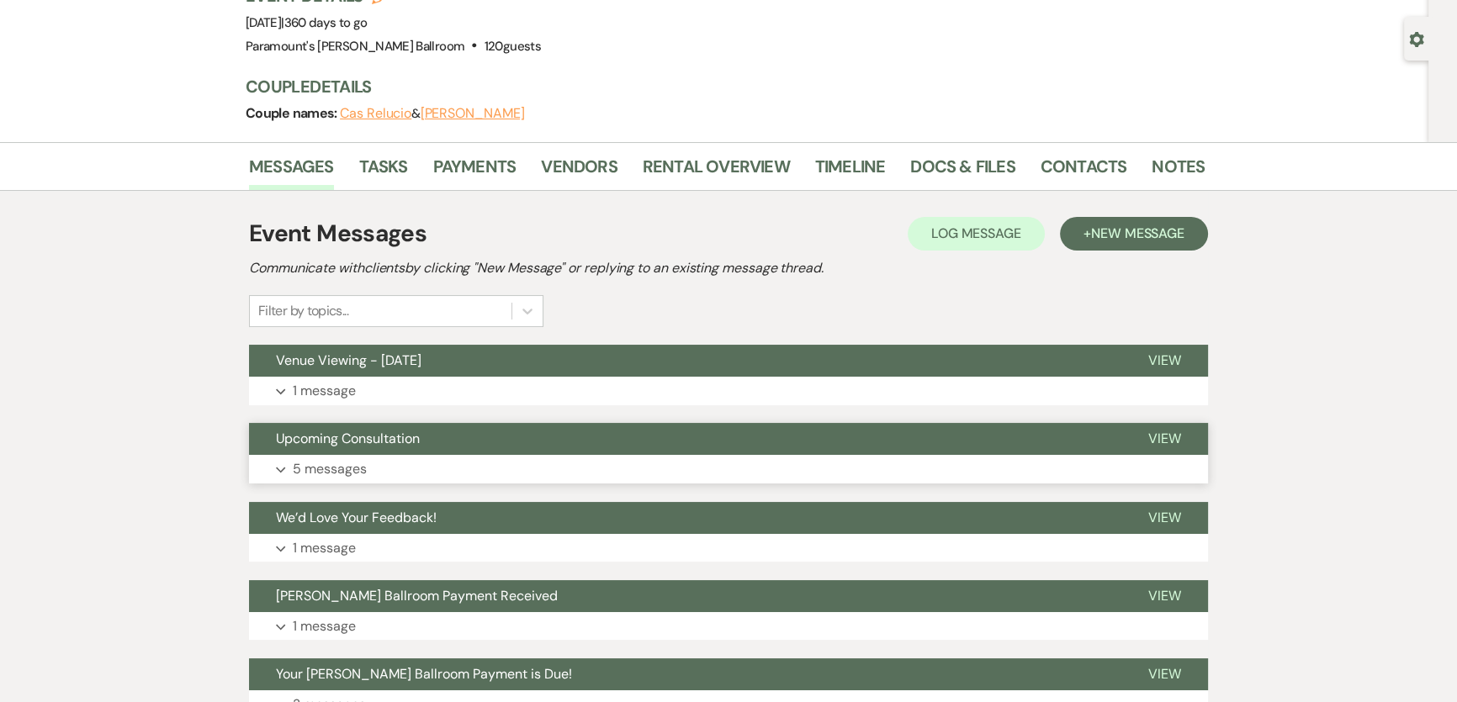
scroll to position [152, 0]
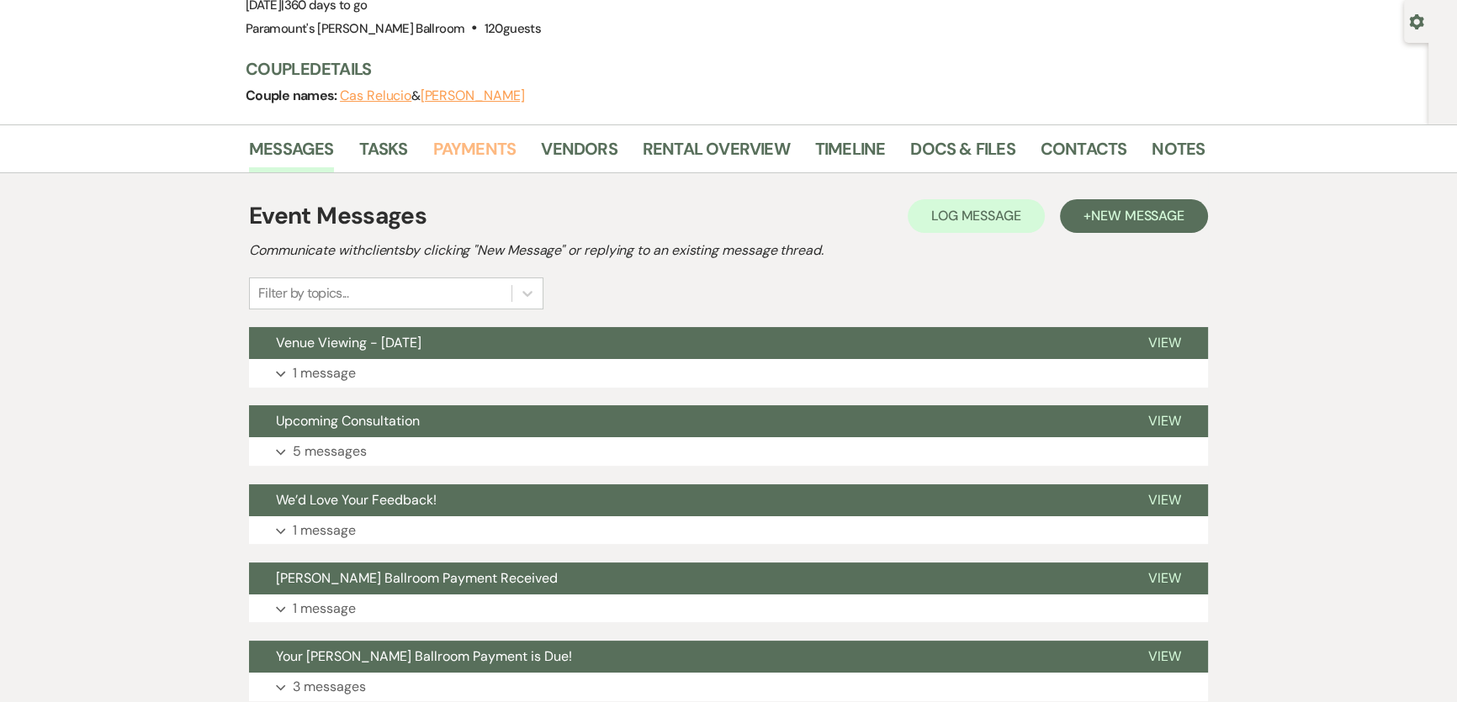
click at [474, 140] on link "Payments" at bounding box center [474, 153] width 83 height 37
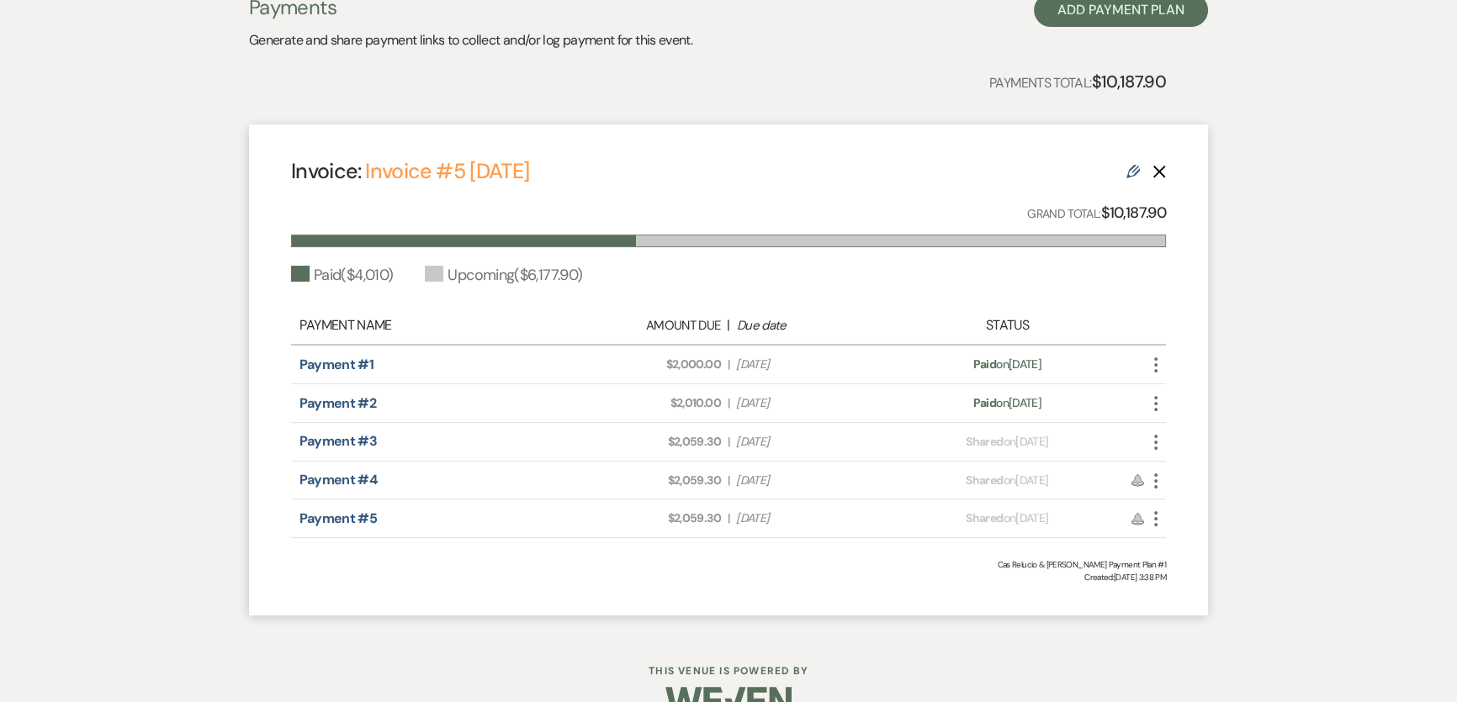
scroll to position [382, 0]
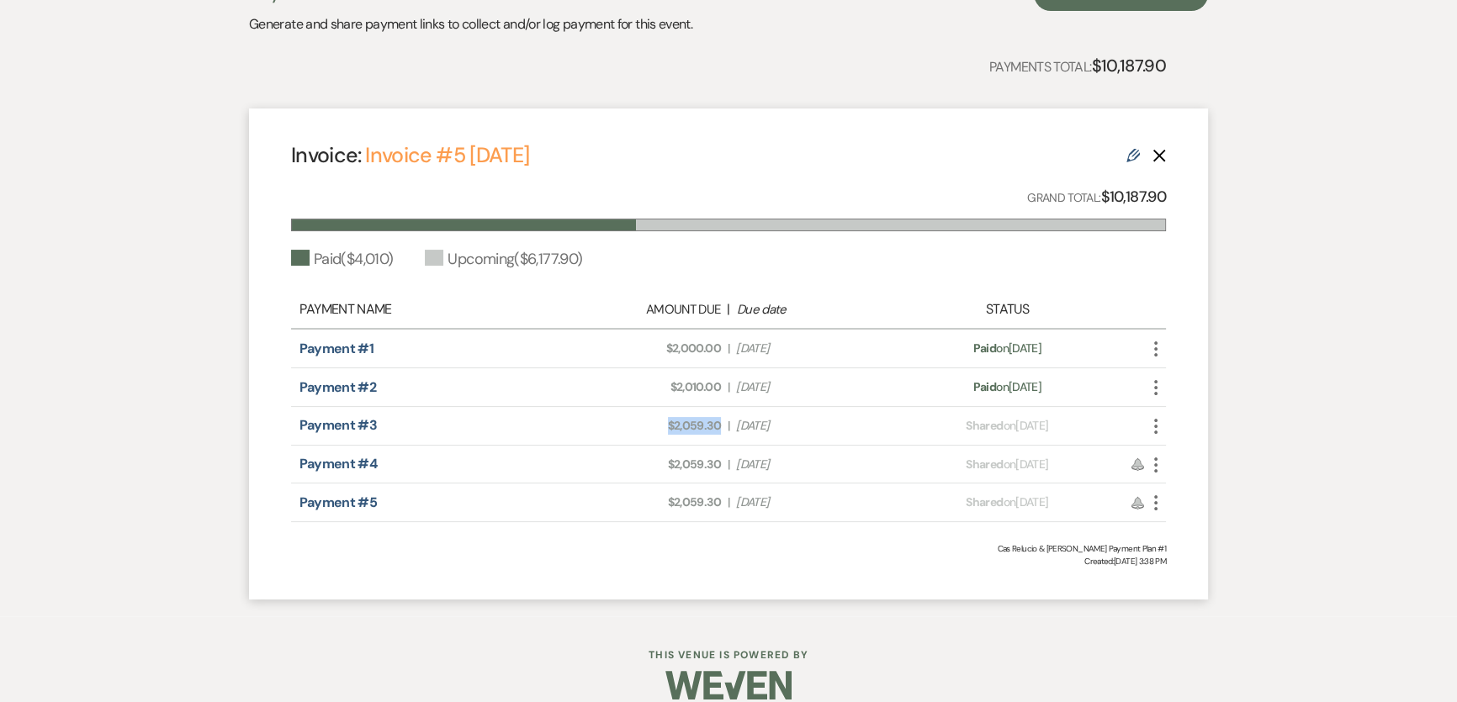
drag, startPoint x: 666, startPoint y: 423, endPoint x: 718, endPoint y: 421, distance: 52.2
click at [718, 421] on span "Amount Due: $2,059.30" at bounding box center [643, 426] width 155 height 18
copy span "$2,059.30"
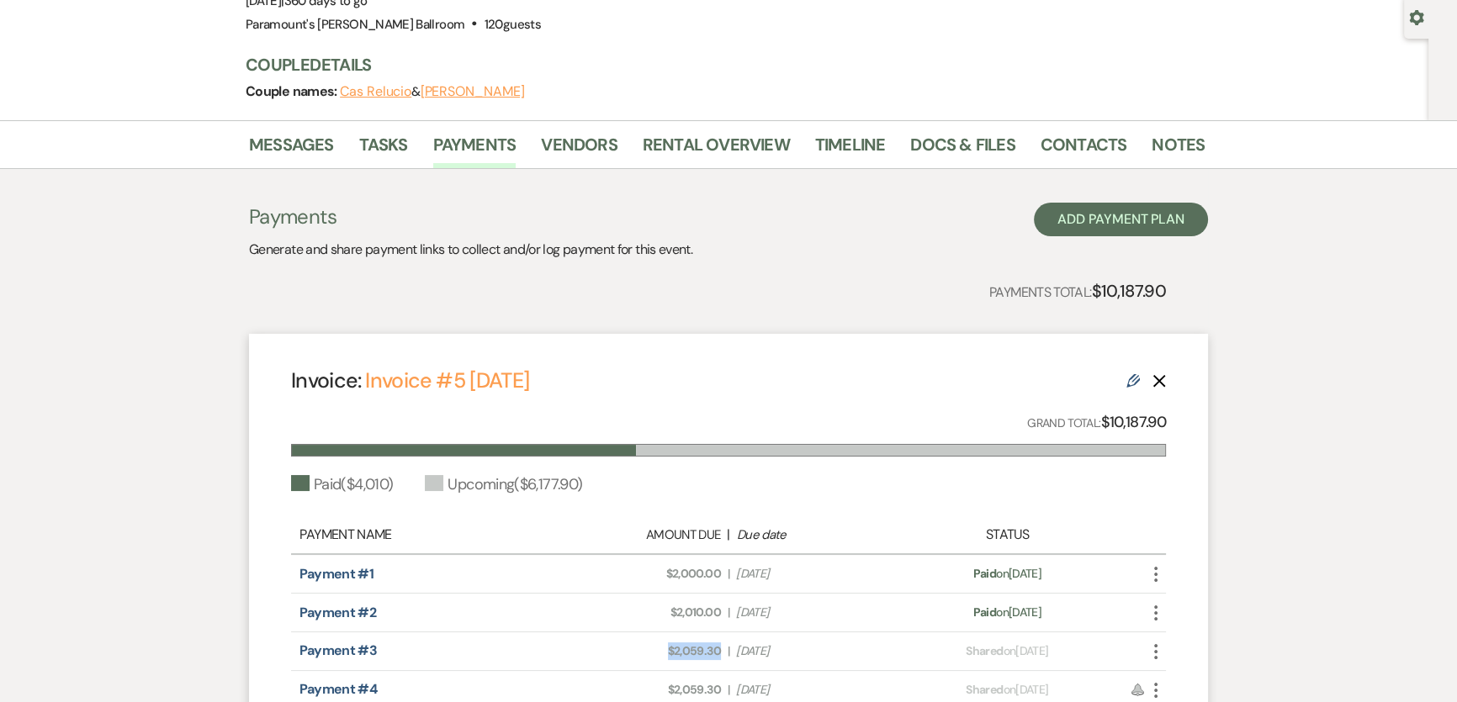
scroll to position [0, 0]
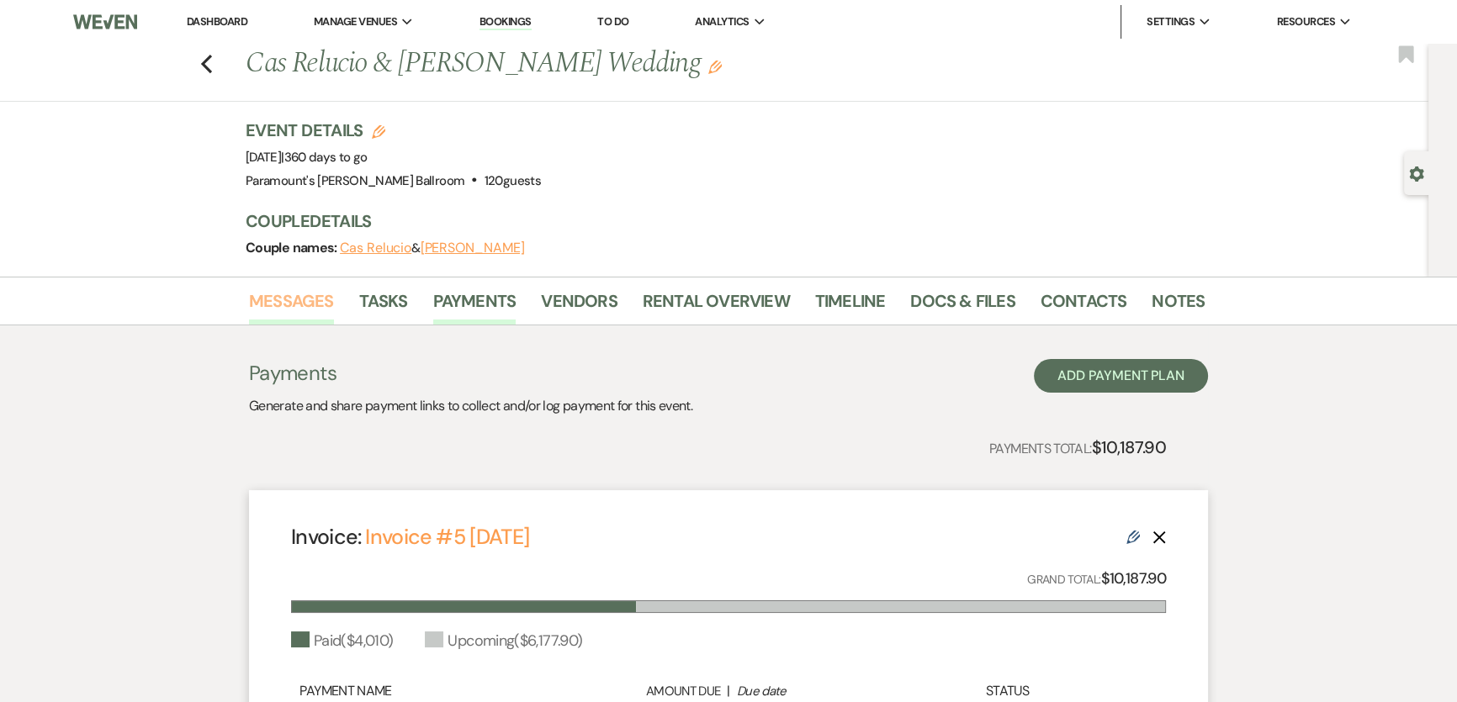
click at [267, 294] on link "Messages" at bounding box center [291, 306] width 85 height 37
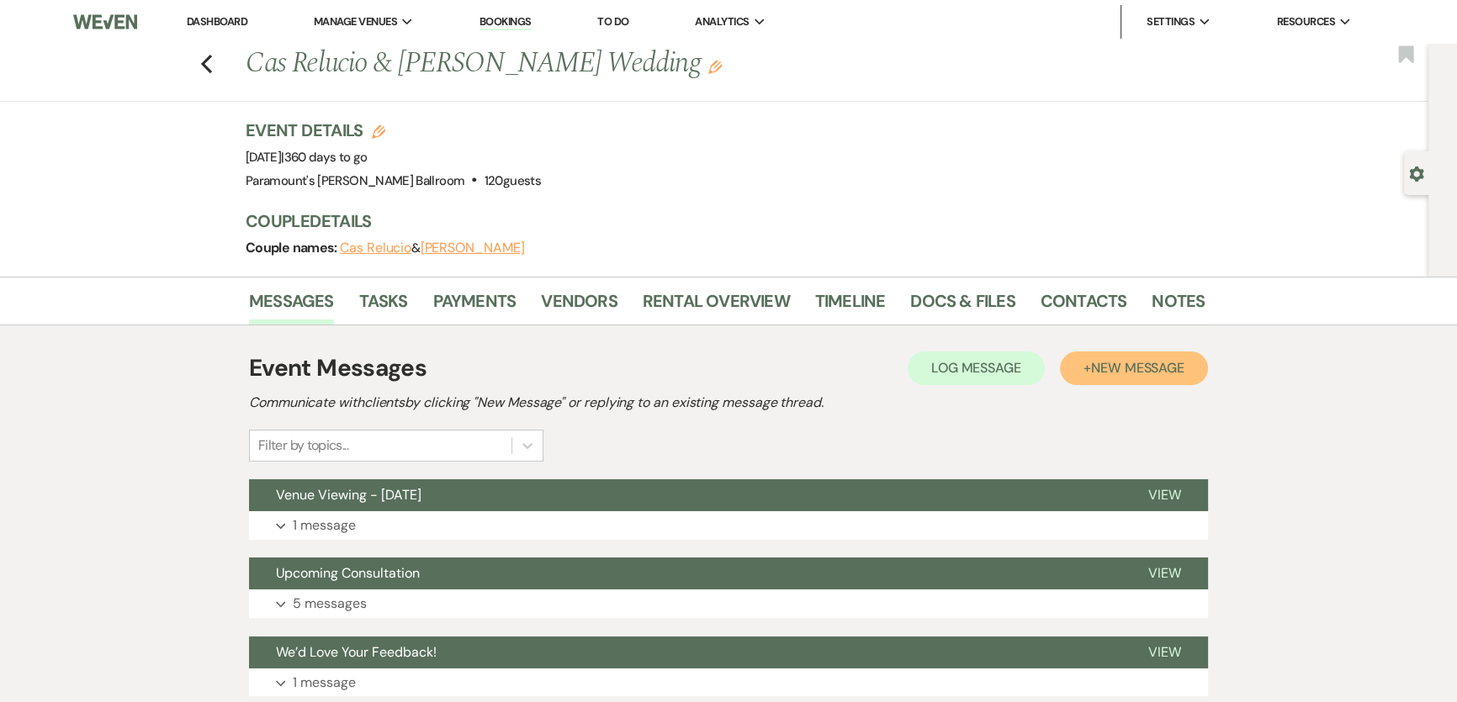
click at [1091, 362] on span "New Message" at bounding box center [1137, 368] width 93 height 18
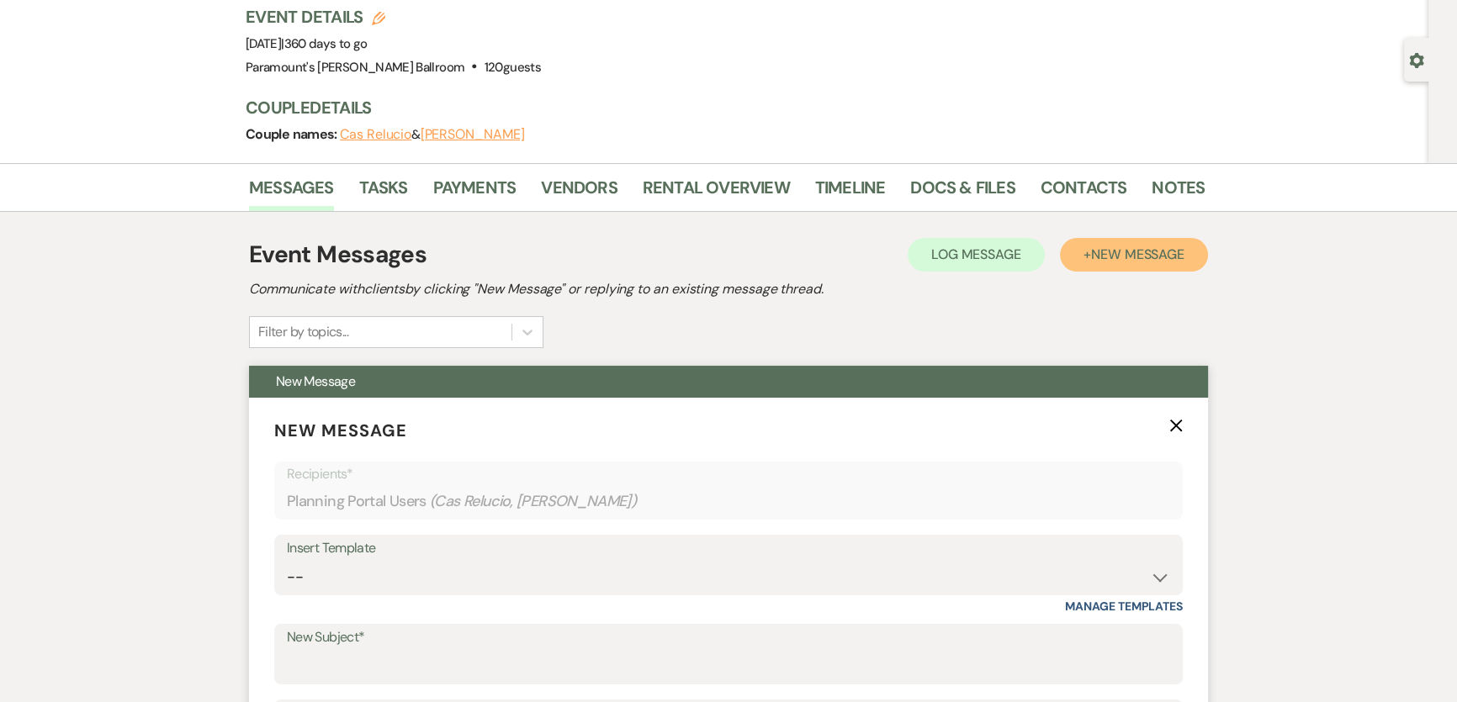
scroll to position [382, 0]
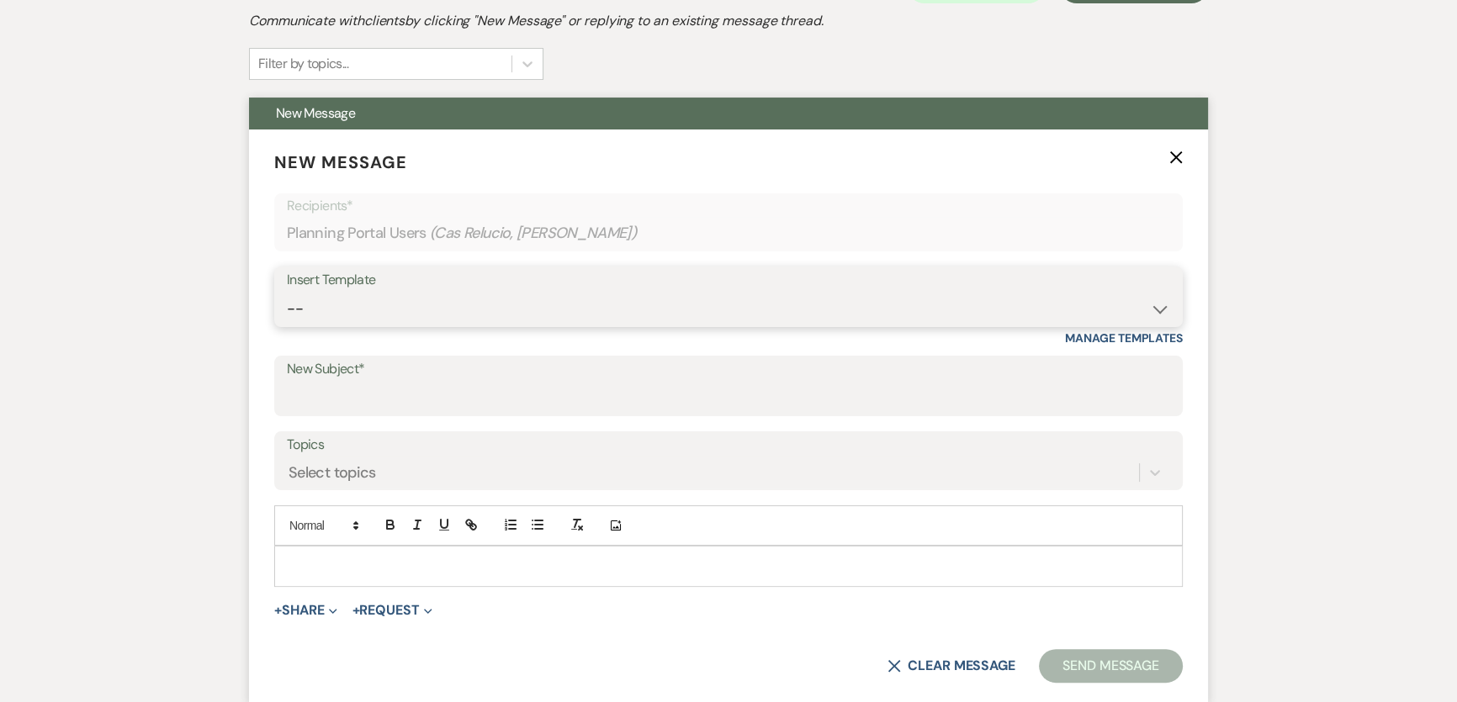
click at [537, 301] on select "-- Weven Planning Portal Introduction (Booked Events) 6 Month Consultation 9 Mo…" at bounding box center [728, 309] width 883 height 33
select select "1694"
click at [287, 293] on select "-- Weven Planning Portal Introduction (Booked Events) 6 Month Consultation 9 Mo…" at bounding box center [728, 309] width 883 height 33
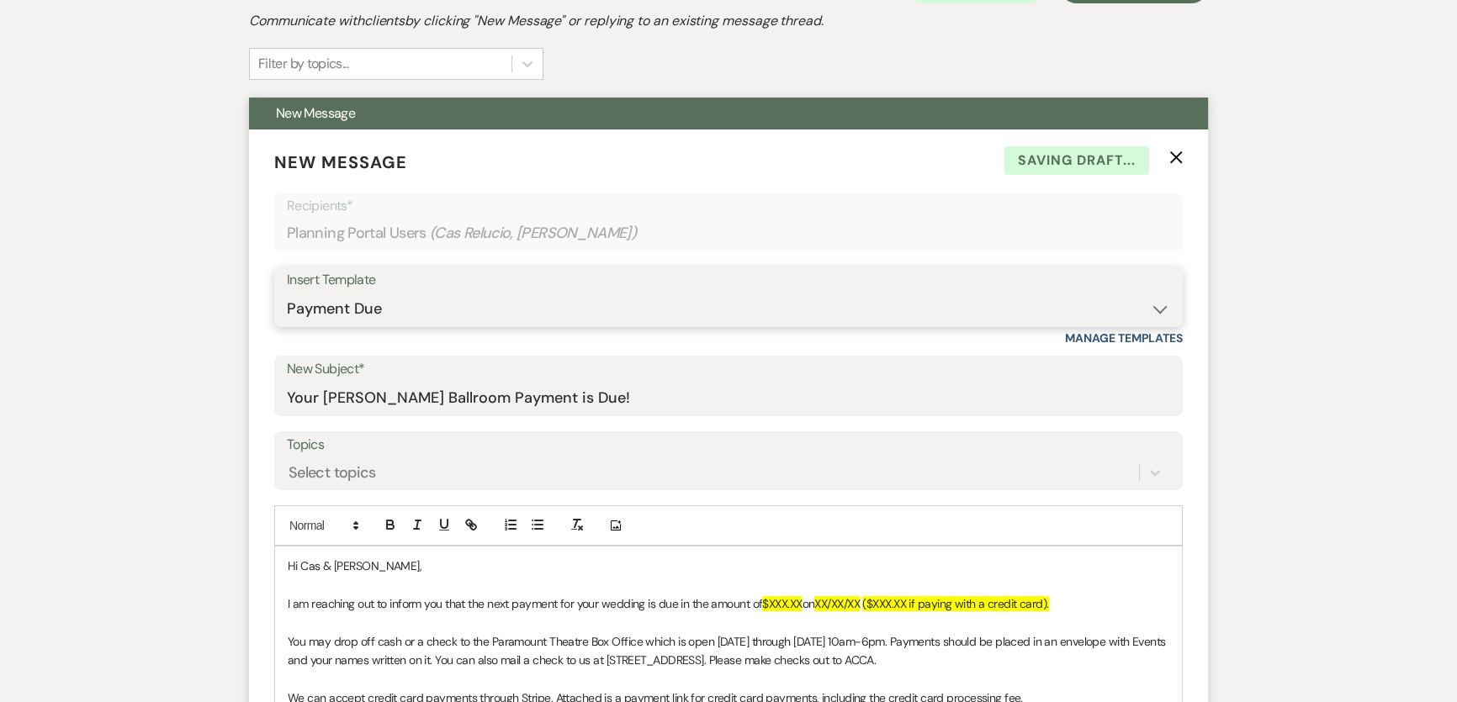
type input "Your [PERSON_NAME] Ballroom Payment is Due!"
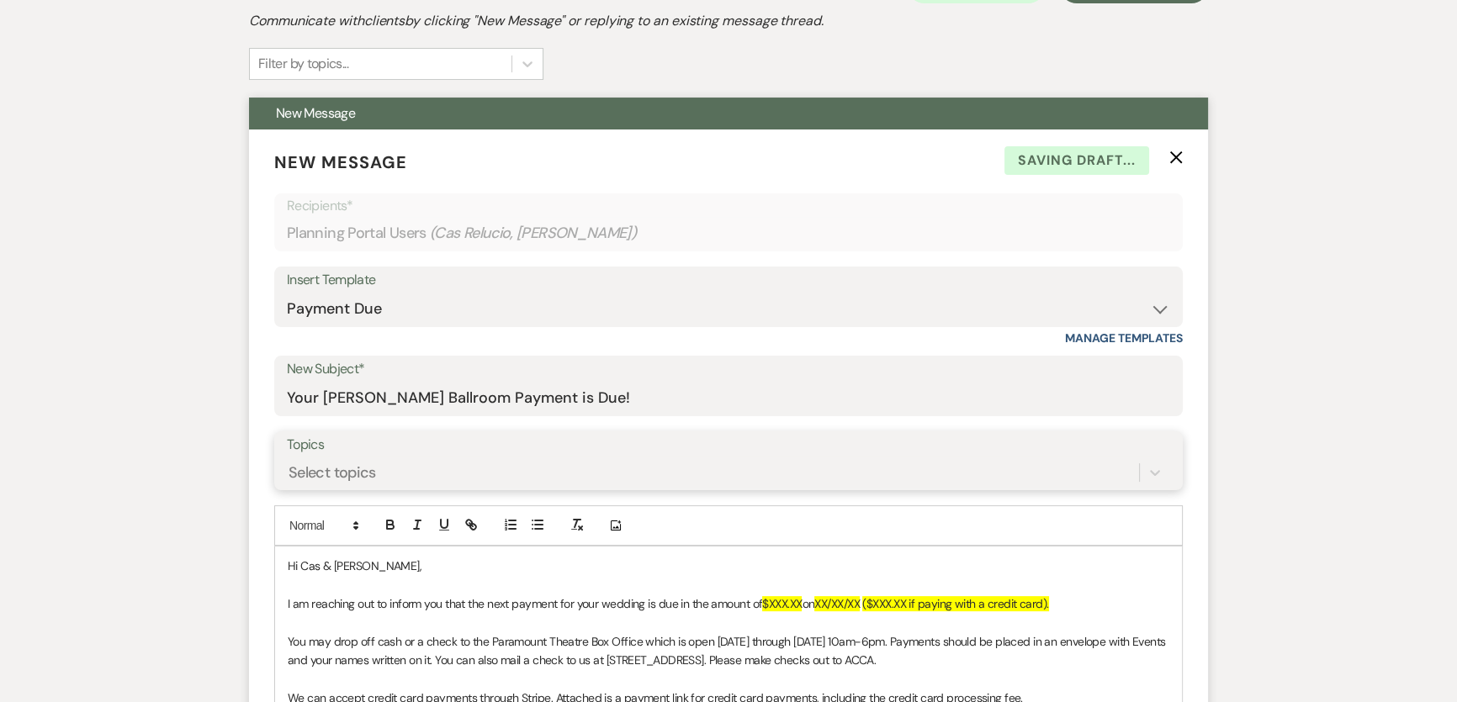
click at [419, 458] on div "Select topics" at bounding box center [728, 473] width 883 height 32
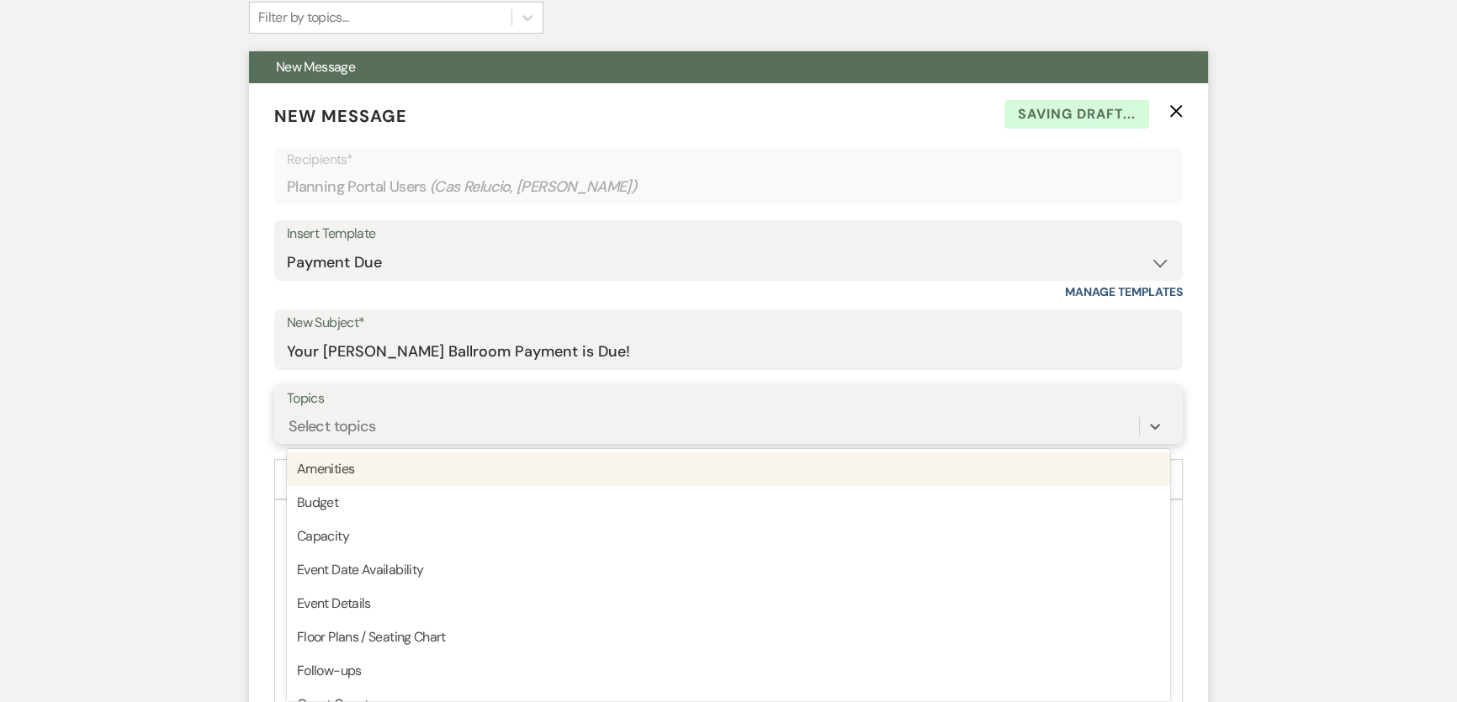
scroll to position [434, 0]
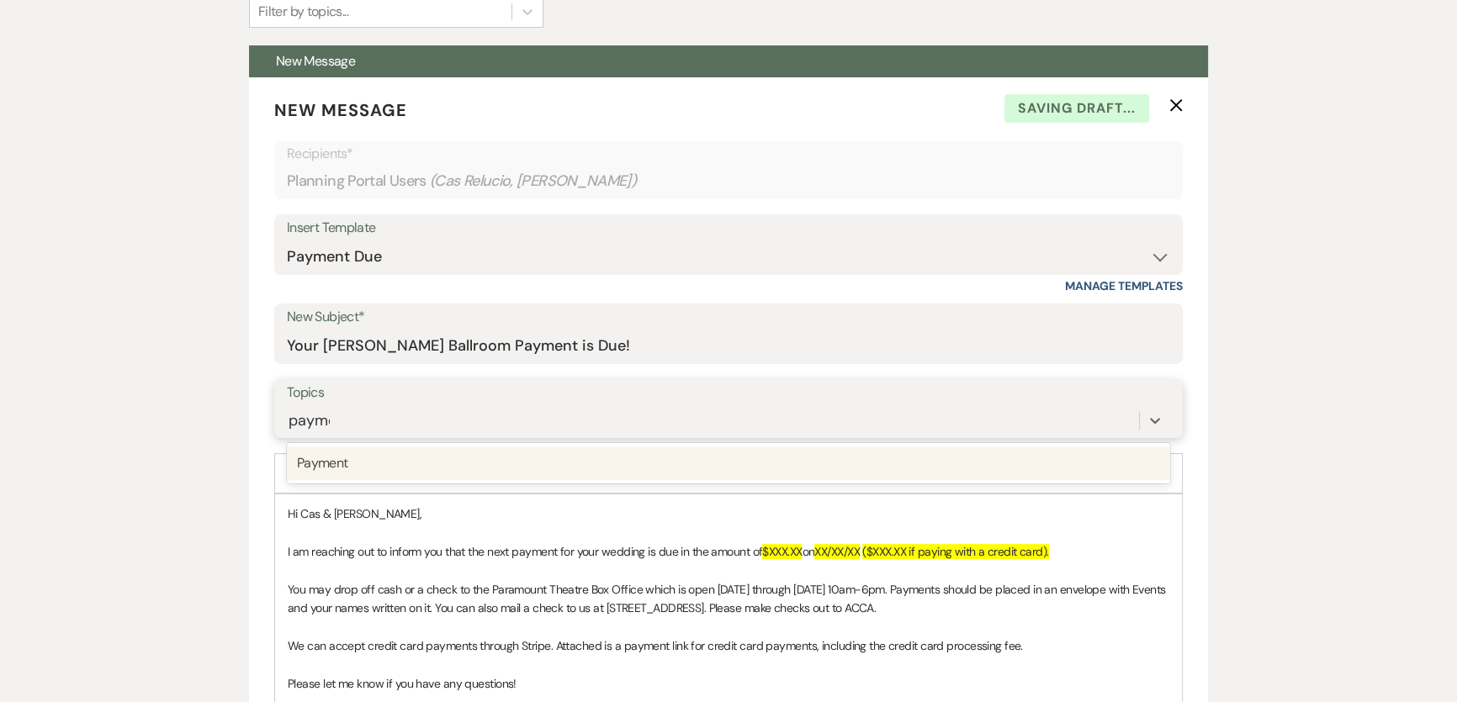
type input "paymen"
click at [419, 460] on div "Payment" at bounding box center [728, 464] width 883 height 34
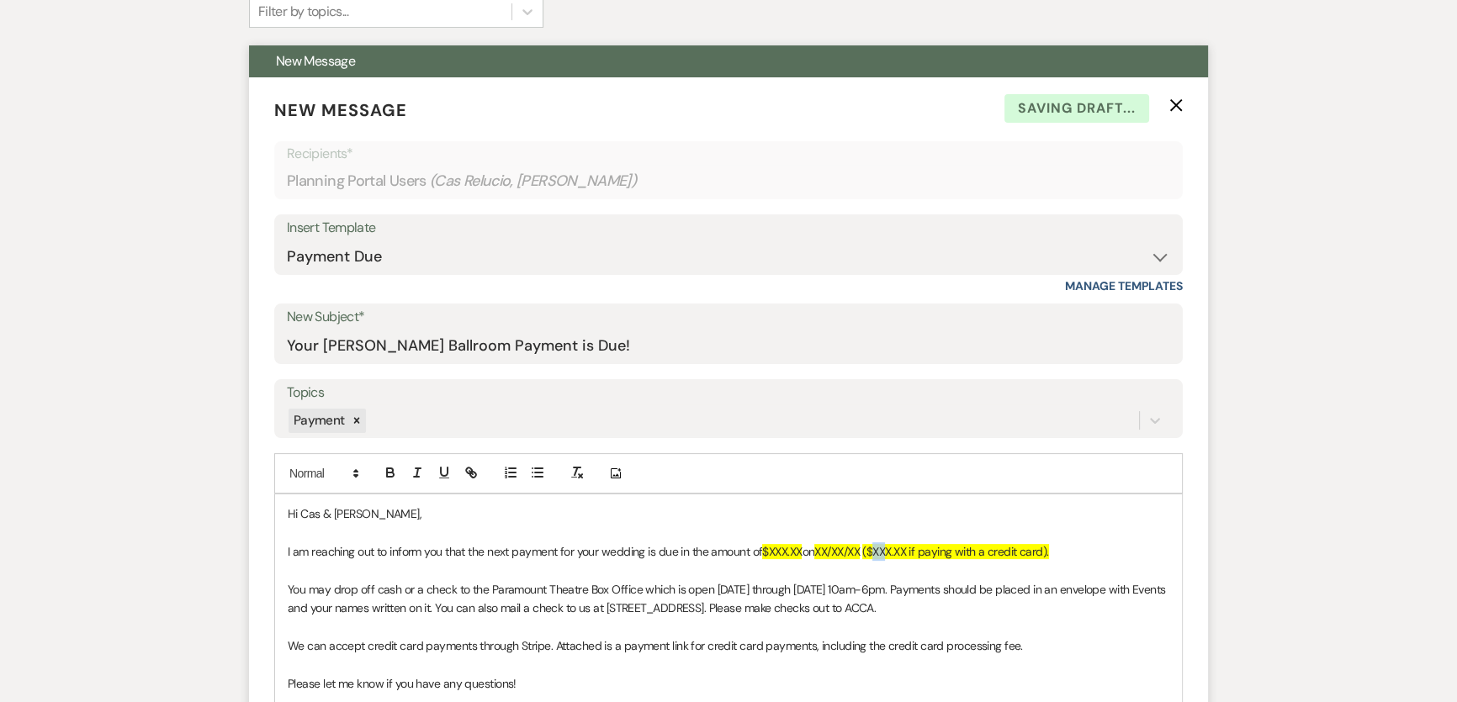
click at [900, 554] on span "($XXX.XX if paying with a credit card)." at bounding box center [955, 551] width 186 height 15
drag, startPoint x: 879, startPoint y: 548, endPoint x: 919, endPoint y: 551, distance: 39.7
click at [919, 551] on span "($XXX.XX if paying with a credit card)." at bounding box center [955, 551] width 186 height 15
paste div
drag, startPoint x: 825, startPoint y: 555, endPoint x: 872, endPoint y: 560, distance: 47.4
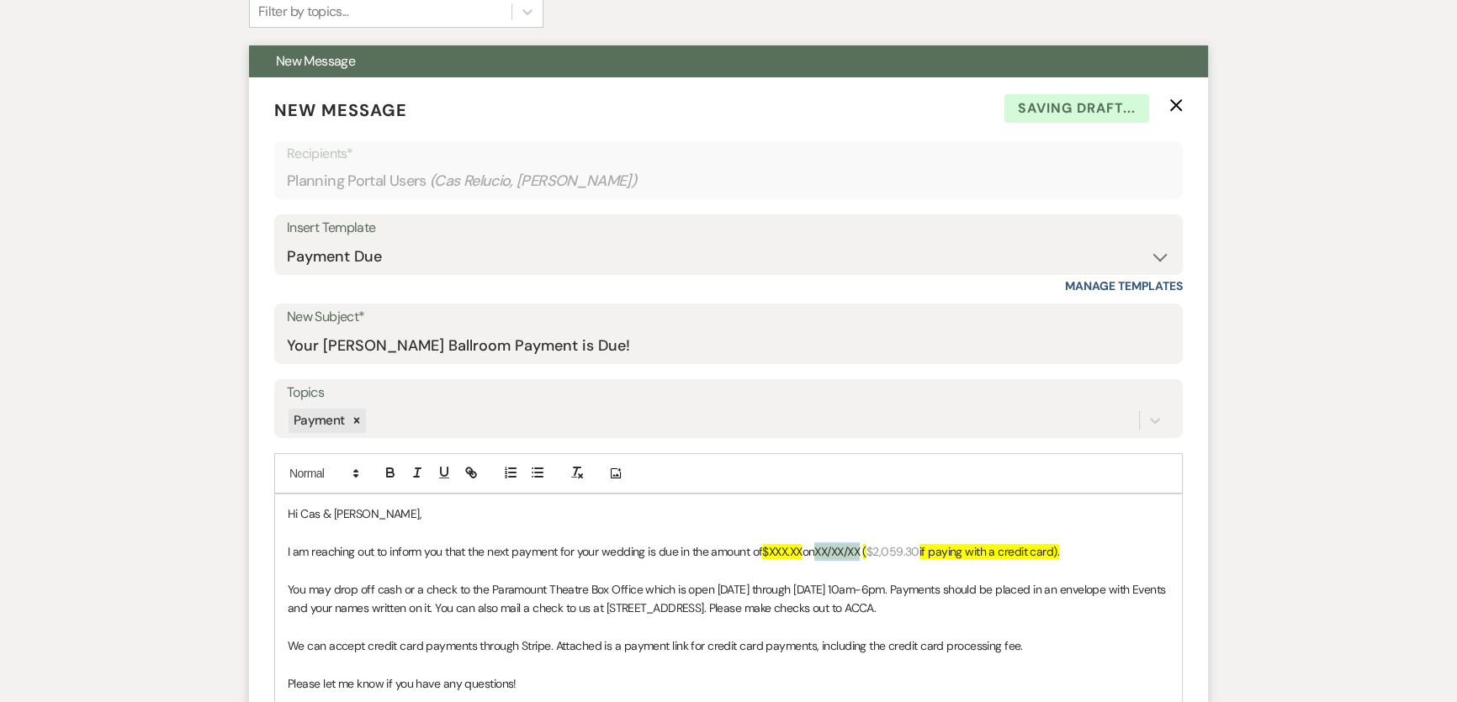
click at [872, 560] on p "I am reaching out to inform you that the next payment for your wedding is due i…" at bounding box center [729, 552] width 882 height 19
drag, startPoint x: 773, startPoint y: 550, endPoint x: 807, endPoint y: 554, distance: 33.9
click at [807, 554] on p "I am reaching out to inform you that the next payment for your wedding is due i…" at bounding box center [729, 552] width 882 height 19
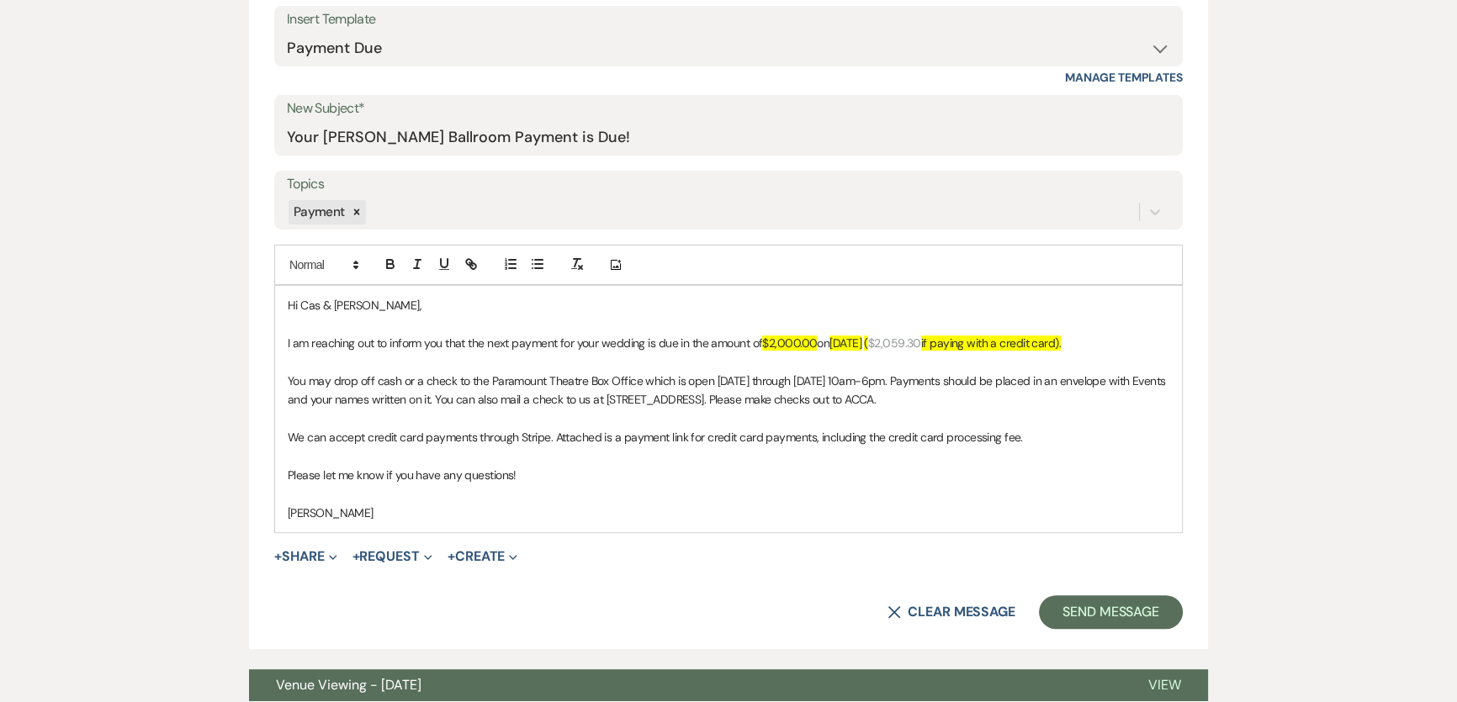
scroll to position [893, 0]
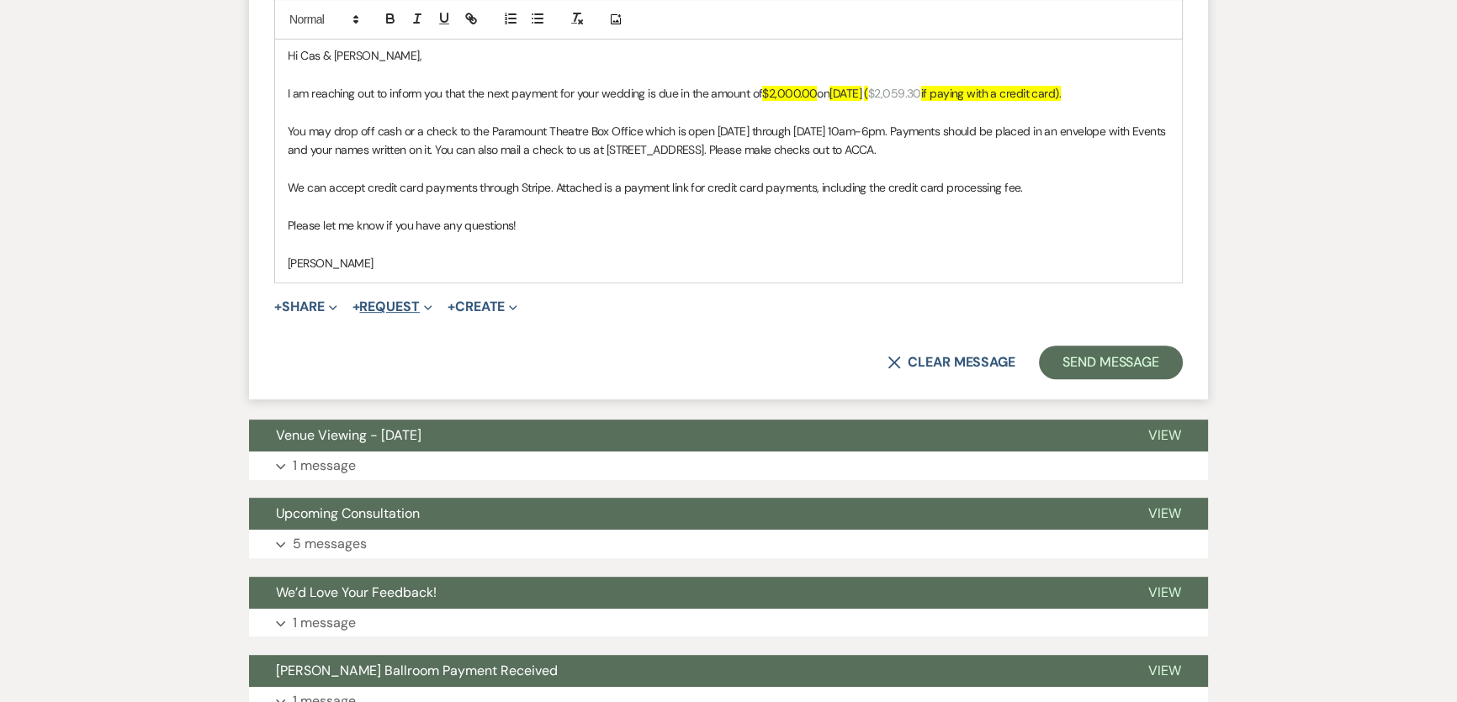
click at [379, 311] on button "+ Request Expand" at bounding box center [392, 306] width 80 height 13
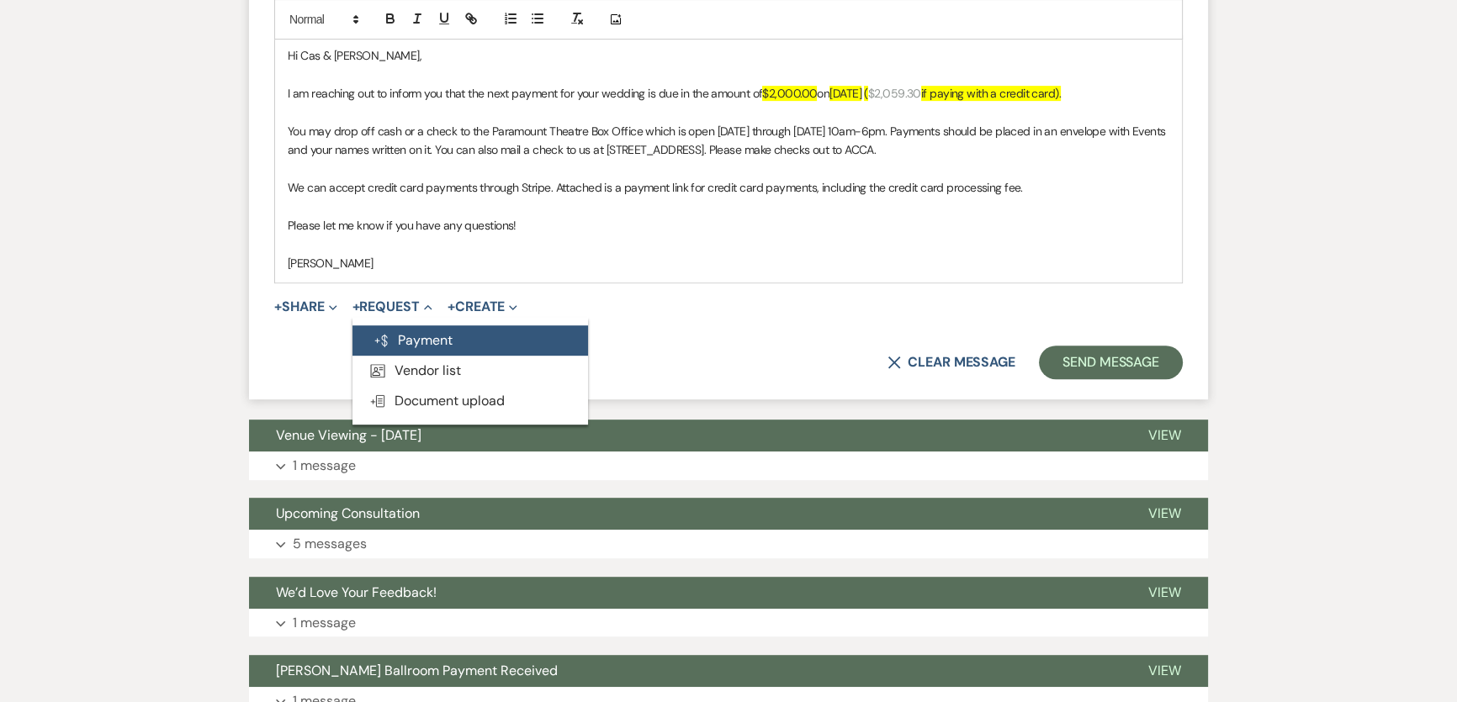
click at [387, 331] on button "Generate Payment Payment" at bounding box center [470, 341] width 236 height 30
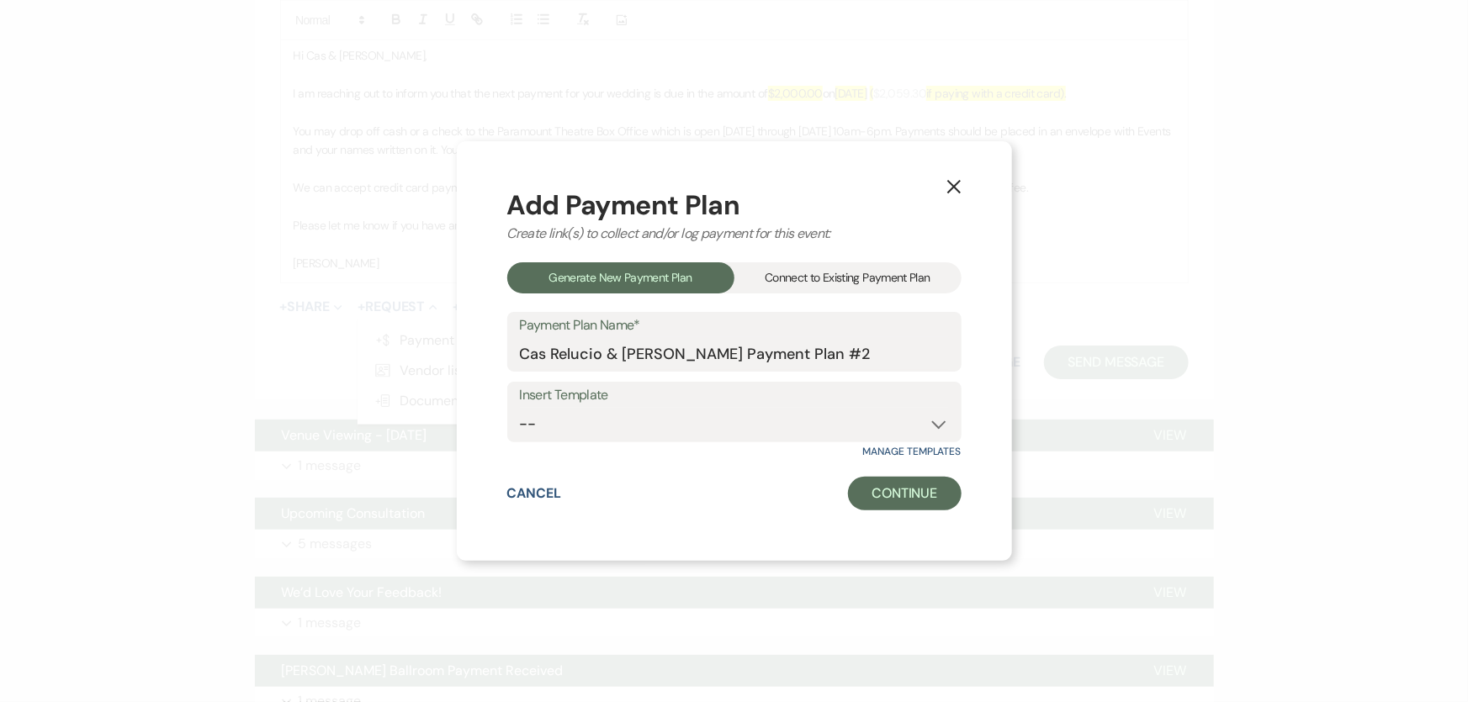
click at [797, 274] on div "Connect to Existing Payment Plan" at bounding box center [847, 277] width 227 height 31
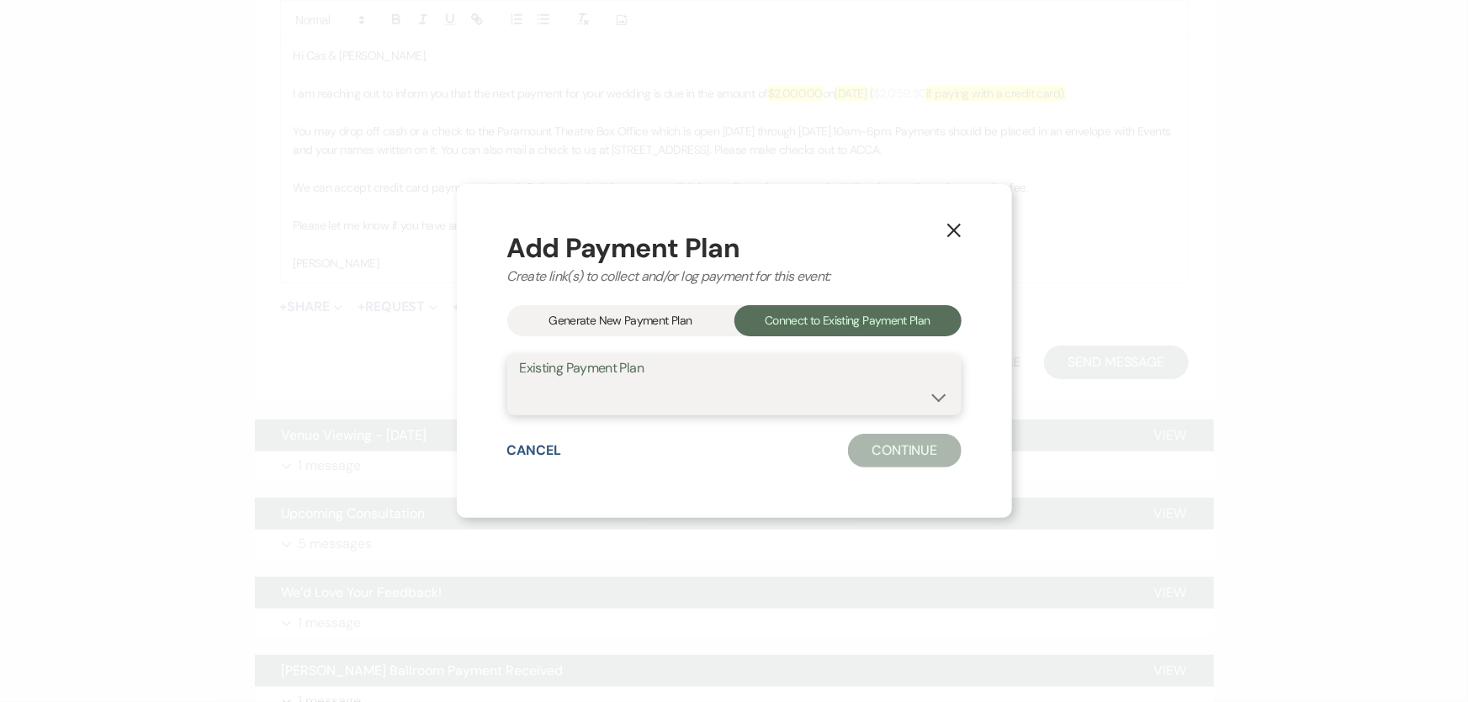
drag, startPoint x: 766, startPoint y: 385, endPoint x: 756, endPoint y: 400, distance: 17.7
click at [766, 385] on select "Cas Relucio & [PERSON_NAME] Payment Plan #1" at bounding box center [734, 397] width 429 height 33
click at [712, 459] on div "Cancel Continue" at bounding box center [734, 451] width 454 height 34
click at [775, 407] on select "Cas Relucio & [PERSON_NAME] Payment Plan #1" at bounding box center [734, 397] width 429 height 33
select select "17926"
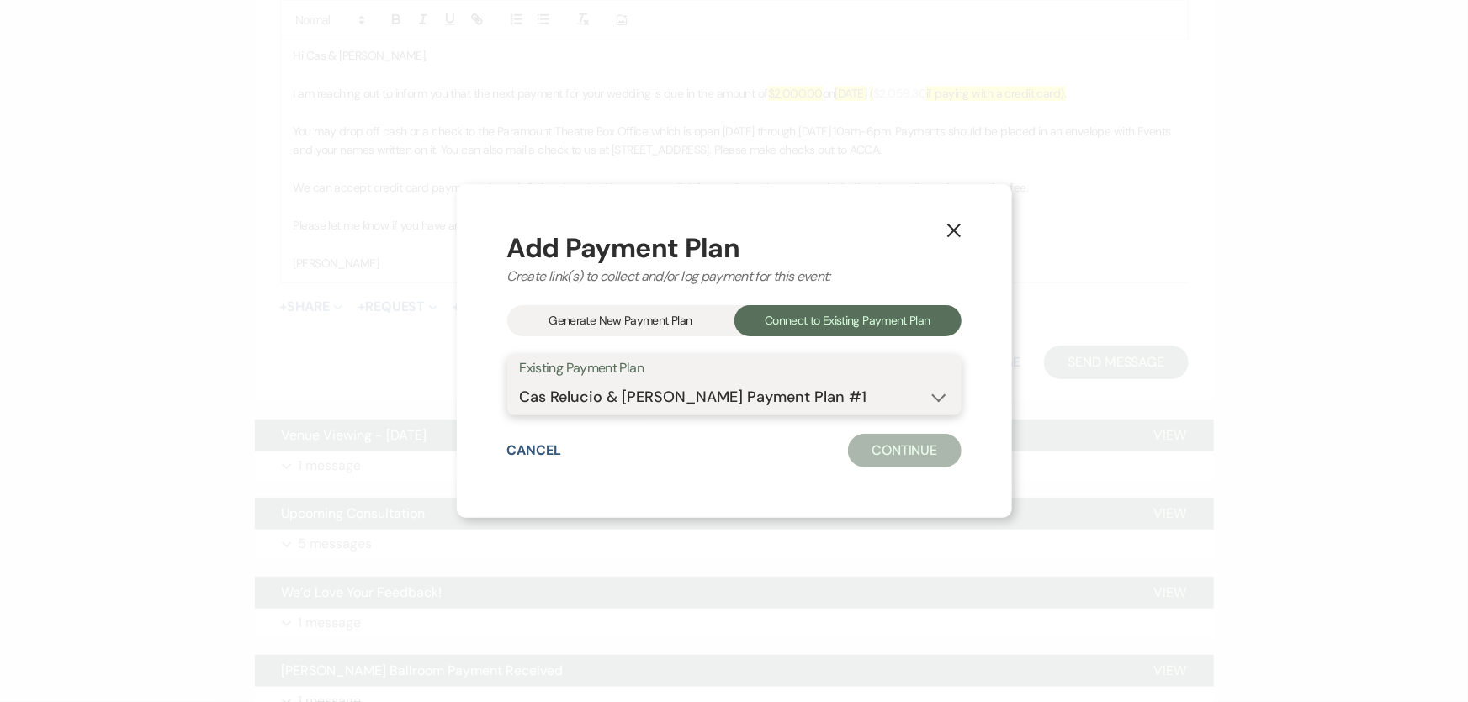
click at [520, 381] on select "Cas Relucio & [PERSON_NAME] Payment Plan #1" at bounding box center [734, 397] width 429 height 33
click at [849, 448] on button "Continue" at bounding box center [904, 451] width 113 height 34
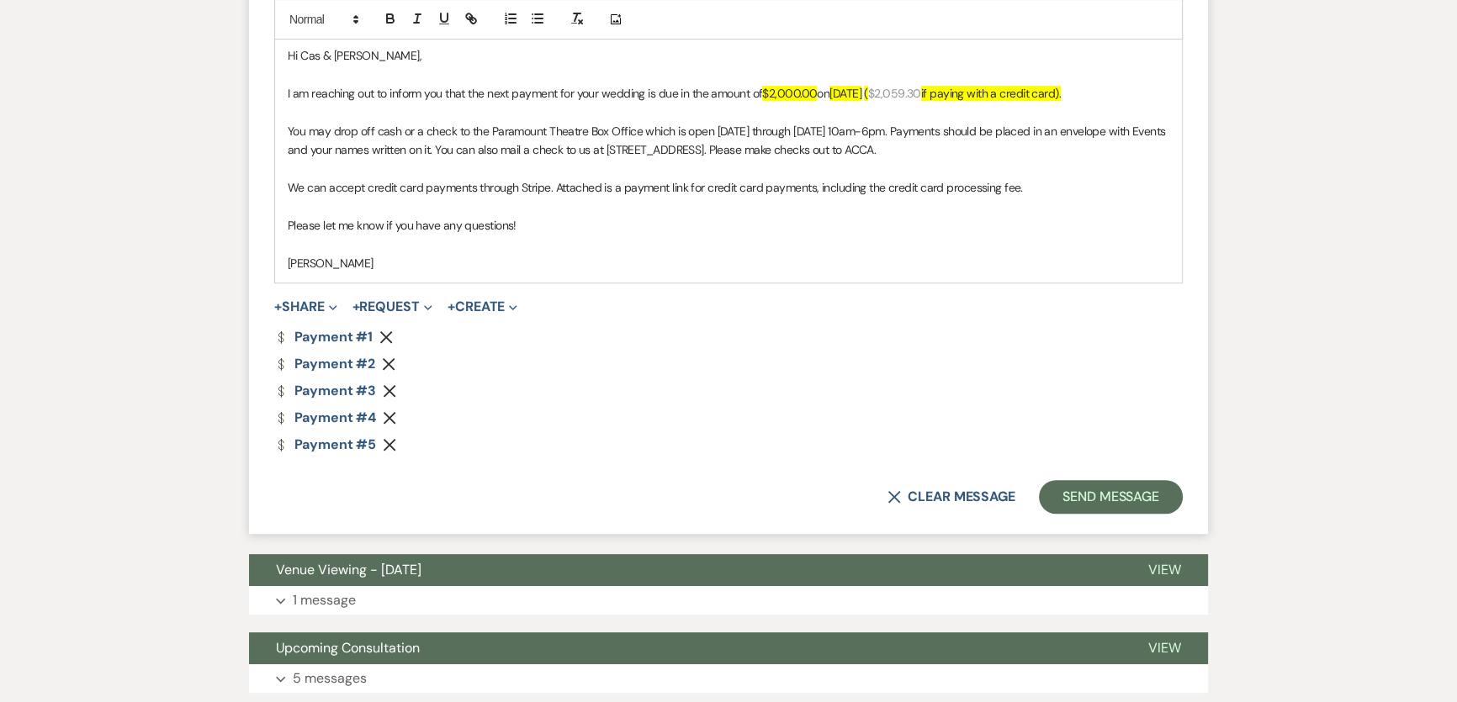
click at [386, 331] on icon "Remove" at bounding box center [385, 337] width 13 height 13
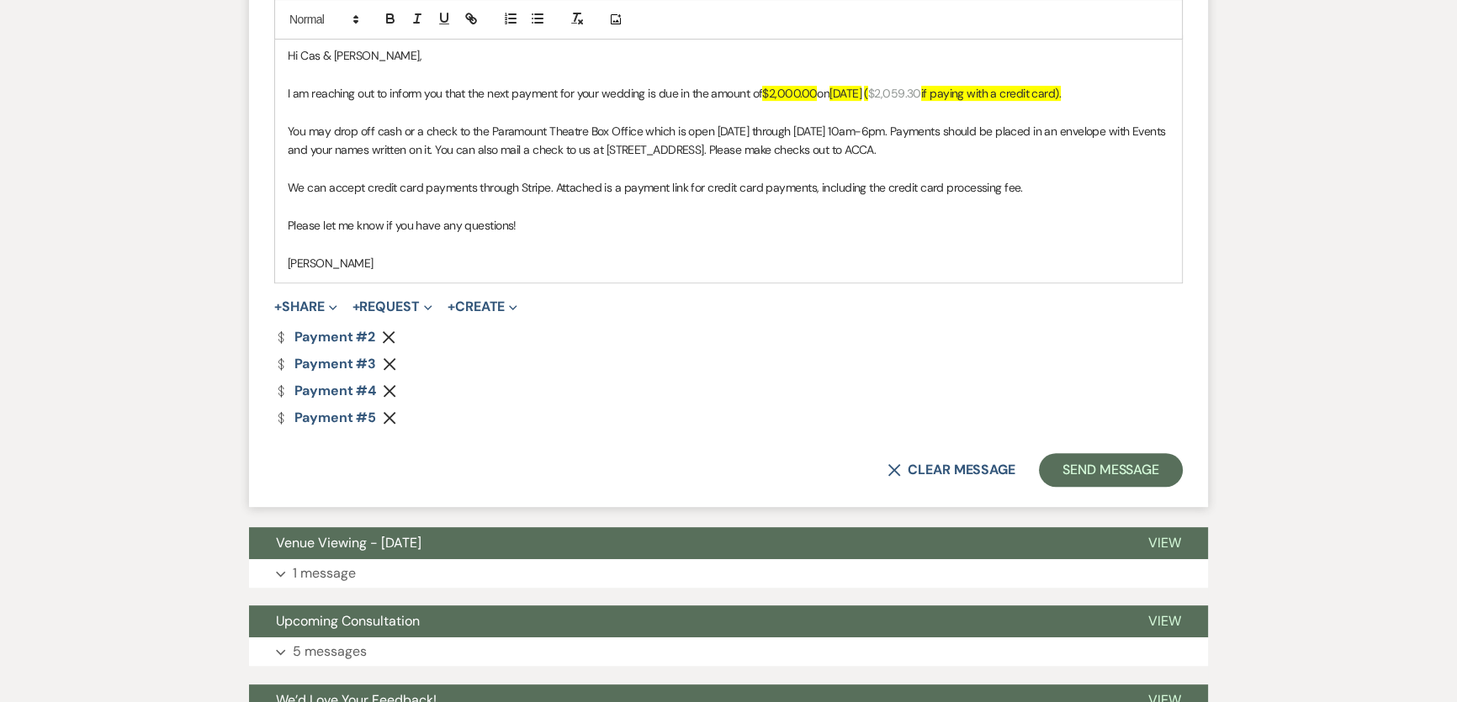
click at [386, 331] on icon "Remove" at bounding box center [388, 337] width 13 height 13
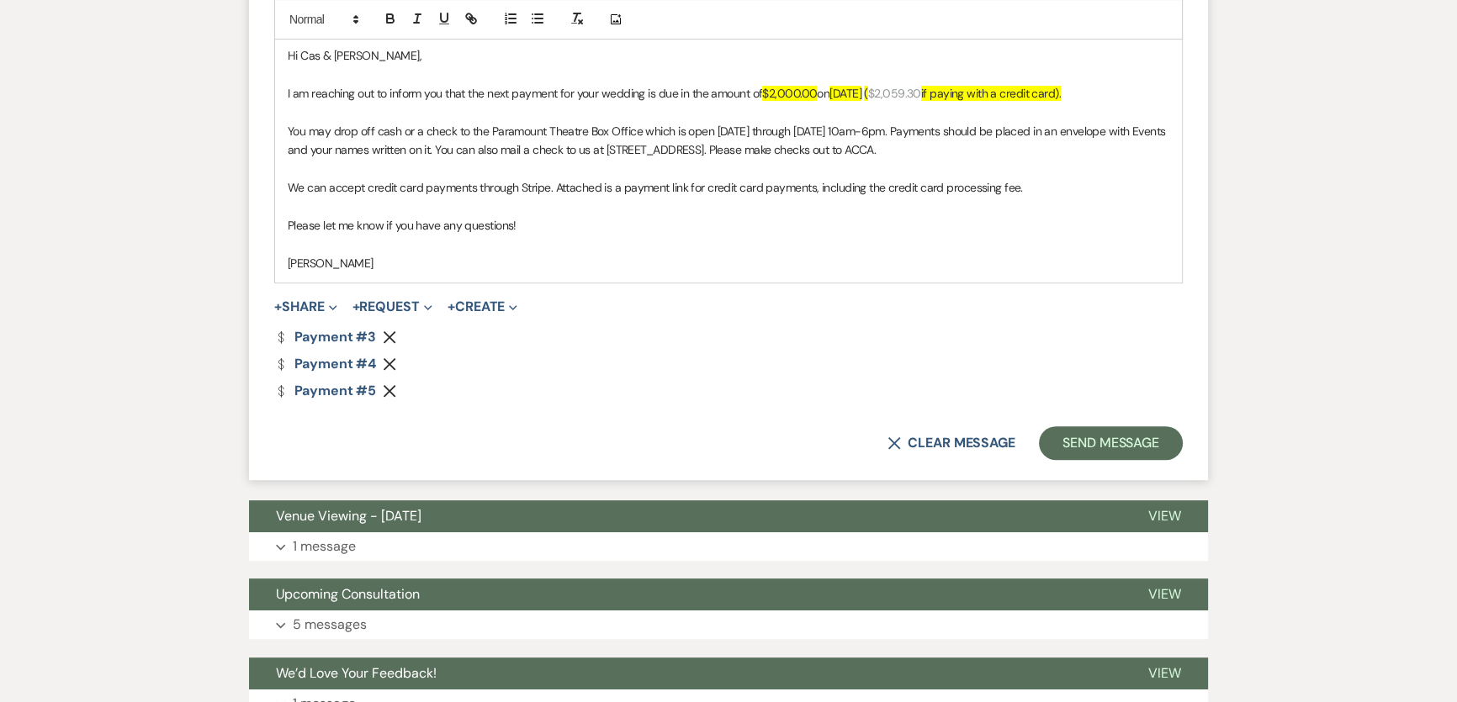
click at [395, 358] on icon "Remove" at bounding box center [389, 364] width 13 height 13
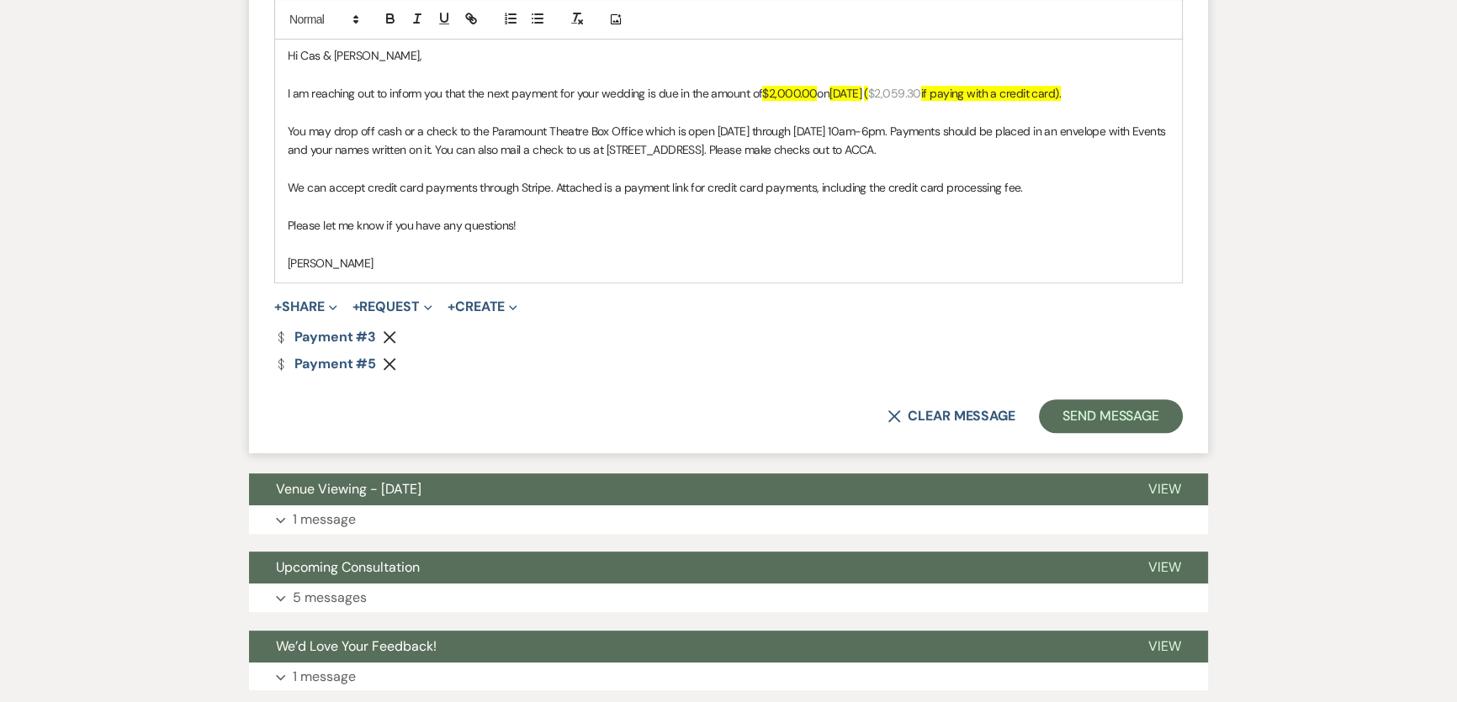
click at [392, 362] on icon "Remove" at bounding box center [389, 364] width 13 height 13
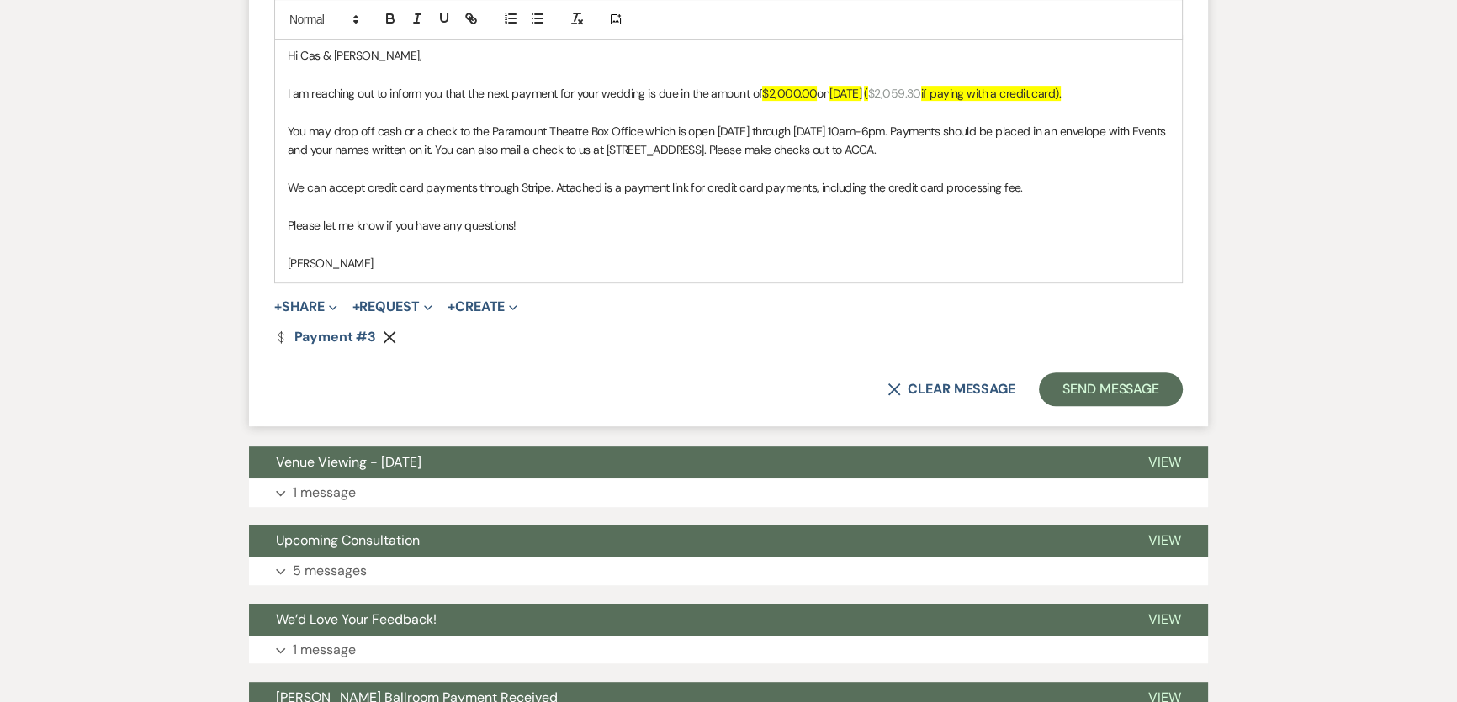
click at [246, 363] on div "Messages Tasks Payments Vendors Rental Overview Timeline Docs & Files Contacts …" at bounding box center [728, 429] width 1457 height 2090
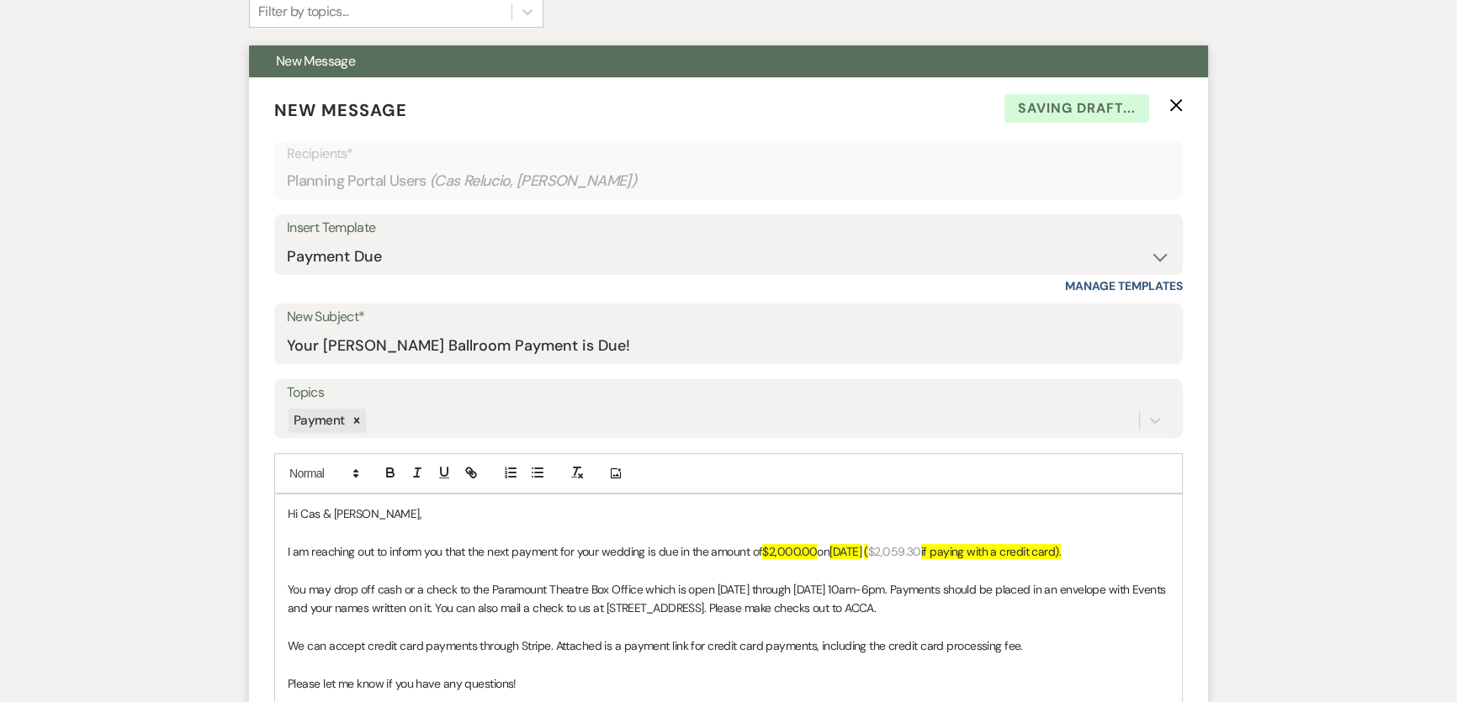
scroll to position [0, 0]
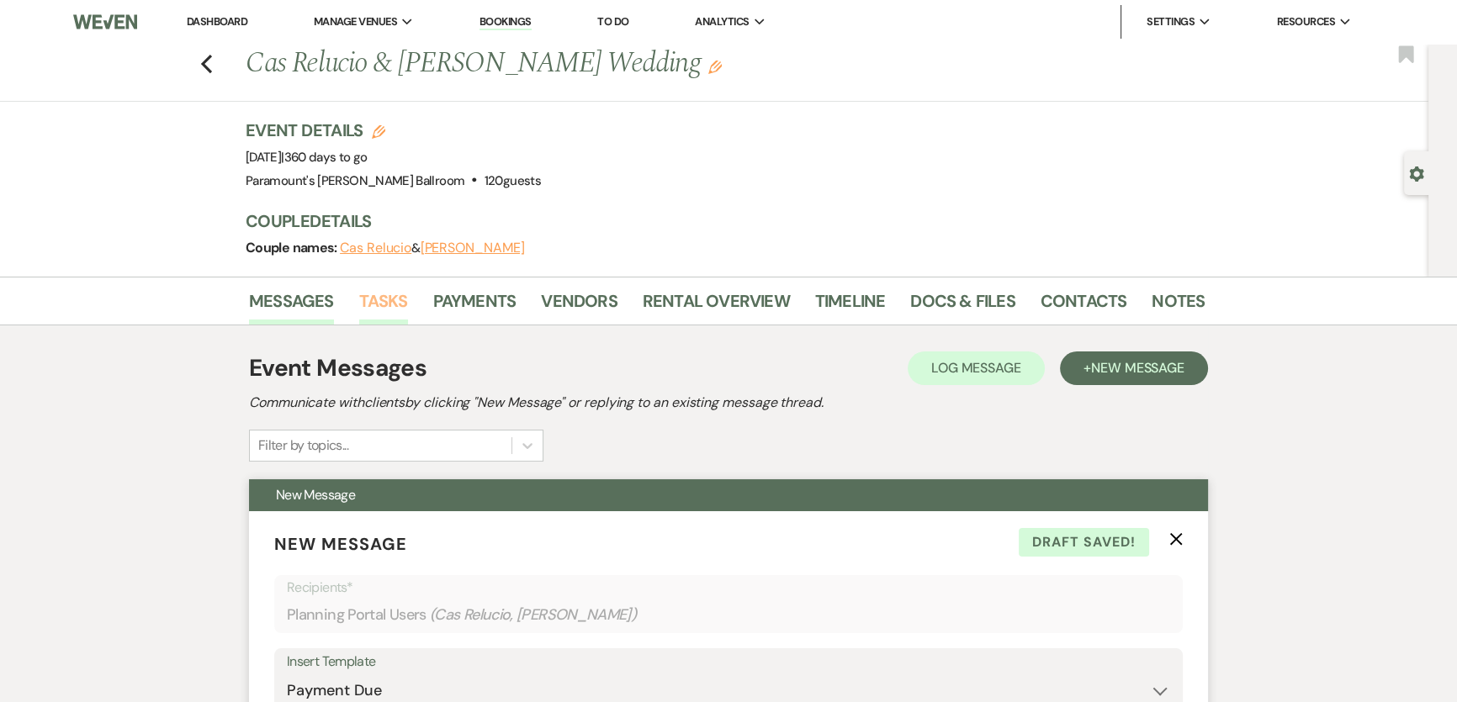
click at [395, 307] on link "Tasks" at bounding box center [383, 306] width 49 height 37
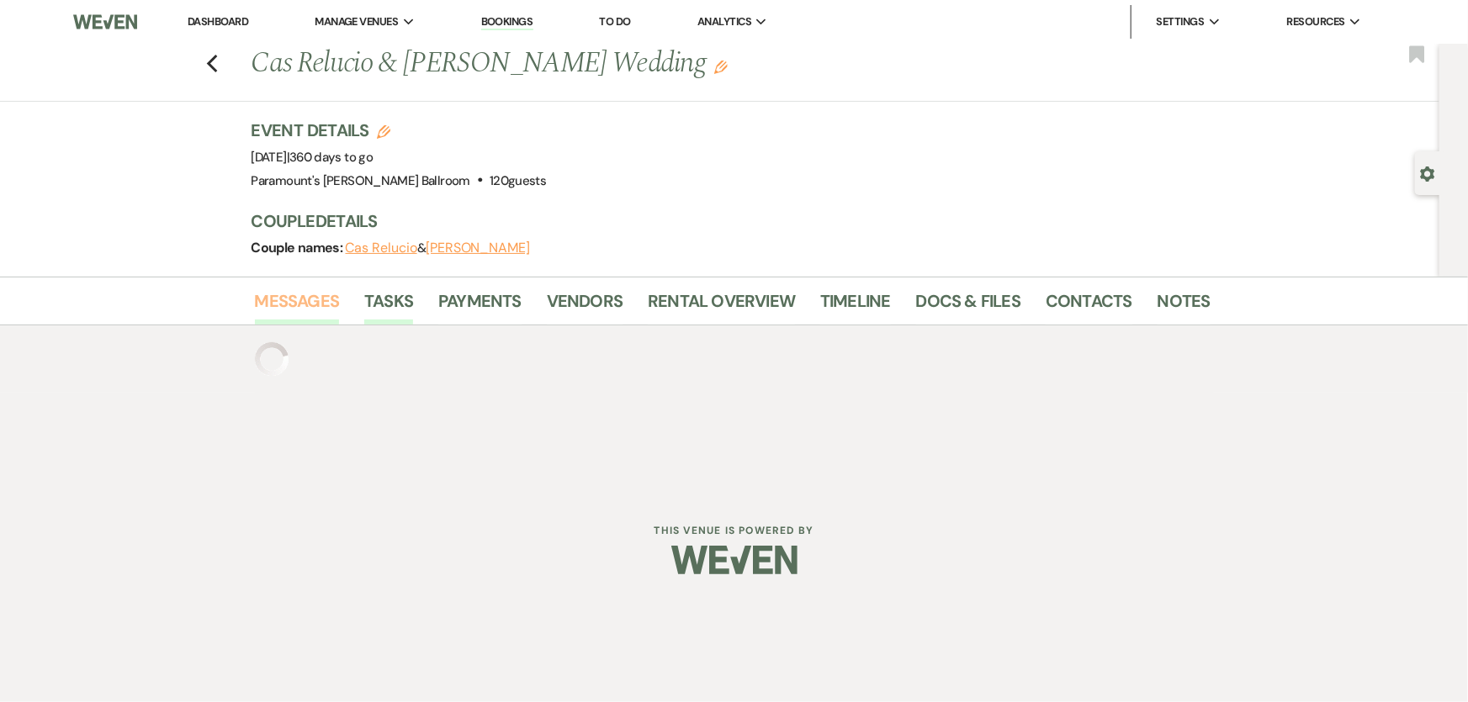
click at [303, 315] on link "Messages" at bounding box center [297, 306] width 85 height 37
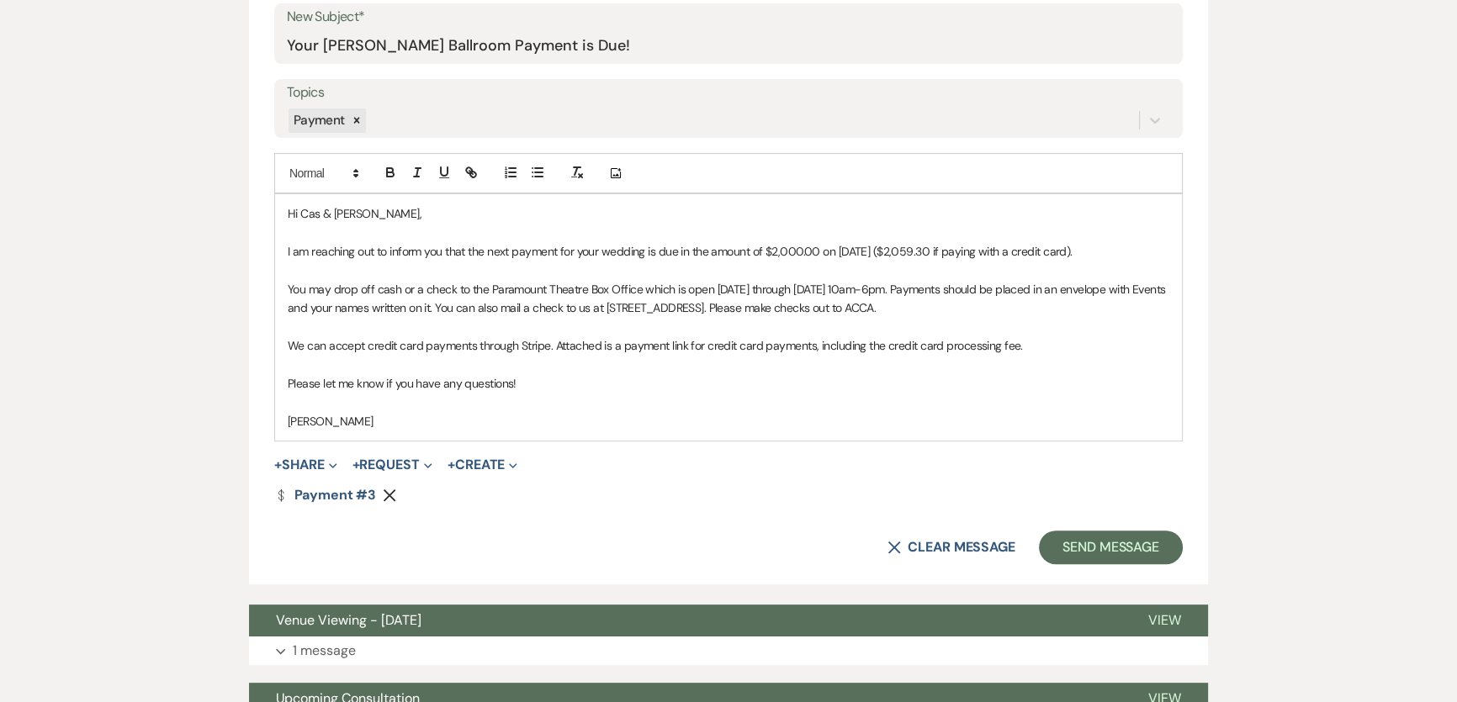
scroll to position [765, 0]
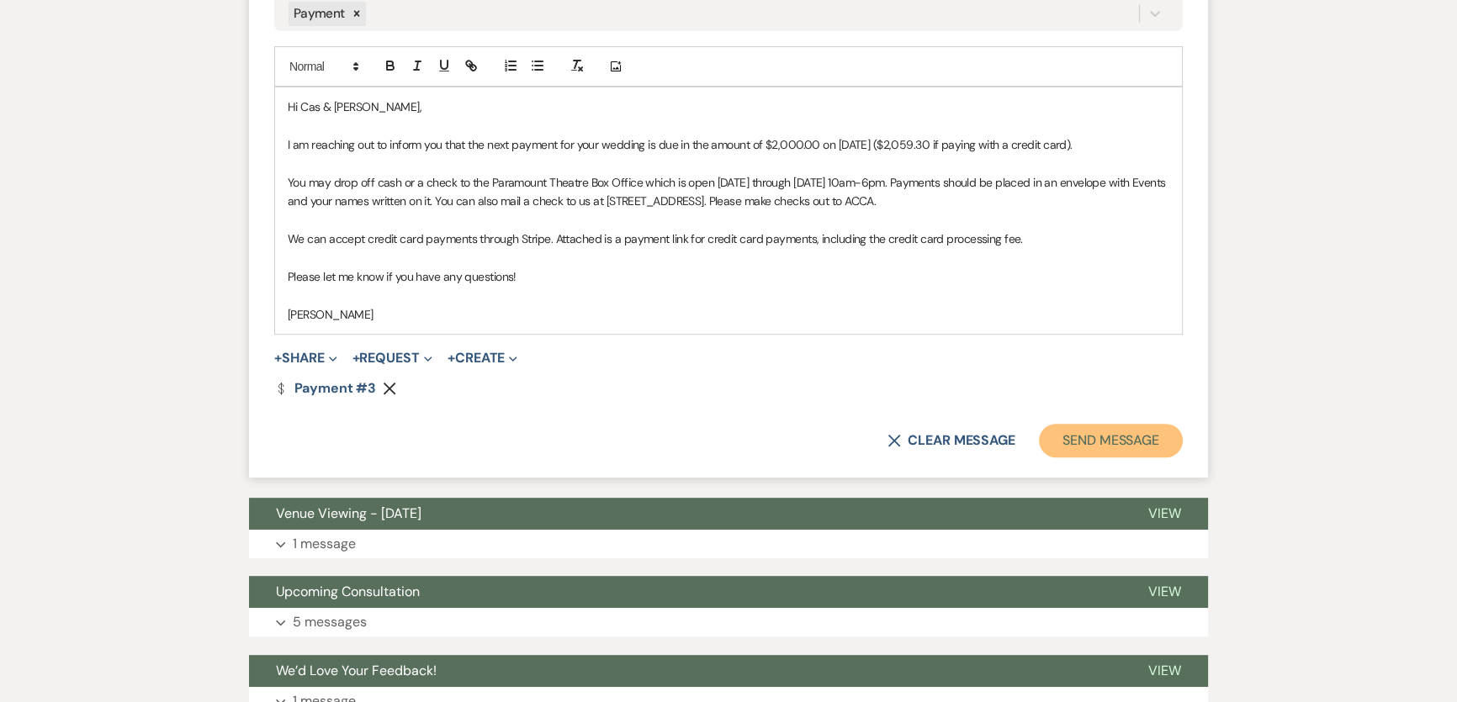
click at [1082, 453] on button "Send Message" at bounding box center [1111, 441] width 144 height 34
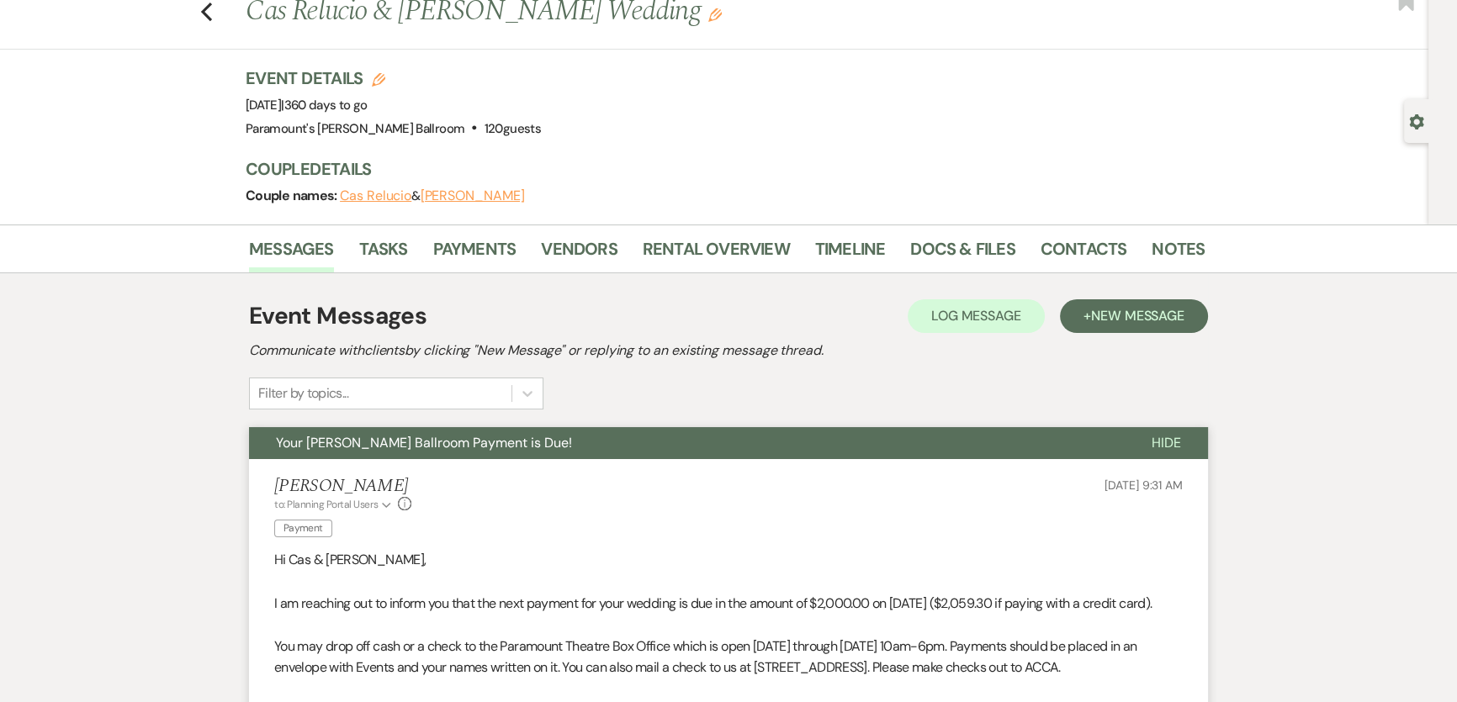
scroll to position [0, 0]
